Goal: Task Accomplishment & Management: Use online tool/utility

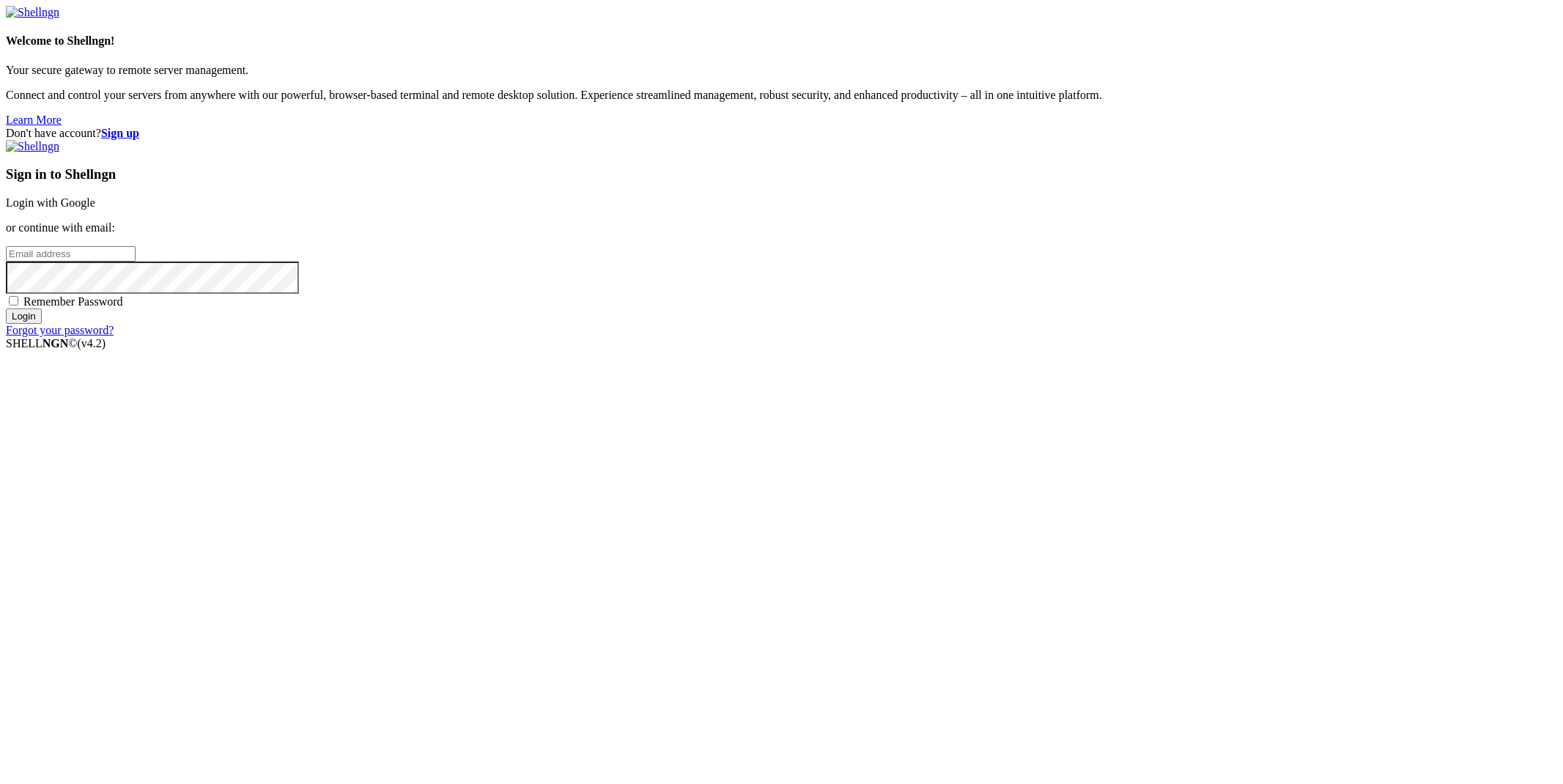
click at [1013, 334] on div "Sign in to Shellngn Login with Google or continue with email: Remember Password…" at bounding box center [781, 238] width 1551 height 197
click at [95, 209] on link "Login with Google" at bounding box center [50, 202] width 89 height 12
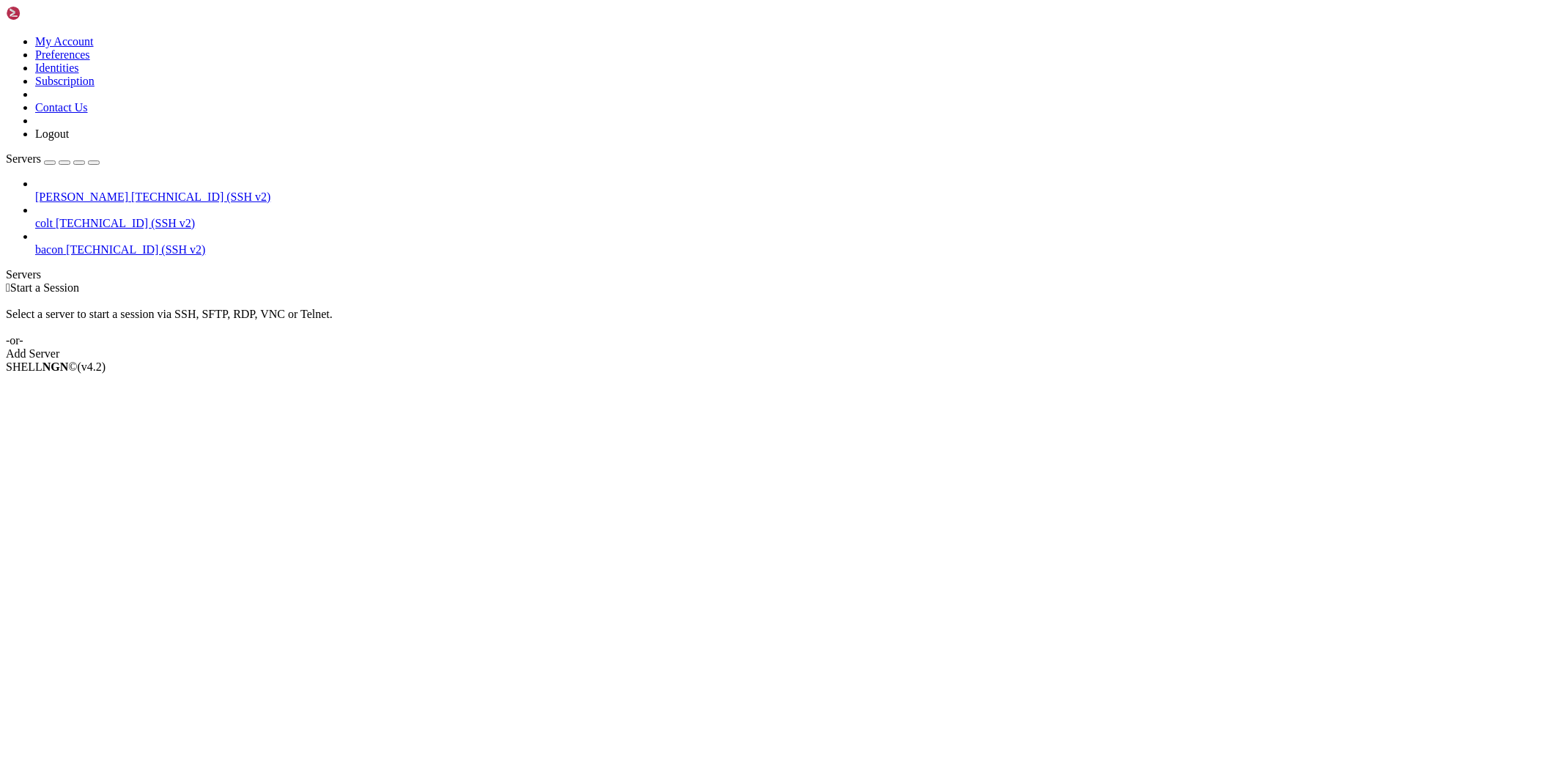
click at [67, 190] on span "[PERSON_NAME]" at bounding box center [82, 196] width 93 height 12
drag, startPoint x: 67, startPoint y: 81, endPoint x: 118, endPoint y: 407, distance: 330.0
click at [67, 190] on span "[PERSON_NAME]" at bounding box center [82, 196] width 93 height 12
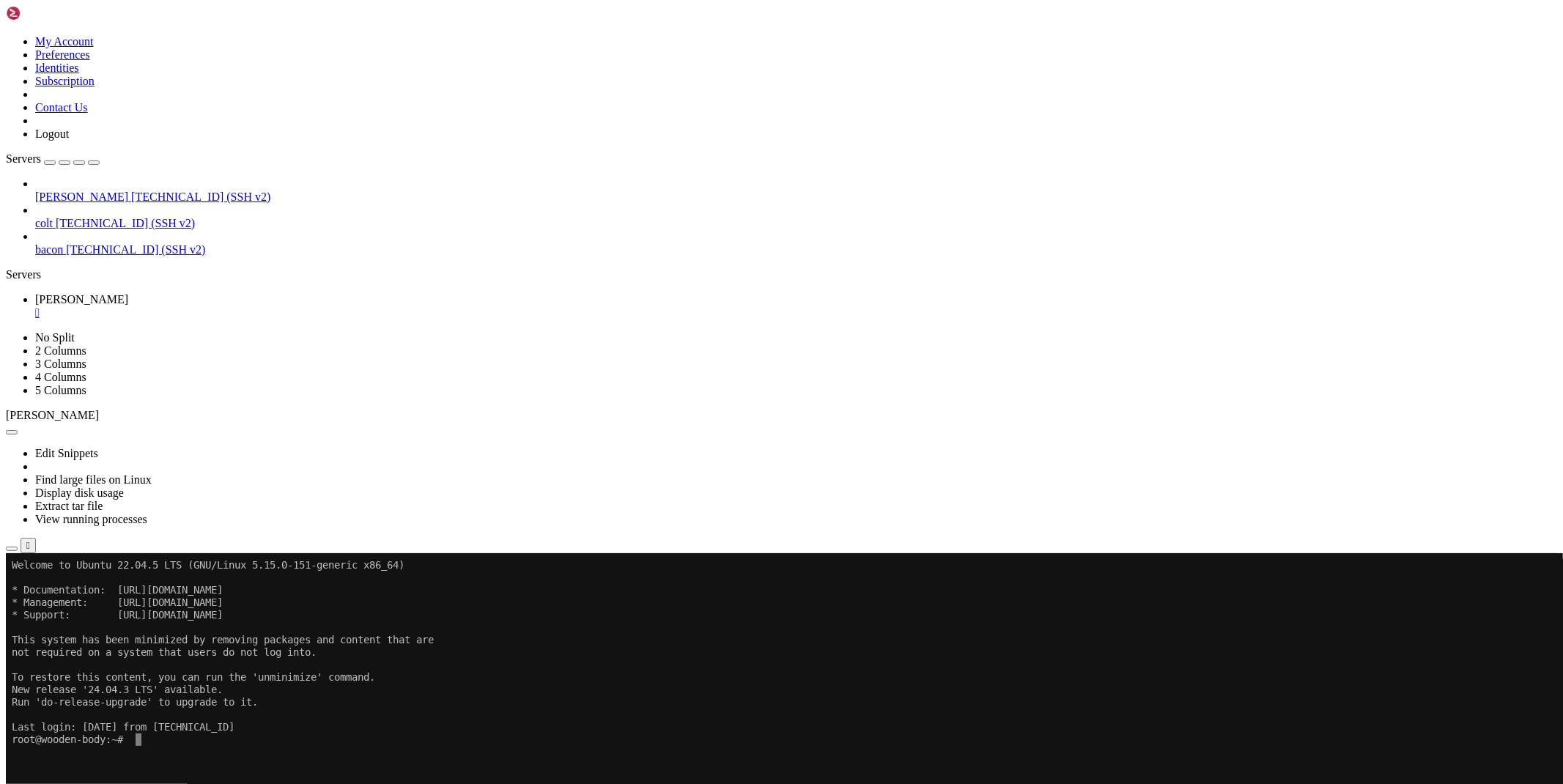
click at [12, 548] on icon "button" at bounding box center [12, 548] width 0 height 0
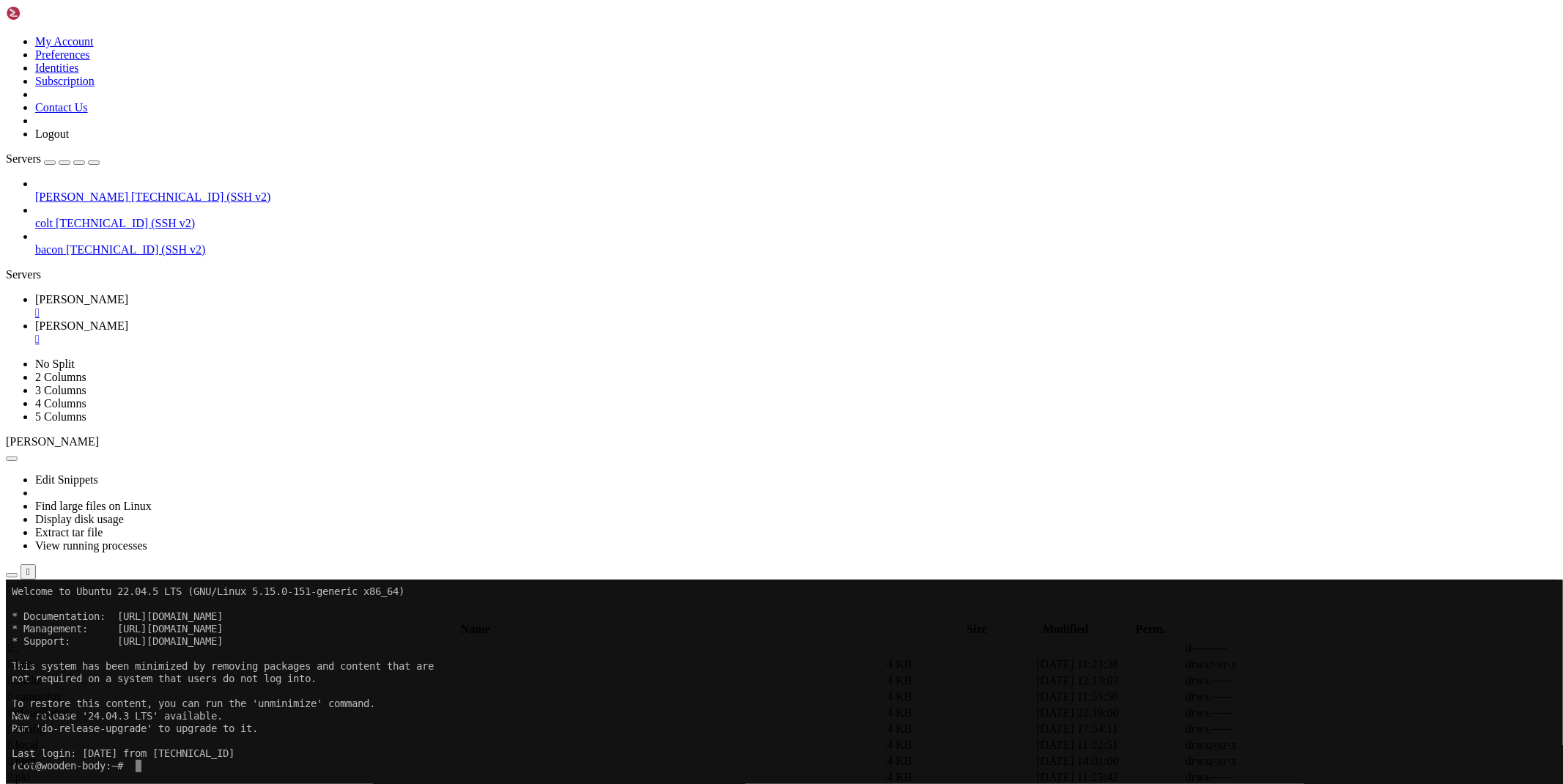
scroll to position [163, 0]
click at [44, 674] on span " bypass" at bounding box center [26, 680] width 36 height 12
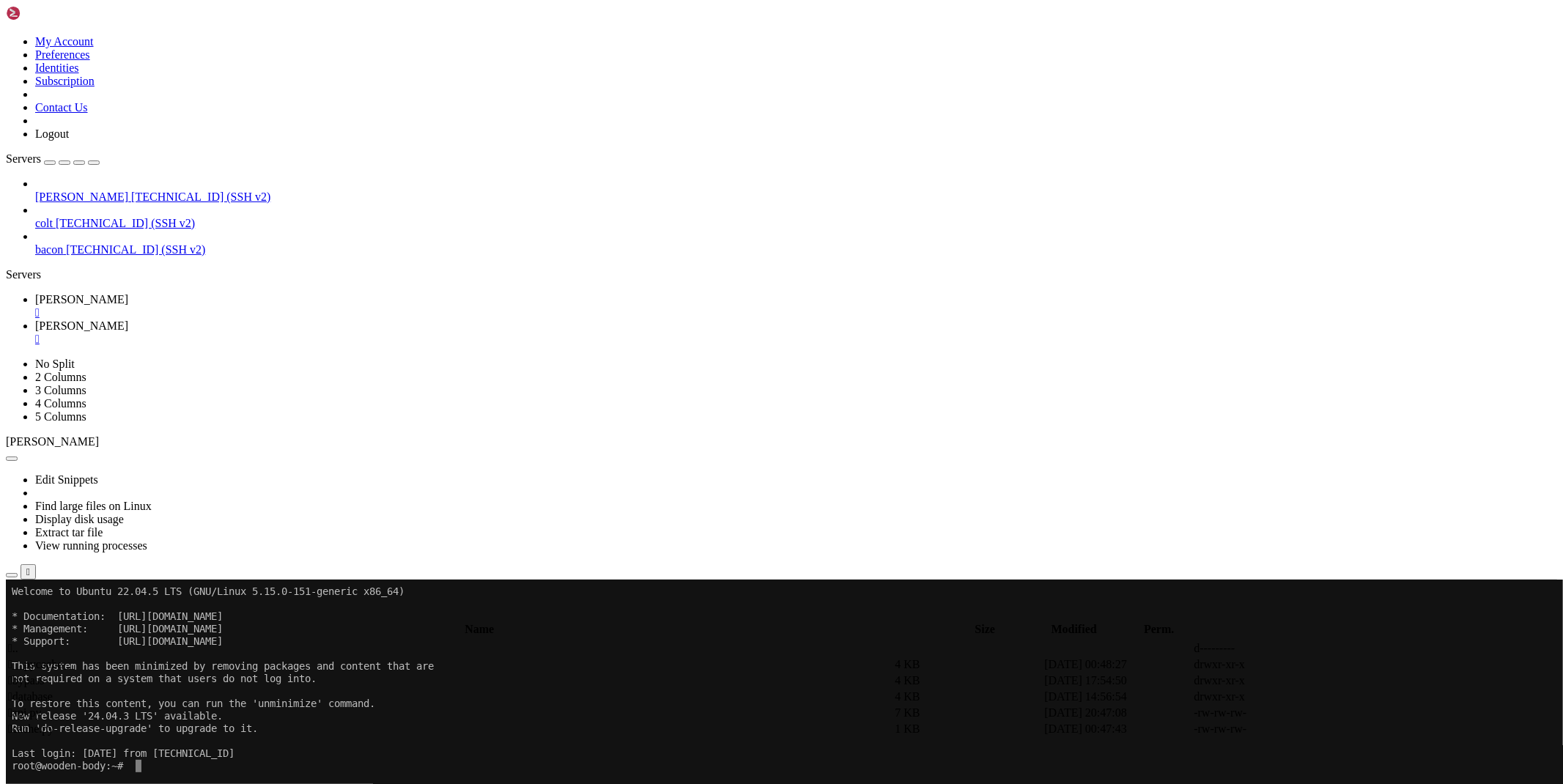
click at [44, 674] on span " bypass" at bounding box center [26, 680] width 36 height 12
type input "/root/ryx/bypass"
click at [1343, 696] on icon at bounding box center [1343, 696] width 0 height 0
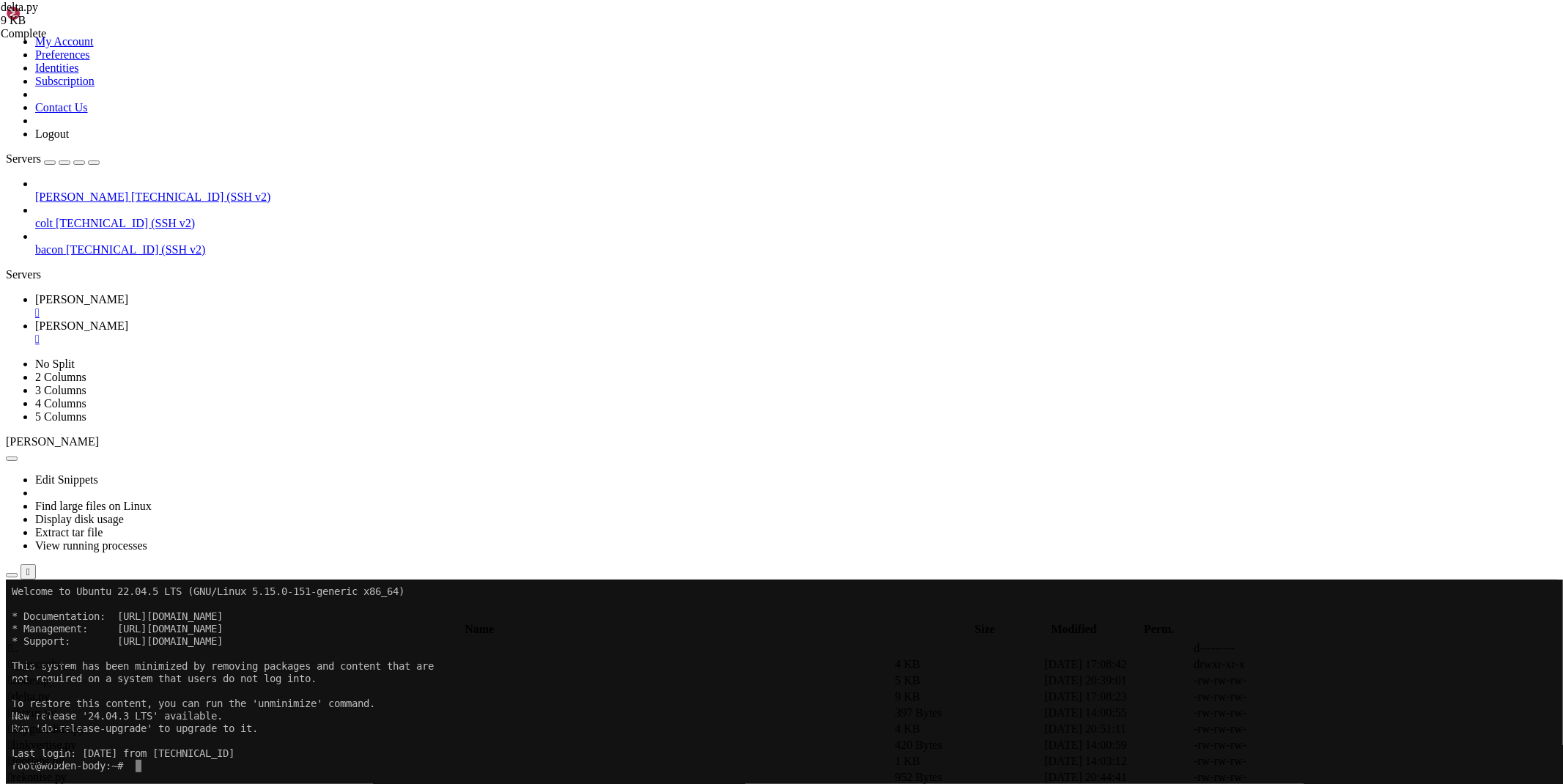
type textarea "async with session.get(f'https://{domain}/api/security?ticket={ticket}', header…"
click at [240, 641] on td " .." at bounding box center [450, 648] width 885 height 15
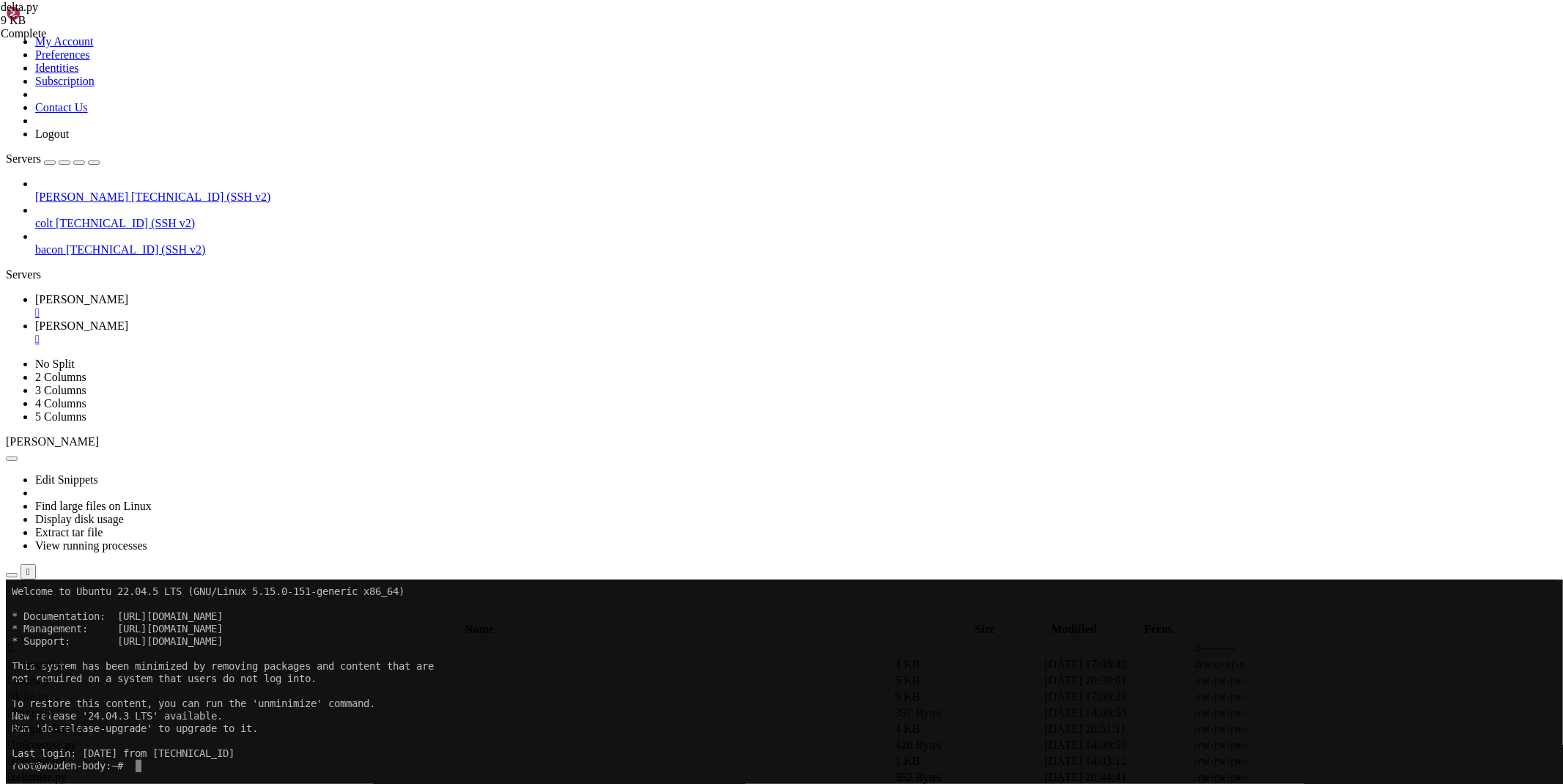
click at [240, 641] on td " .." at bounding box center [450, 648] width 885 height 15
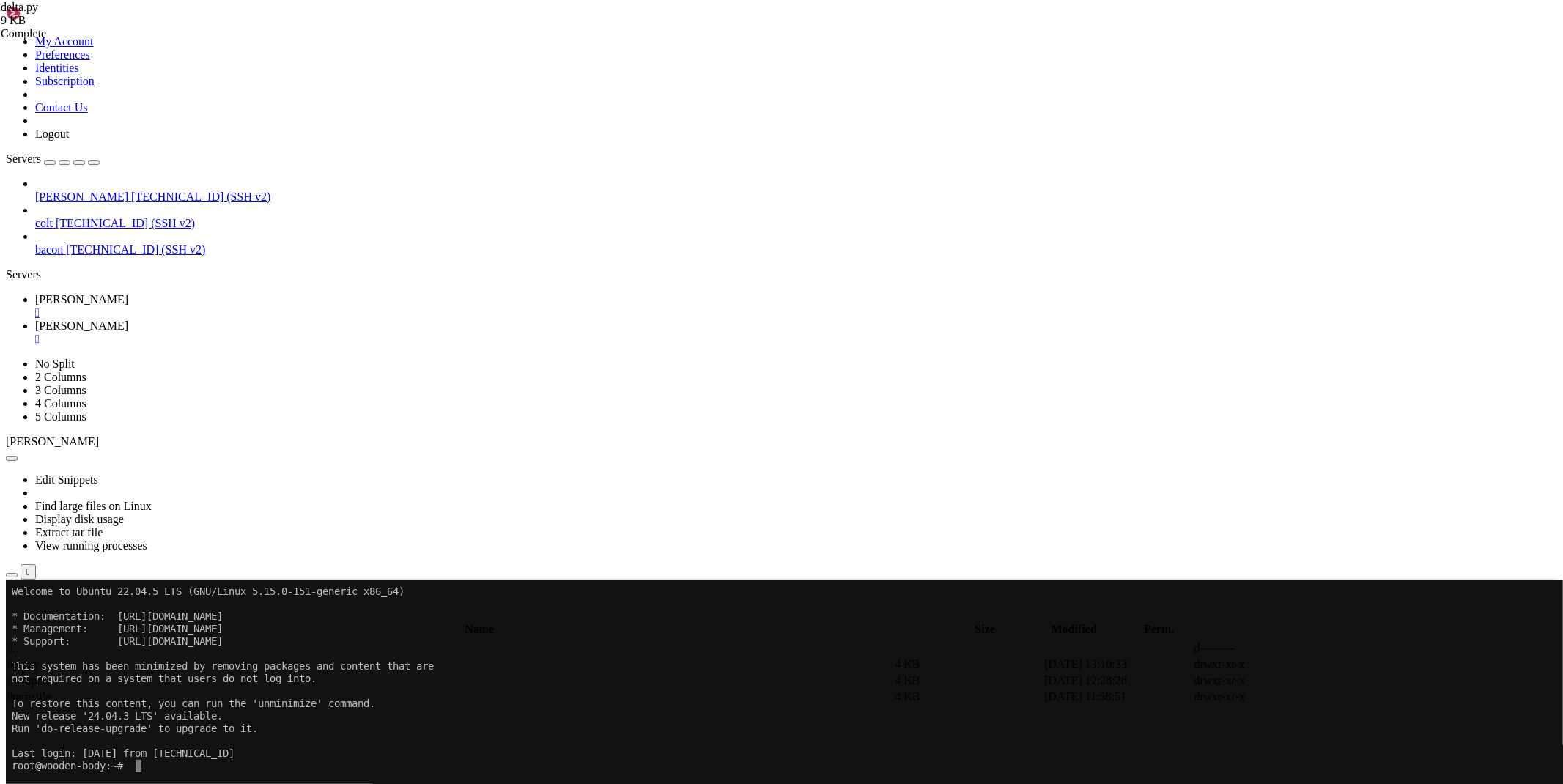
click at [47, 674] on span " scraper" at bounding box center [27, 680] width 38 height 12
type input "/root/cloudflare/scraper"
click at [1343, 777] on icon at bounding box center [1343, 777] width 0 height 0
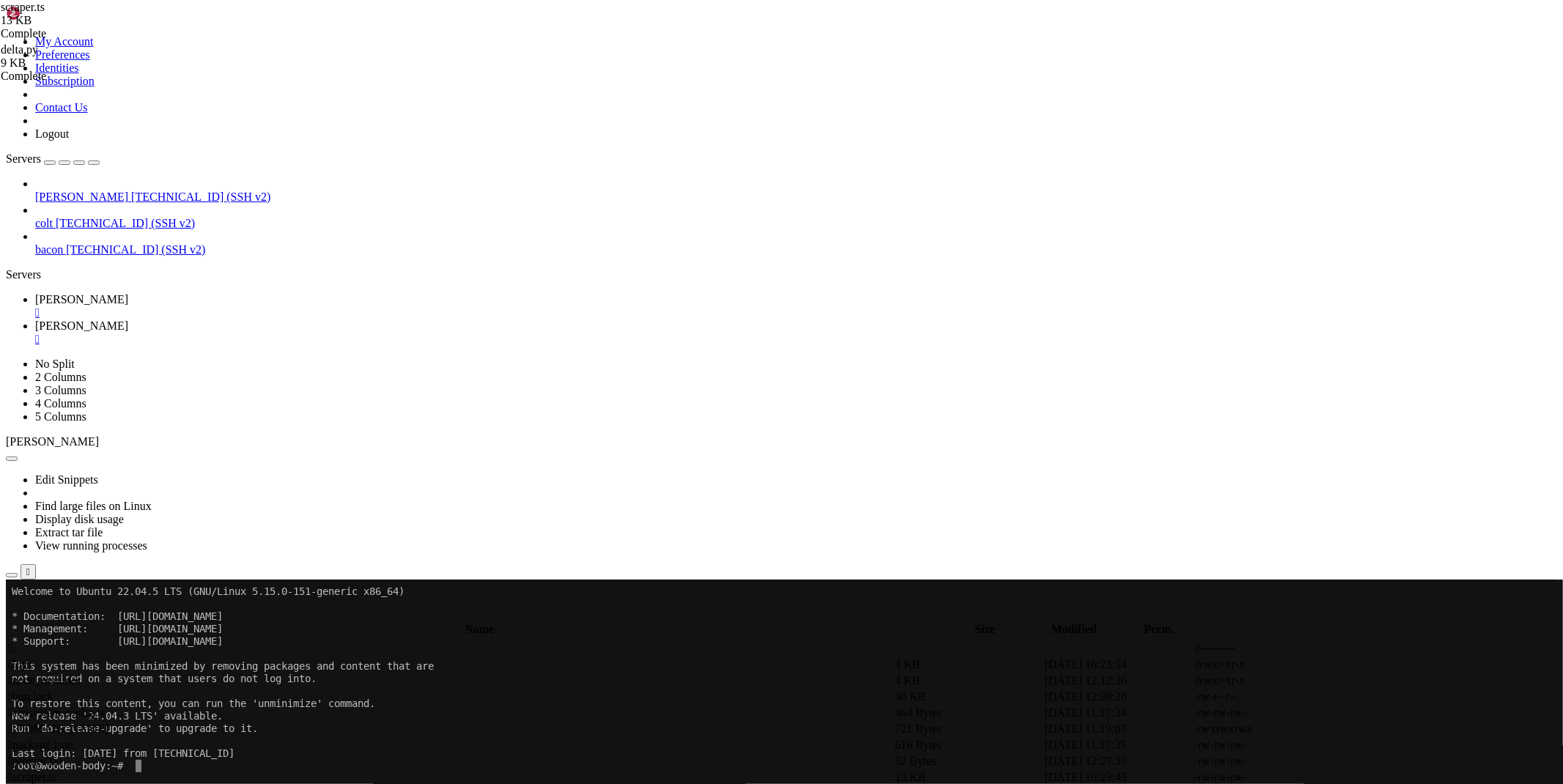
type textarea "} }"
paste textarea
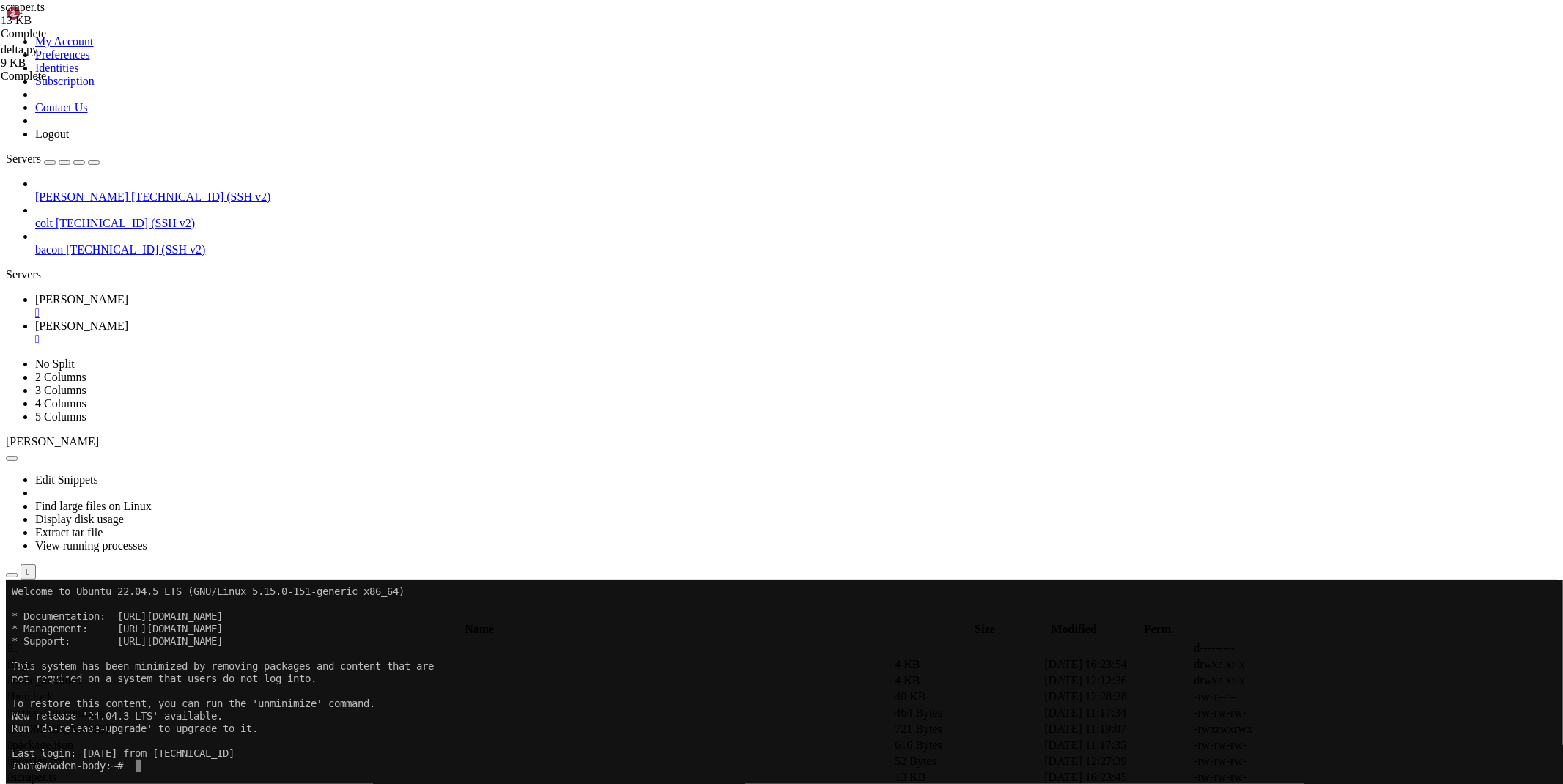
click at [1343, 783] on icon at bounding box center [1343, 793] width 0 height 0
type textarea "console.log(`💚 Health check: http://localhost:${server.port}/health`)"
paste textarea
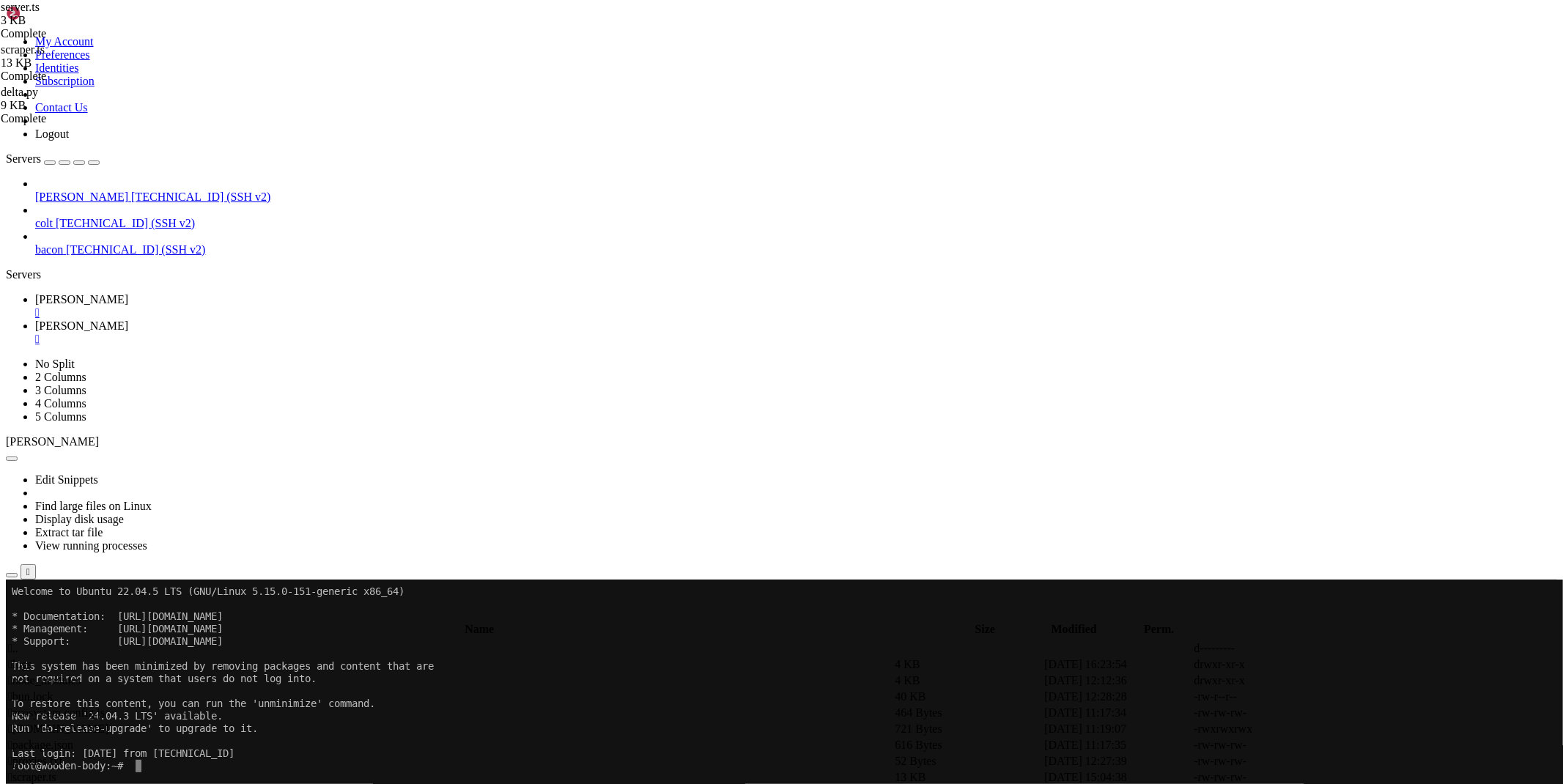
scroll to position [118, 0]
click at [215, 293] on link "[PERSON_NAME] " at bounding box center [796, 306] width 1522 height 26
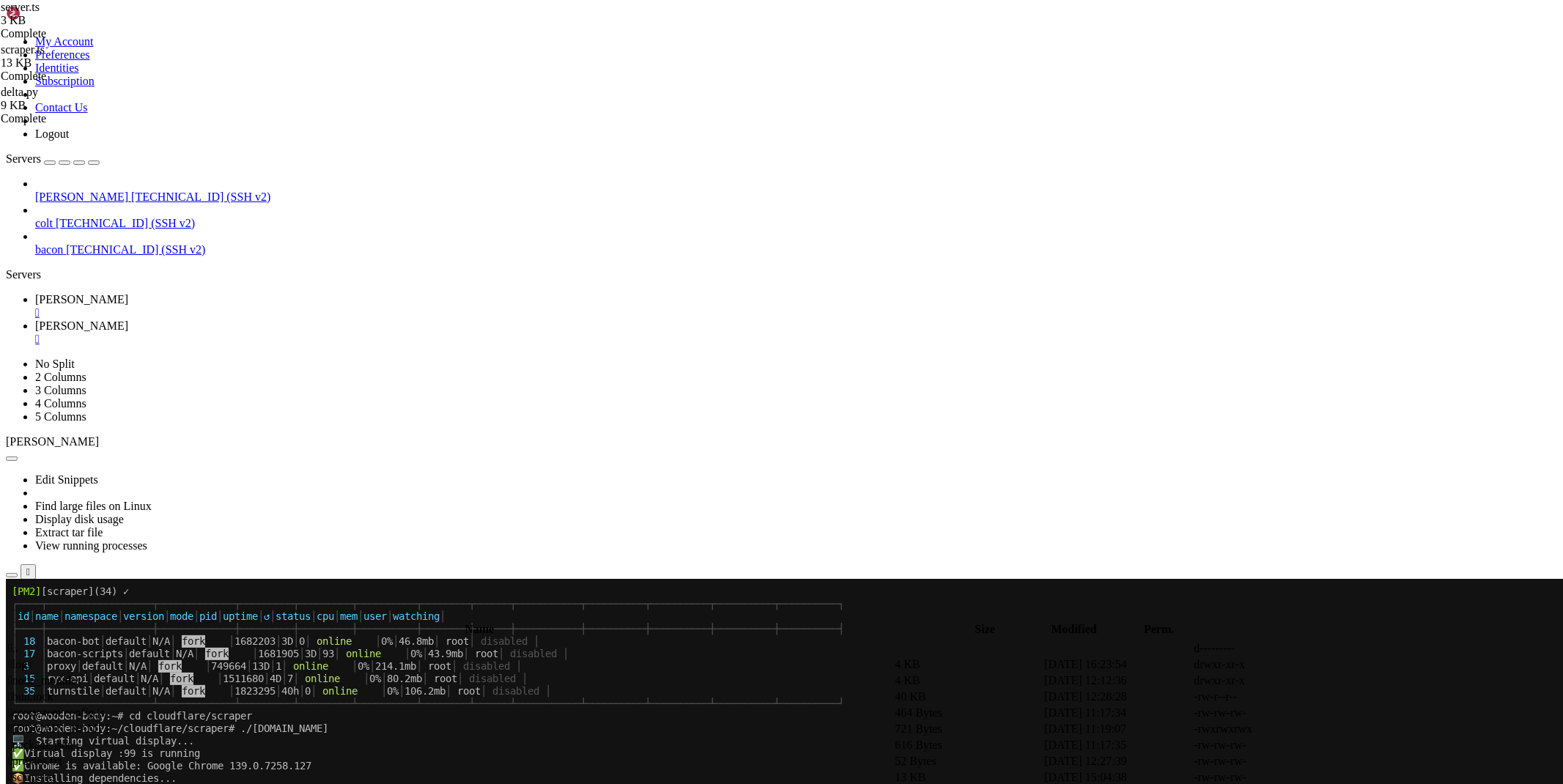
scroll to position [335, 0]
drag, startPoint x: 140, startPoint y: 1137, endPoint x: 401, endPoint y: 1139, distance: 261.0
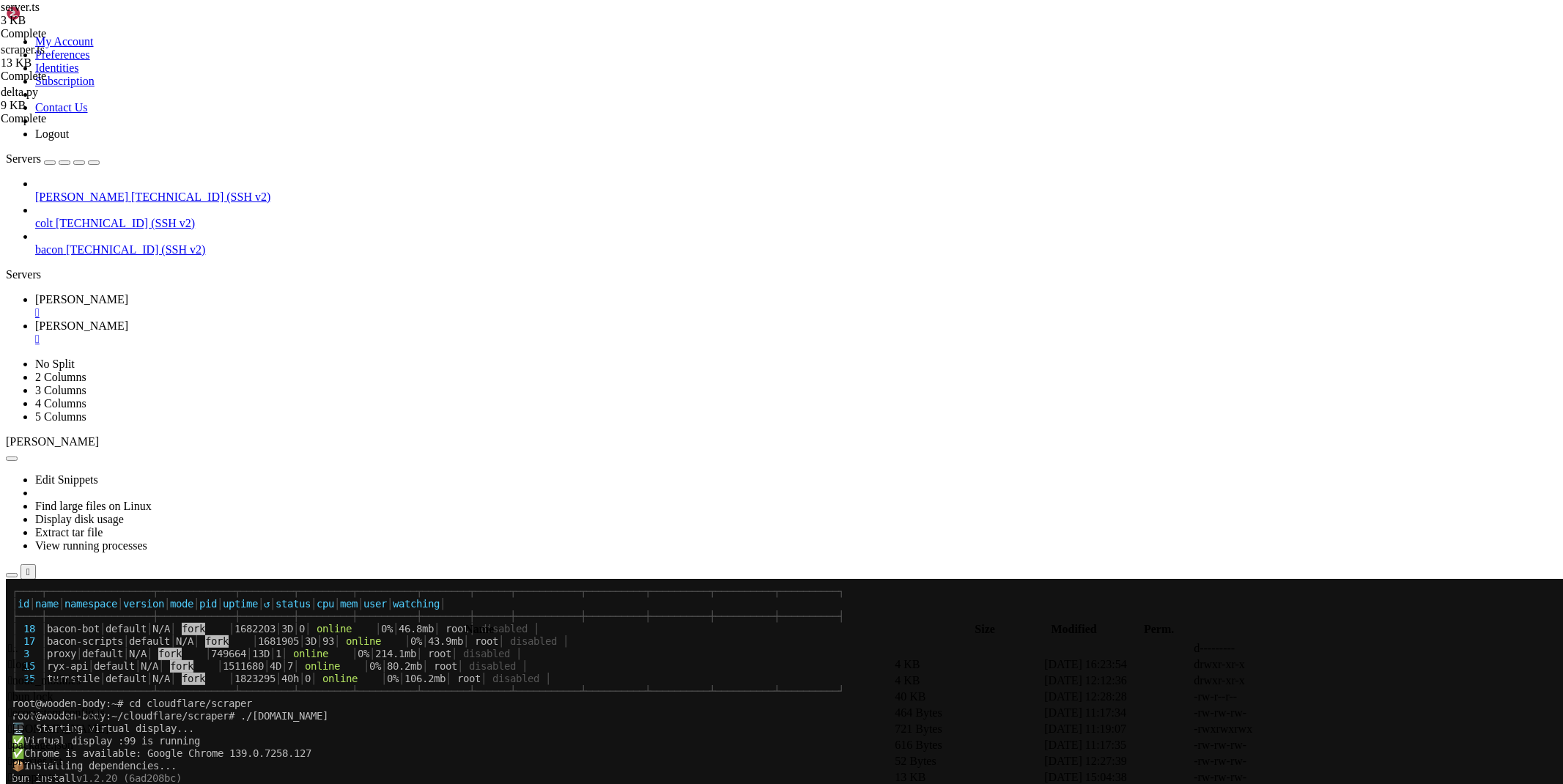
click at [295, 319] on link "[PERSON_NAME] " at bounding box center [796, 332] width 1522 height 26
click at [252, 641] on td " .." at bounding box center [450, 648] width 885 height 15
click at [269, 641] on td " .." at bounding box center [450, 648] width 885 height 15
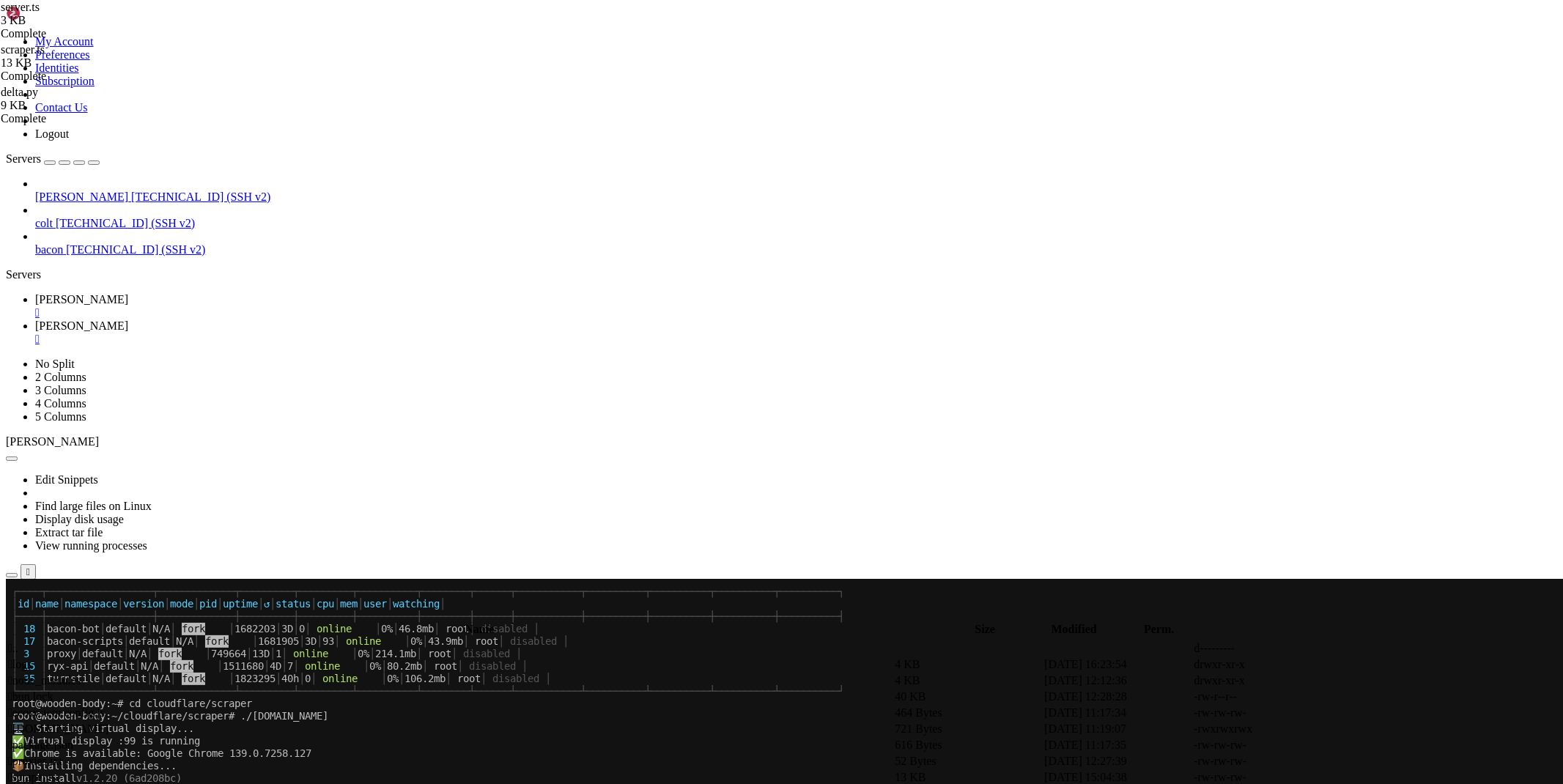
click at [269, 641] on td " .." at bounding box center [450, 648] width 885 height 15
click at [19, 642] on span " .." at bounding box center [13, 647] width 10 height 12
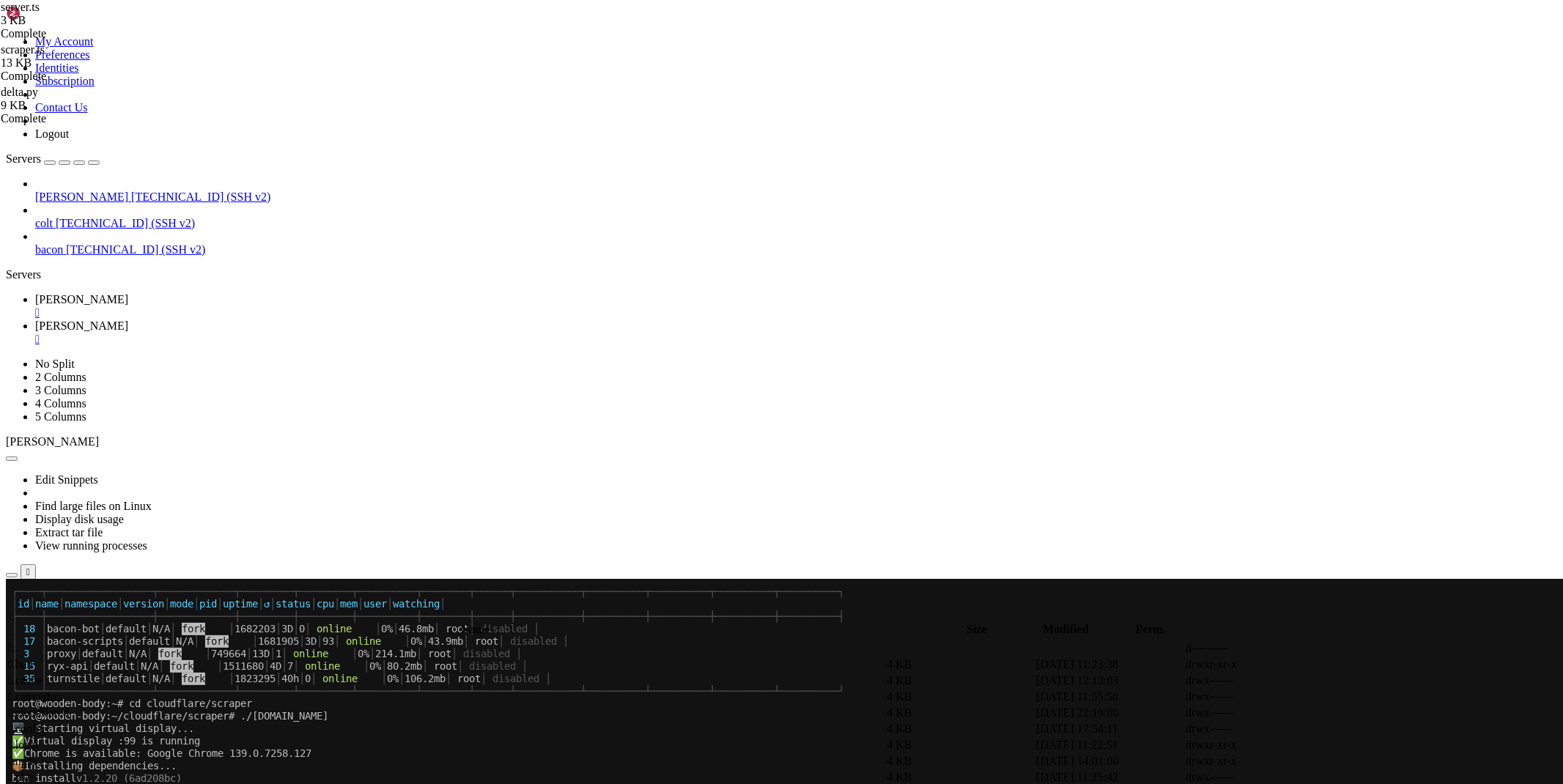
click at [44, 674] on span " bypass" at bounding box center [26, 680] width 36 height 12
type input "/root/ryx/bypass"
click at [1343, 696] on icon at bounding box center [1343, 696] width 0 height 0
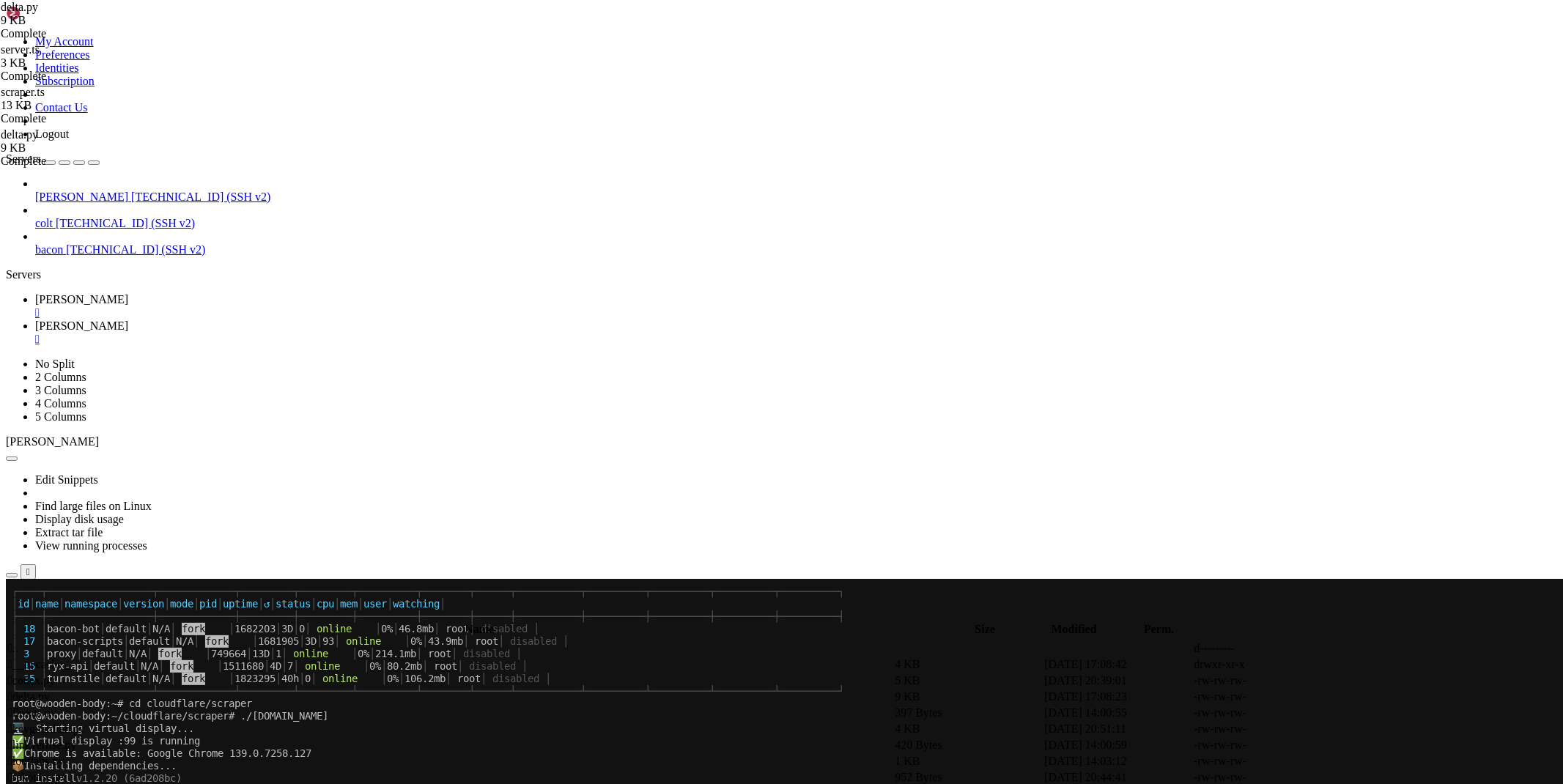
type textarea "if 'NoneType' in str(e): return await delta(url) return f'An error occurred whi…"
type textarea "return f'An error occurred while bypassing Delta X ({e})'"
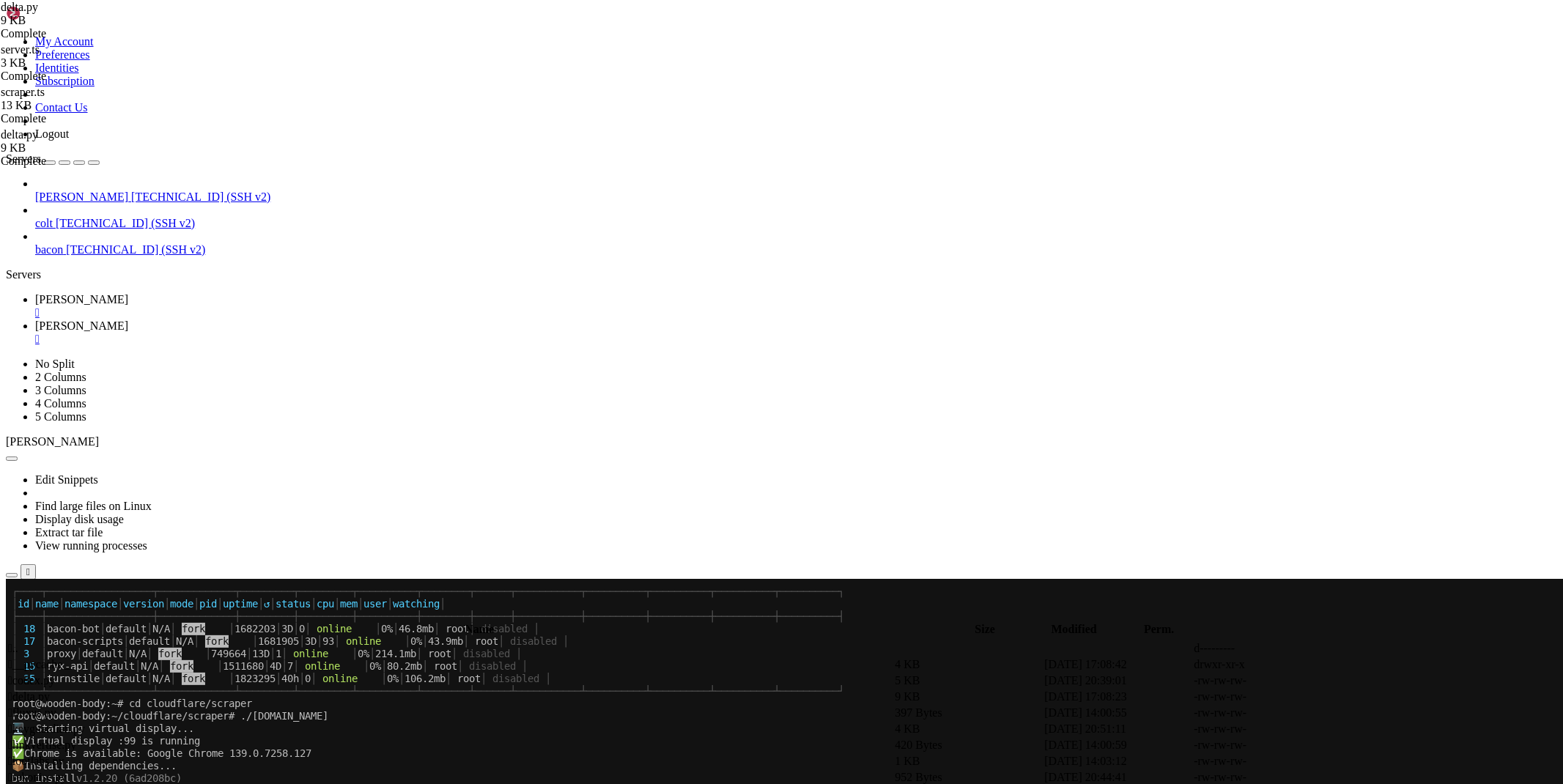
scroll to position [808, 0]
click at [216, 641] on td " .." at bounding box center [450, 648] width 885 height 15
type input "/root/ryx"
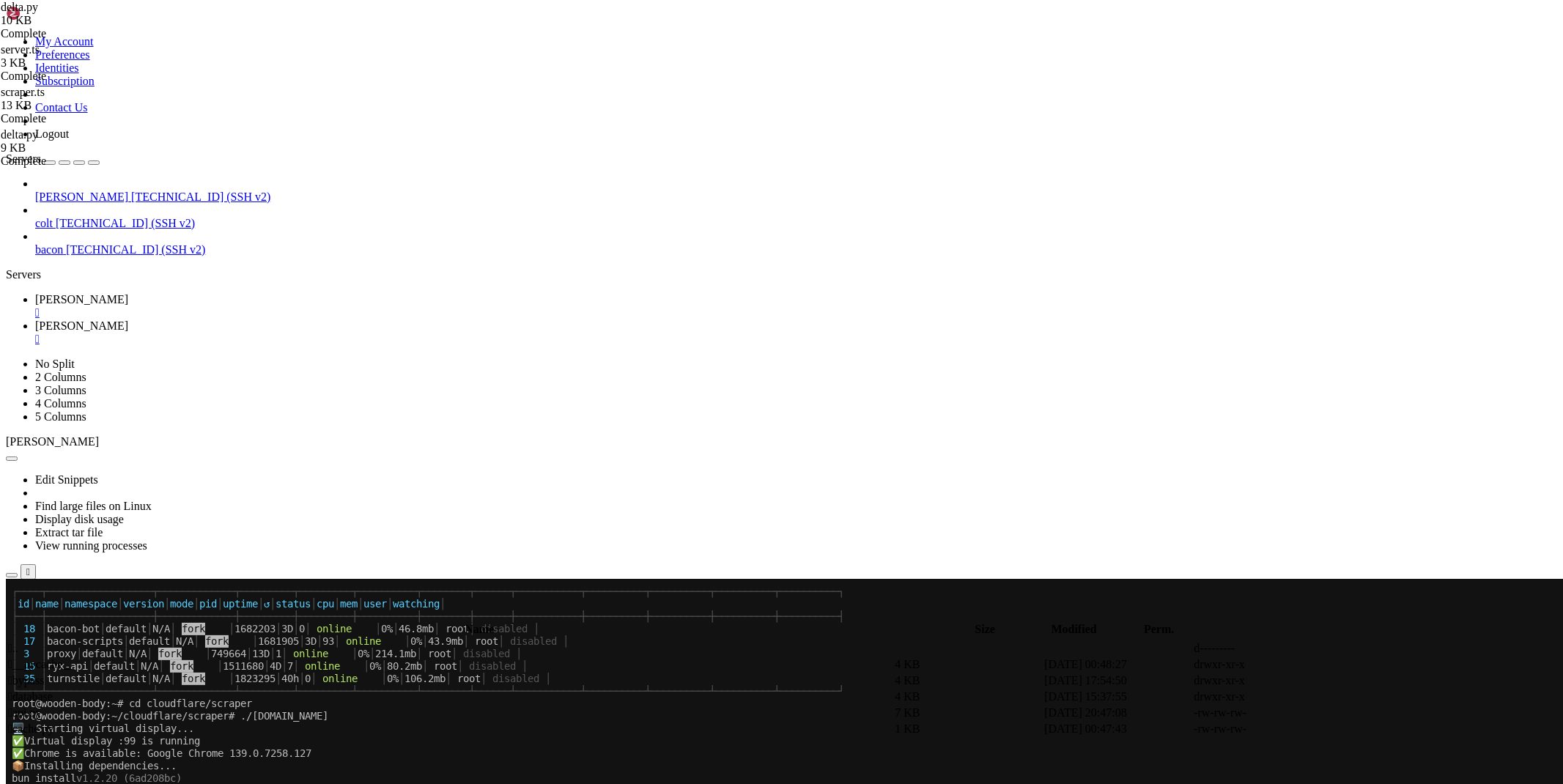
click at [1343, 712] on icon at bounding box center [1343, 712] width 0 height 0
type textarea "plato=['[DOMAIN_NAME]','[DOMAIN_NAME]','[DOMAIN_NAME]', '[DOMAIN_NAME]']"
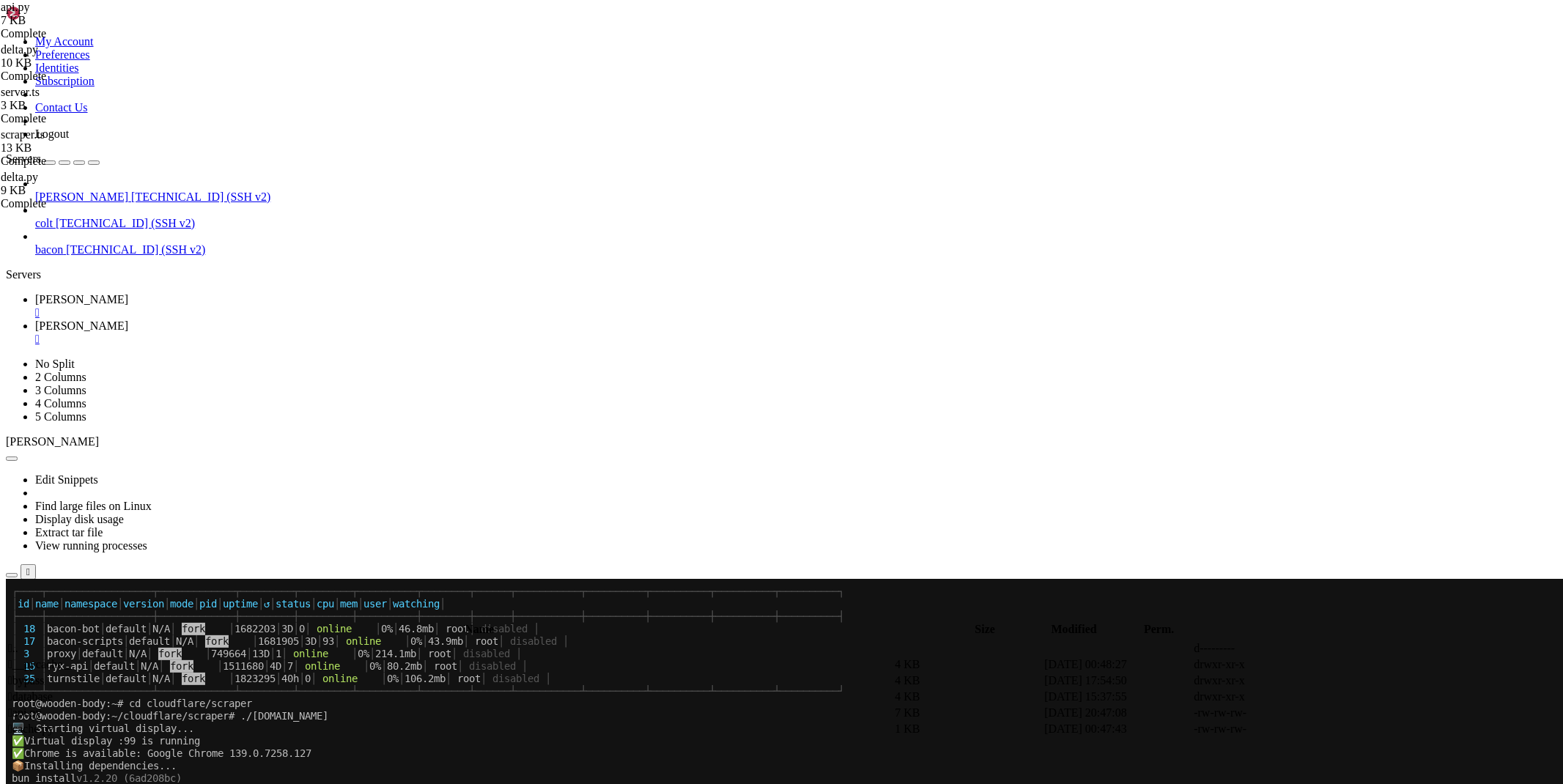
click at [129, 293] on span "[PERSON_NAME]" at bounding box center [82, 299] width 93 height 12
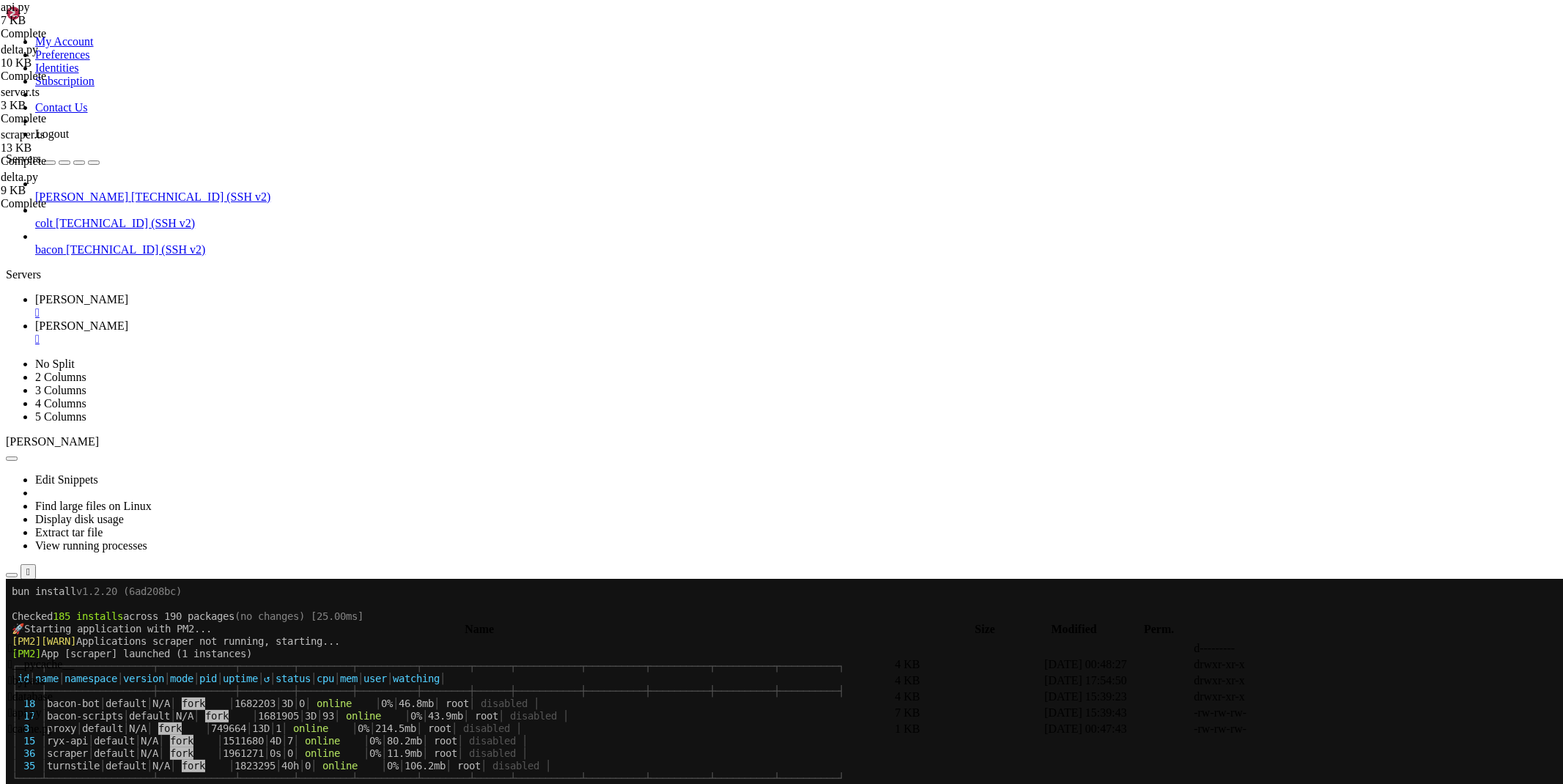
scroll to position [660, 0]
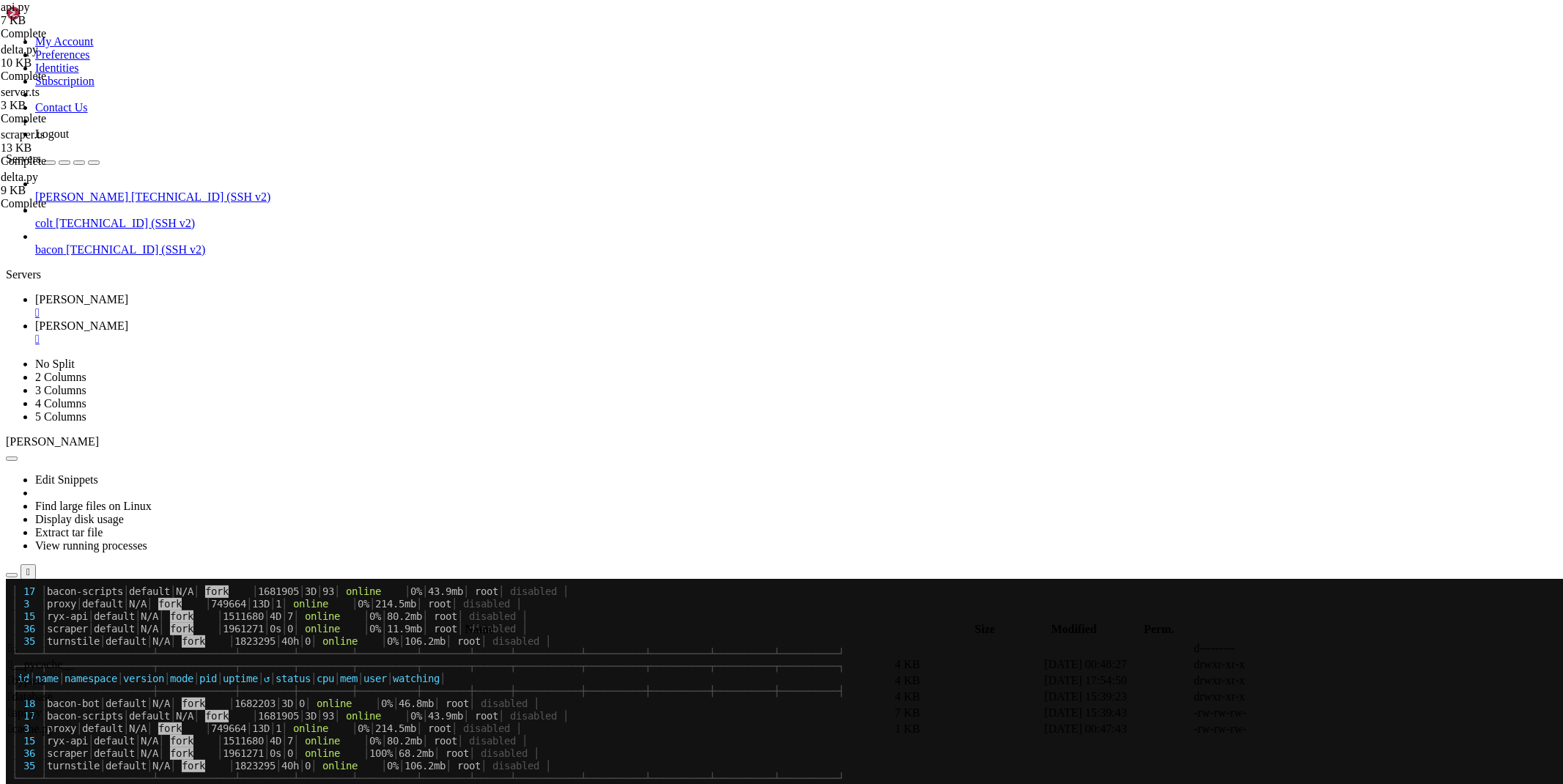
click at [282, 319] on link "[PERSON_NAME] " at bounding box center [796, 332] width 1522 height 26
click at [236, 673] on td " bypass" at bounding box center [450, 681] width 885 height 15
type input "/root/ryx/bypass"
click at [1343, 696] on icon at bounding box center [1343, 696] width 0 height 0
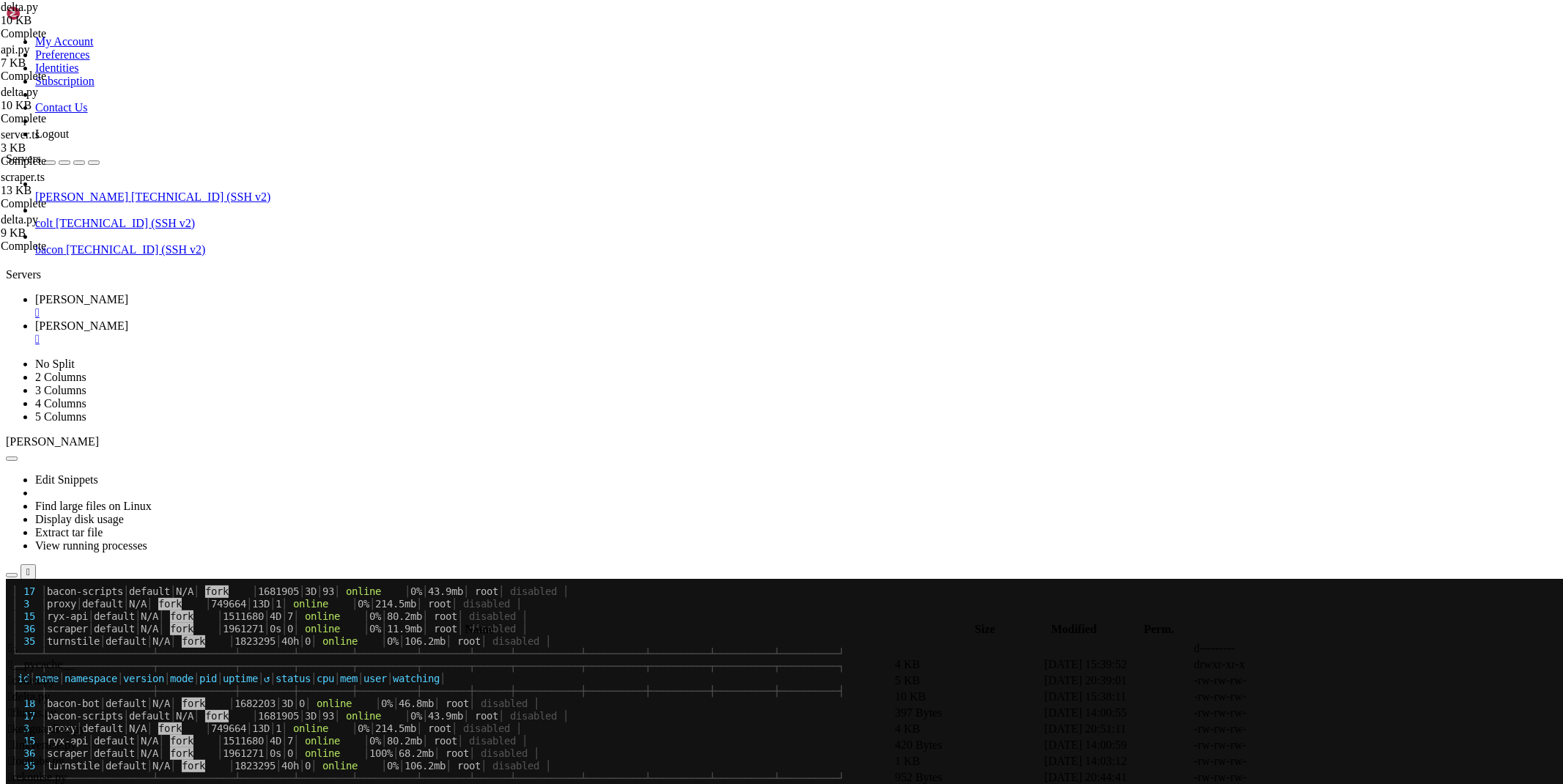
type textarea "return f'An error occurred while bypassing Delta X ({e})'"
click at [129, 293] on span "[PERSON_NAME]" at bounding box center [82, 299] width 93 height 12
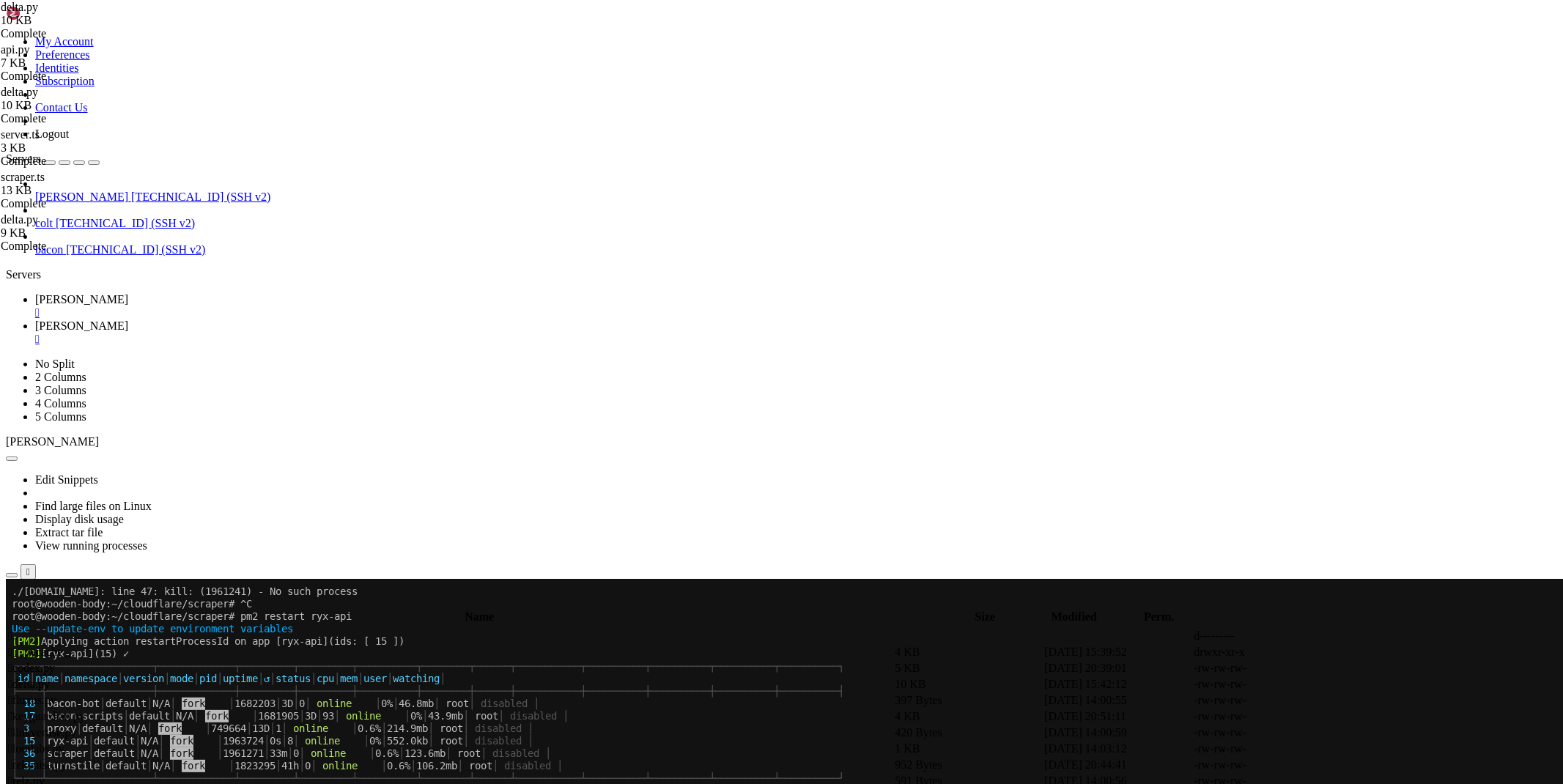
scroll to position [996, 0]
click at [129, 319] on span "[PERSON_NAME]" at bounding box center [82, 325] width 93 height 12
click at [1343, 668] on icon at bounding box center [1343, 668] width 0 height 0
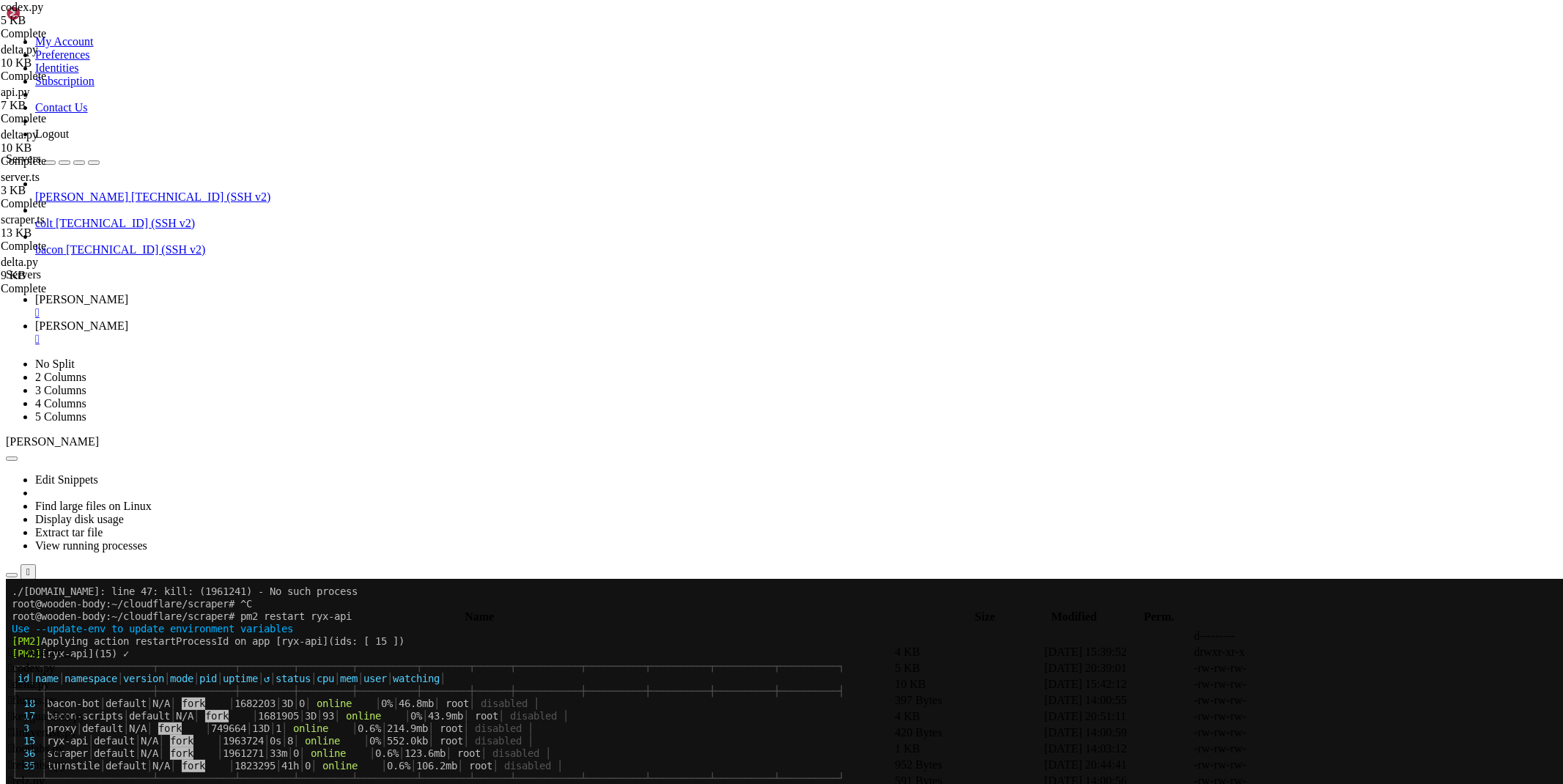
drag, startPoint x: 568, startPoint y: 509, endPoint x: 272, endPoint y: 500, distance: 296.1
type textarea "proxy = None"
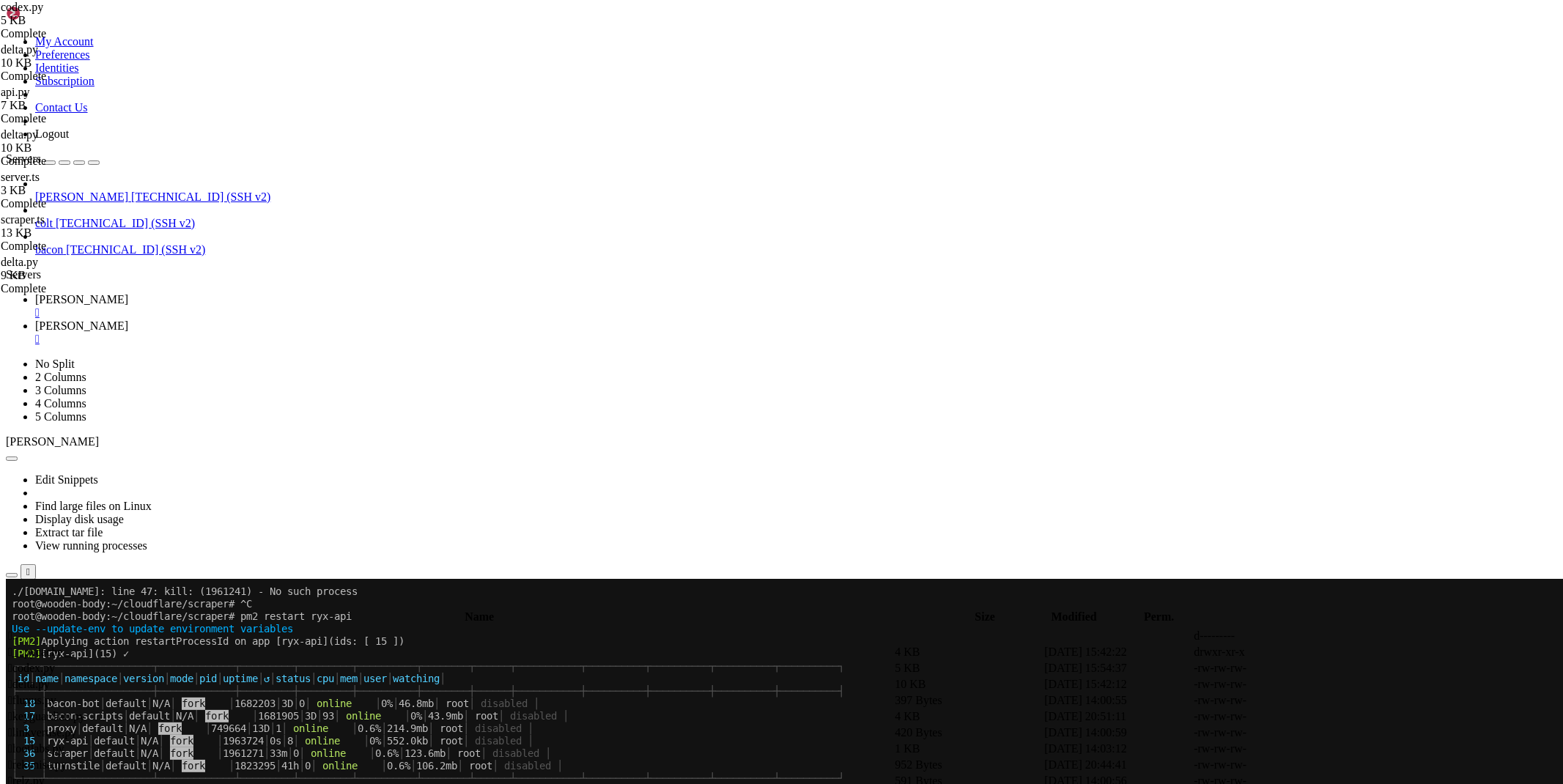
click at [1343, 684] on icon at bounding box center [1343, 684] width 0 height 0
type textarea "if 'NoneType' in str(e): return await delta(url) return f'An error occurred whi…"
type textarea "return f'An error occurred while bypassing Delta X ({e})'"
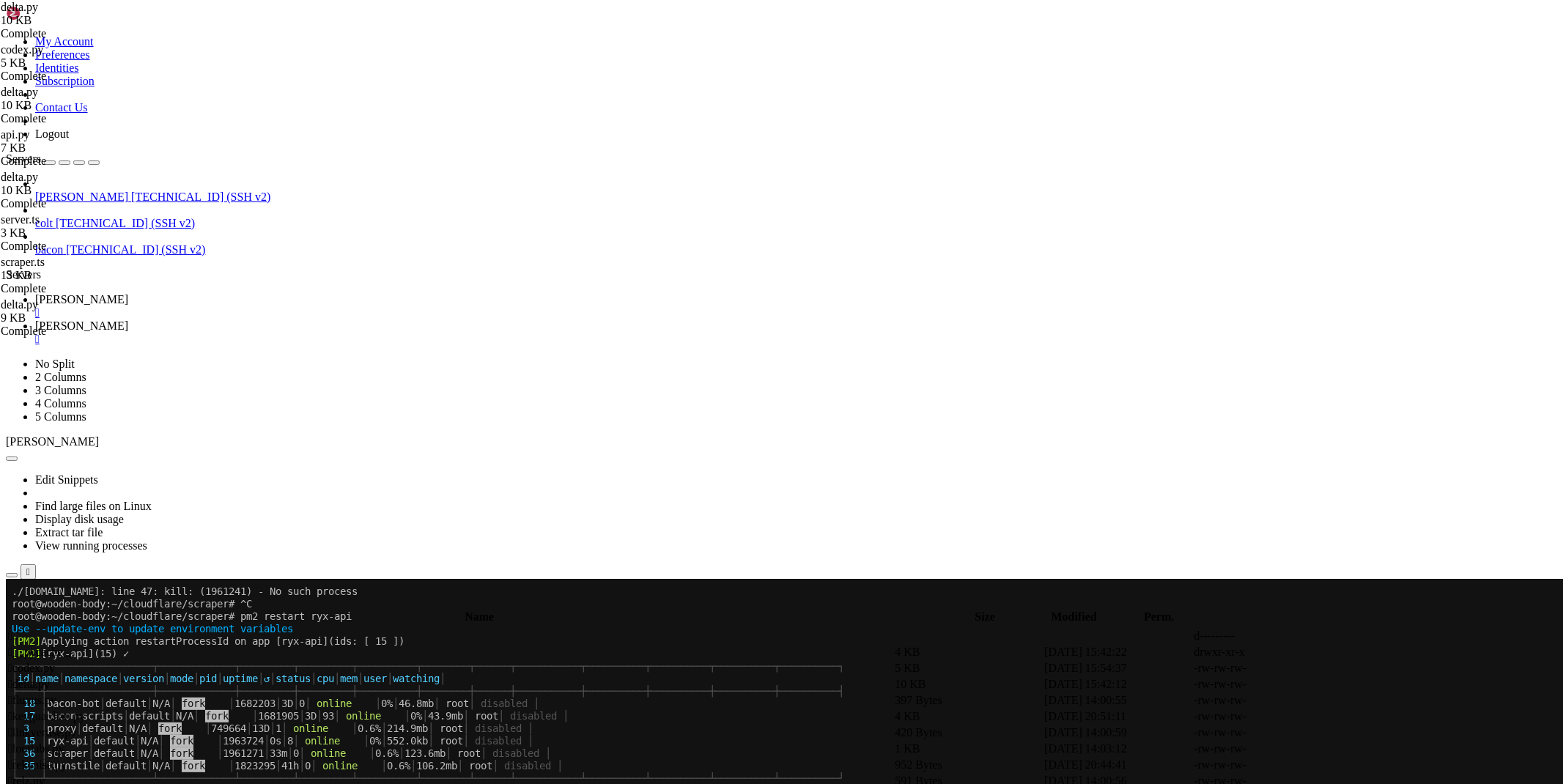
scroll to position [818, 0]
click at [129, 293] on span "[PERSON_NAME]" at bounding box center [82, 299] width 93 height 12
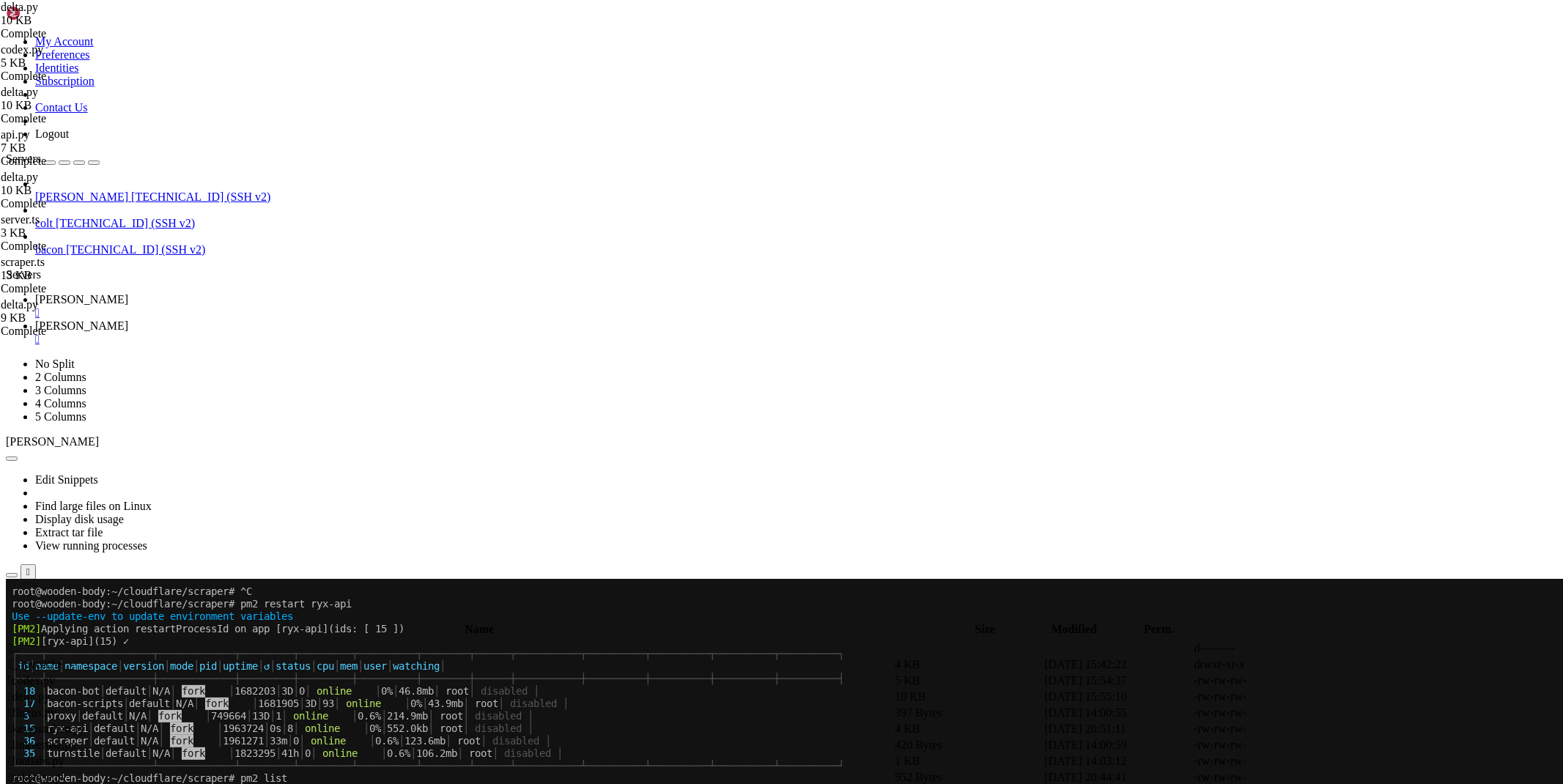
scroll to position [1169, 0]
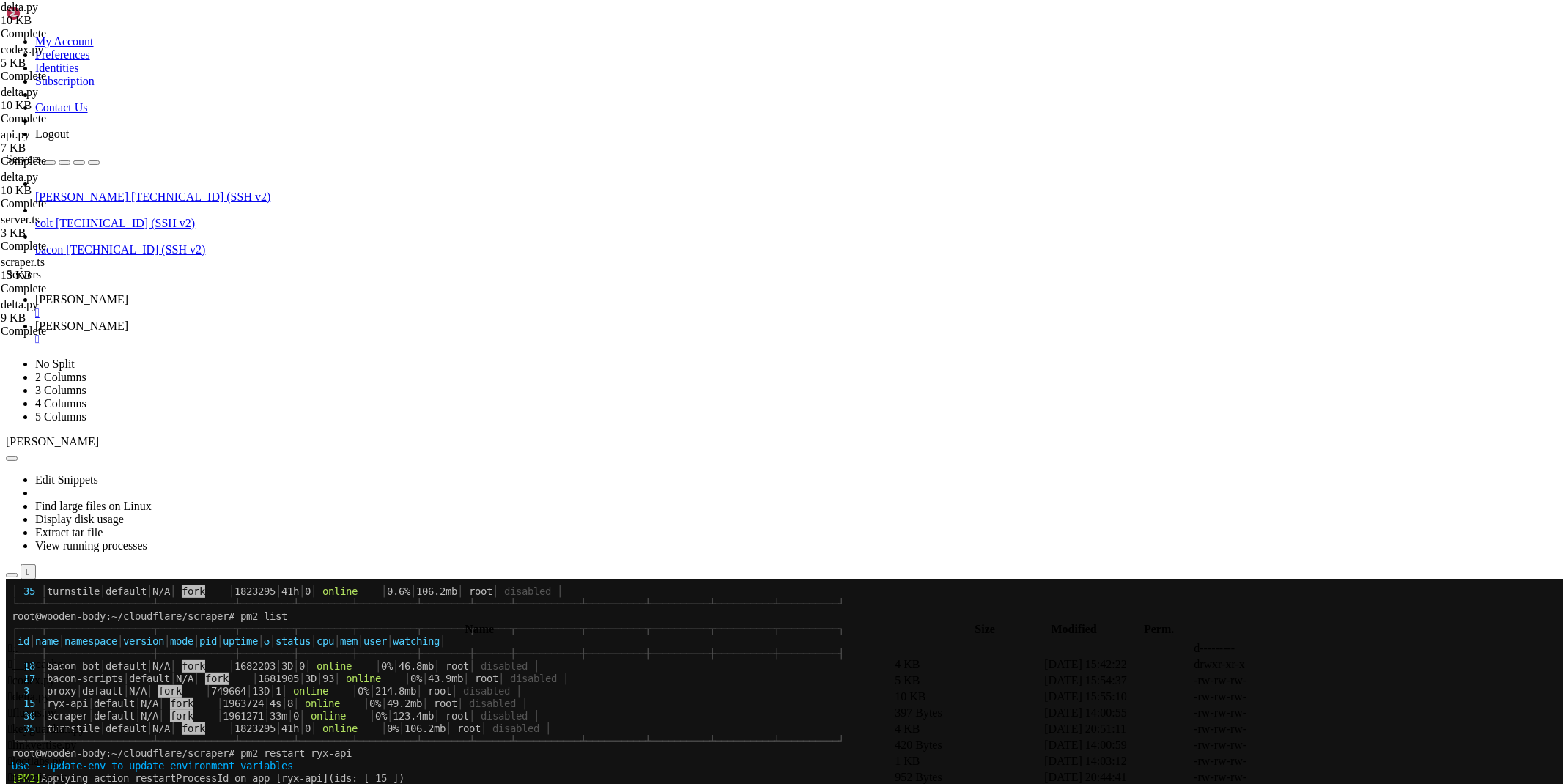
click at [294, 319] on link "[PERSON_NAME] " at bounding box center [796, 332] width 1522 height 26
click at [19, 642] on span " .." at bounding box center [13, 647] width 10 height 12
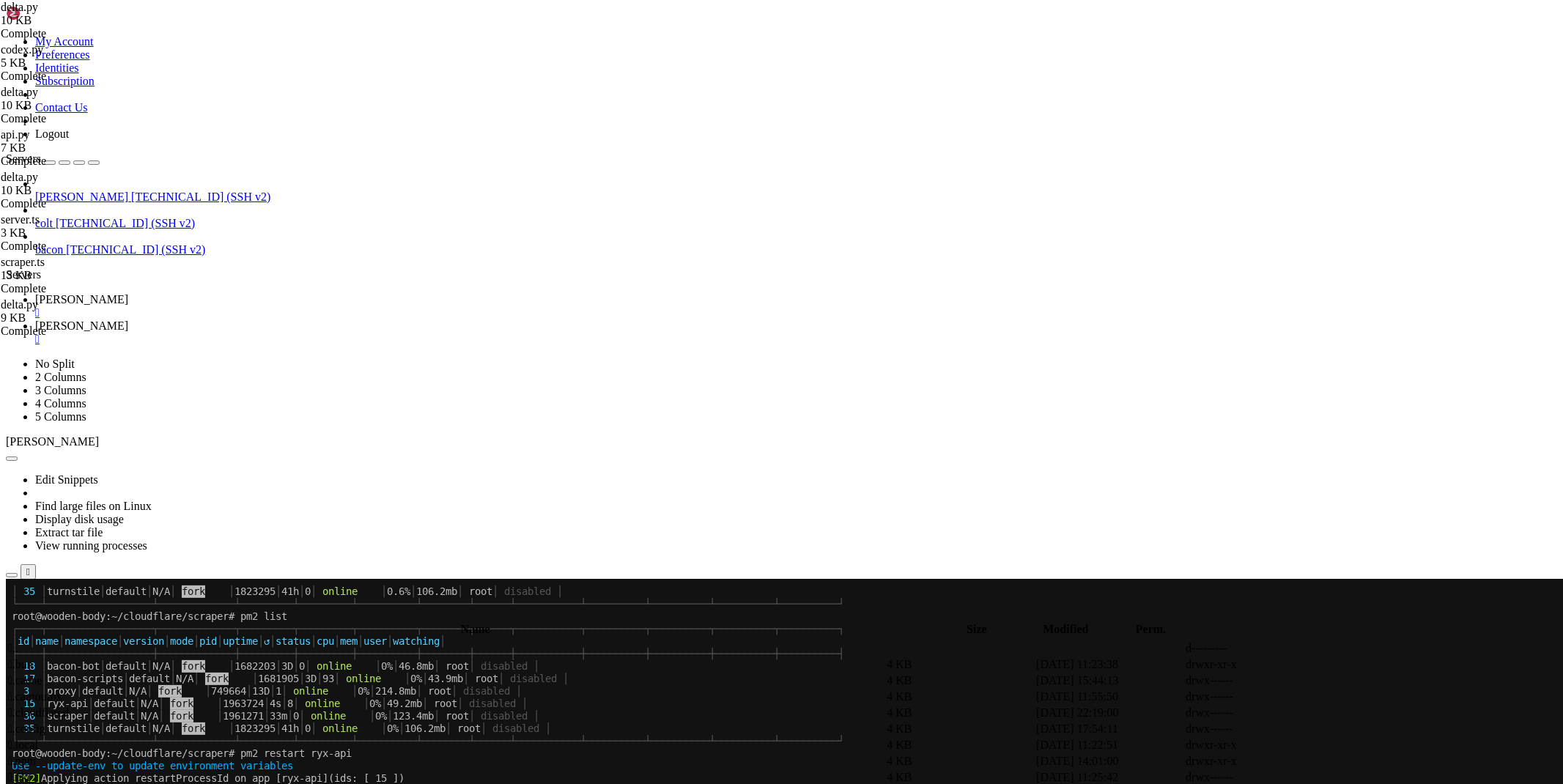
type input "/root/bacon-bot"
click at [1343, 681] on icon at bounding box center [1343, 681] width 0 height 0
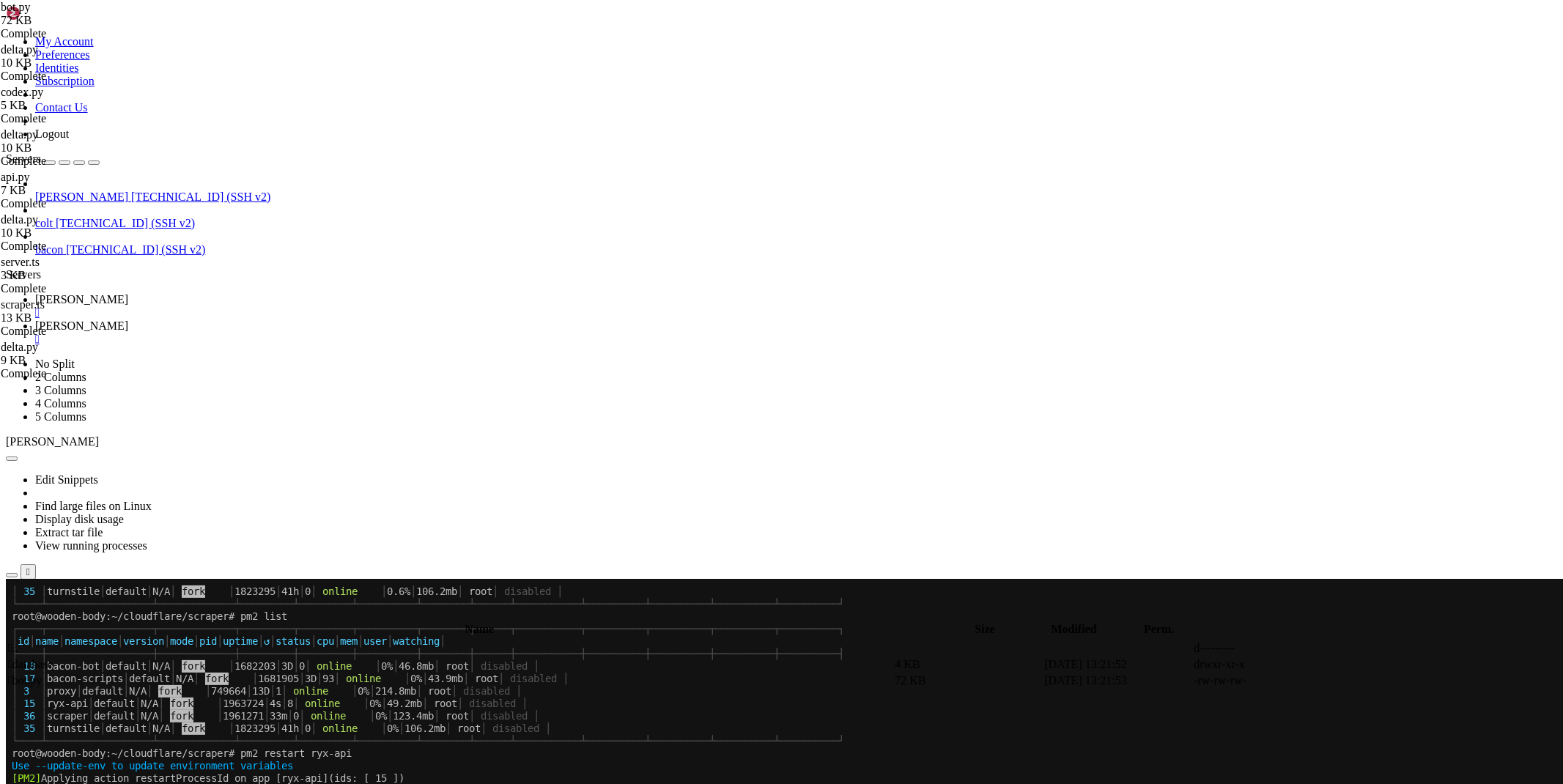
scroll to position [0, 26]
type textarea "plato=['[DOMAIN_NAME]','[DOMAIN_NAME]','[DOMAIN_NAME]', '[DOMAIN_NAME]']"
click at [129, 293] on span "[PERSON_NAME]" at bounding box center [82, 299] width 93 height 12
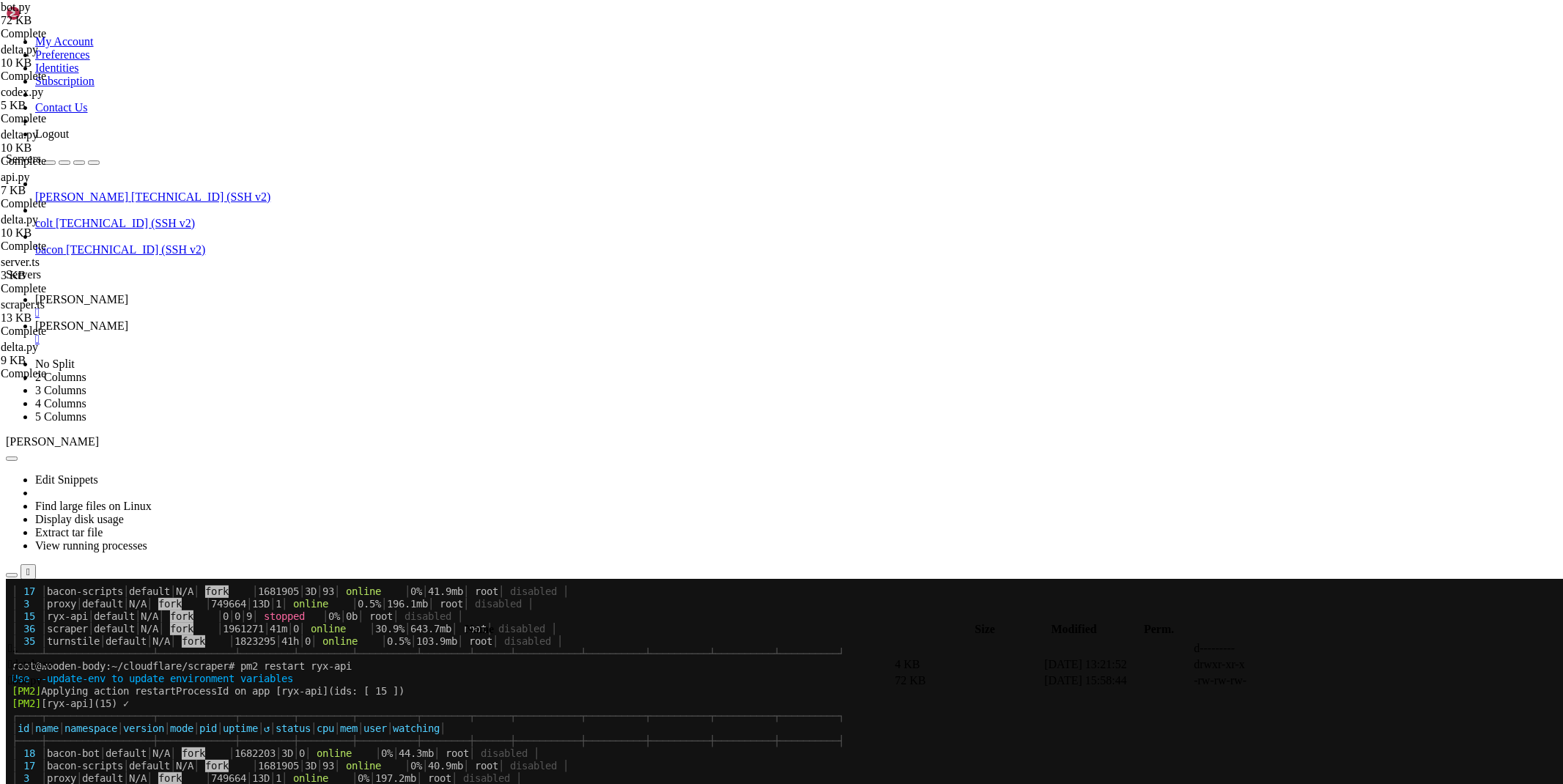
scroll to position [1830, 0]
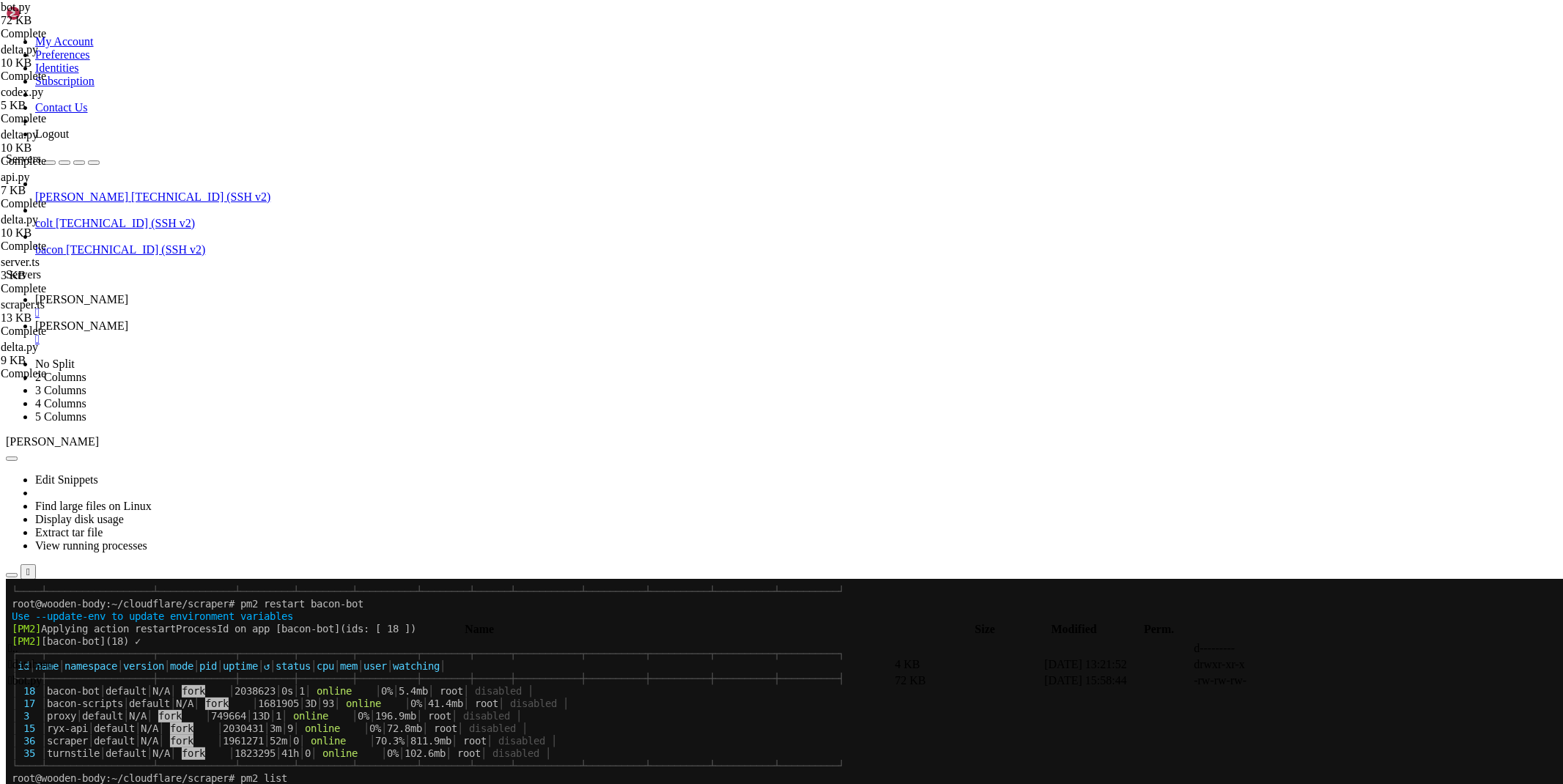
click at [35, 319] on icon at bounding box center [35, 325] width 0 height 12
click at [1343, 681] on icon at bounding box center [1343, 681] width 0 height 0
click at [129, 293] on span "[PERSON_NAME]" at bounding box center [82, 299] width 93 height 12
click at [129, 319] on span "[PERSON_NAME]" at bounding box center [82, 325] width 93 height 12
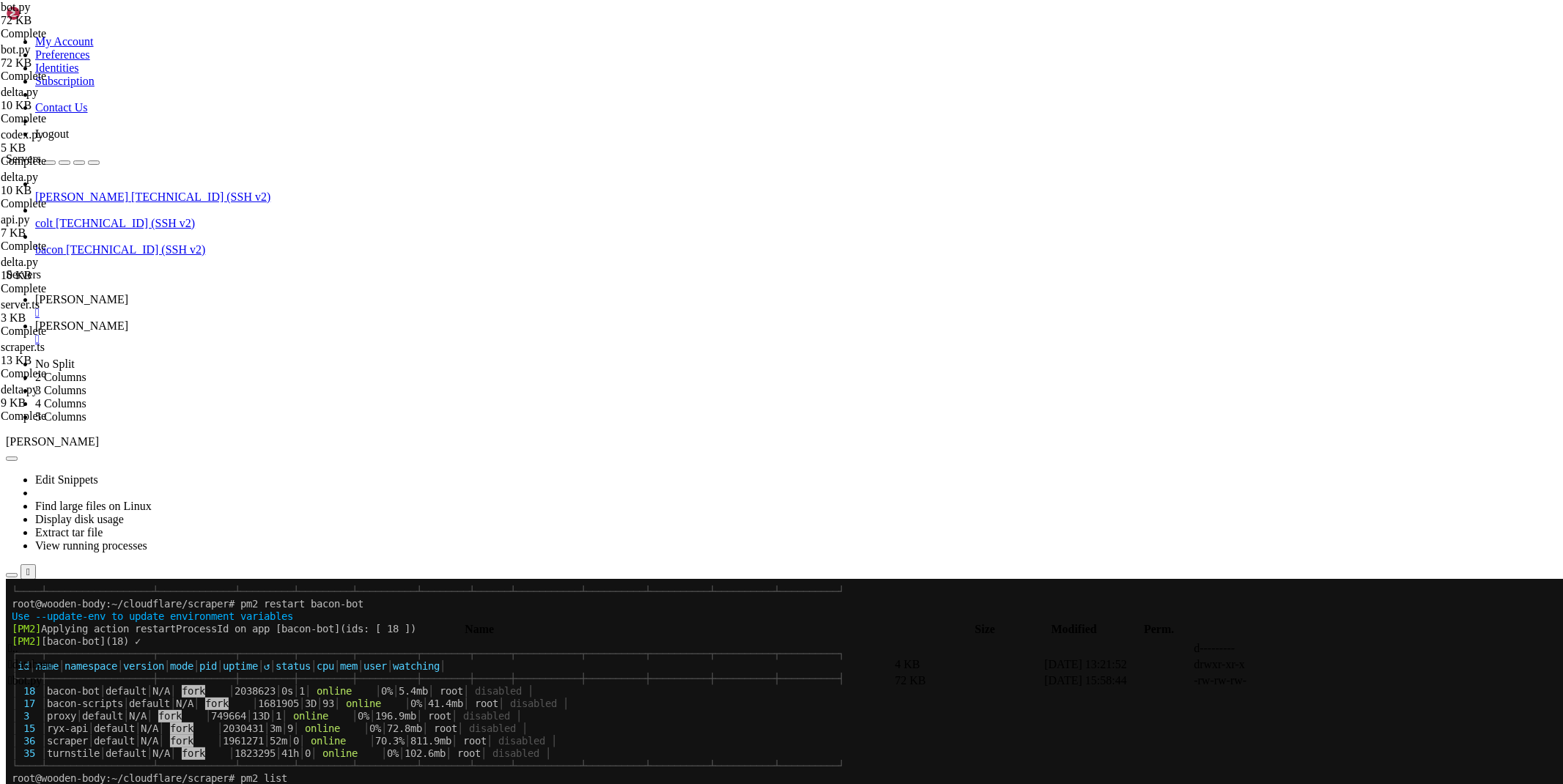
paste textarea
type textarea "bot.infinity_polling()"
click at [201, 293] on link "[PERSON_NAME] " at bounding box center [796, 306] width 1522 height 26
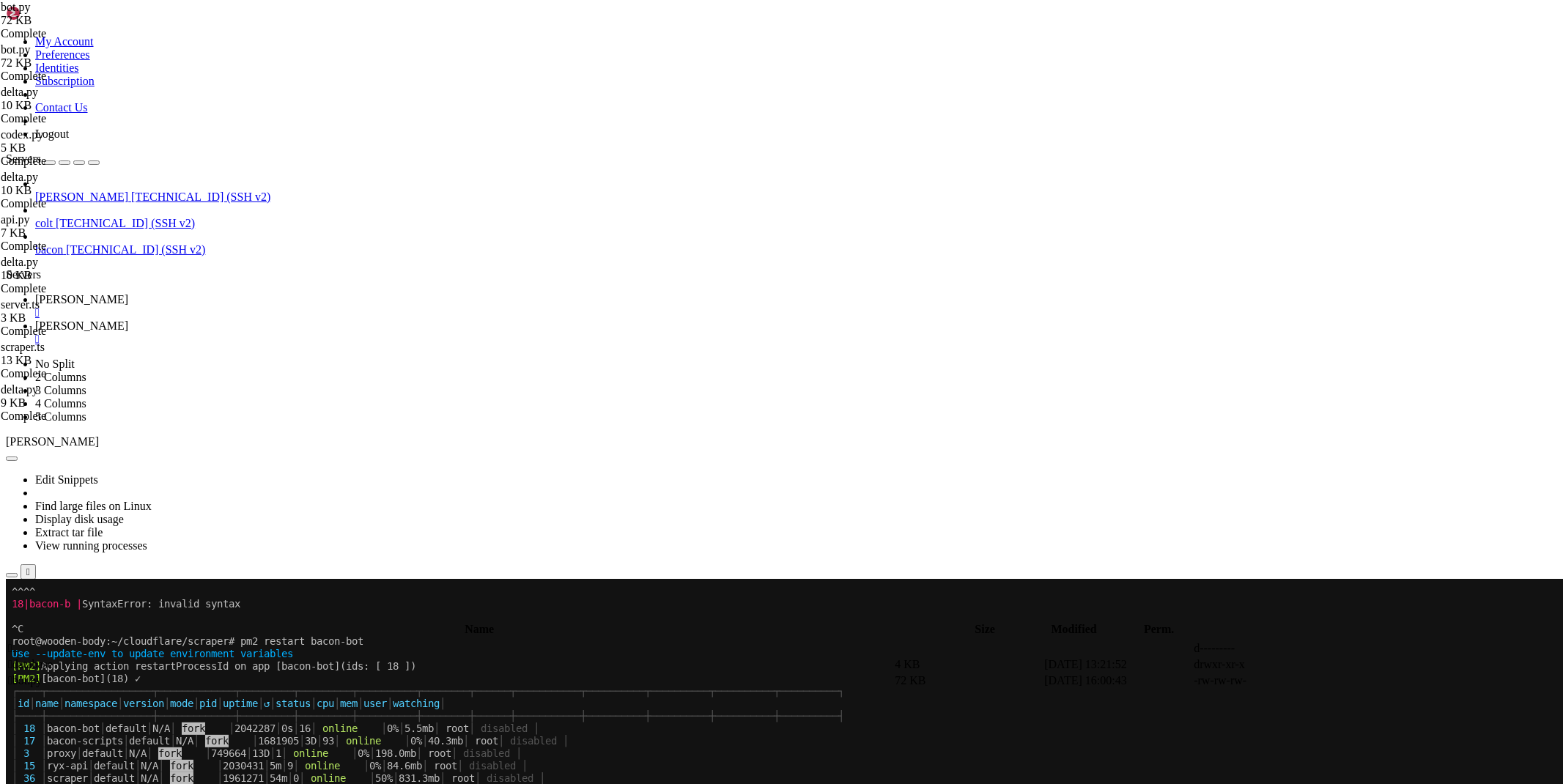
scroll to position [2478, 0]
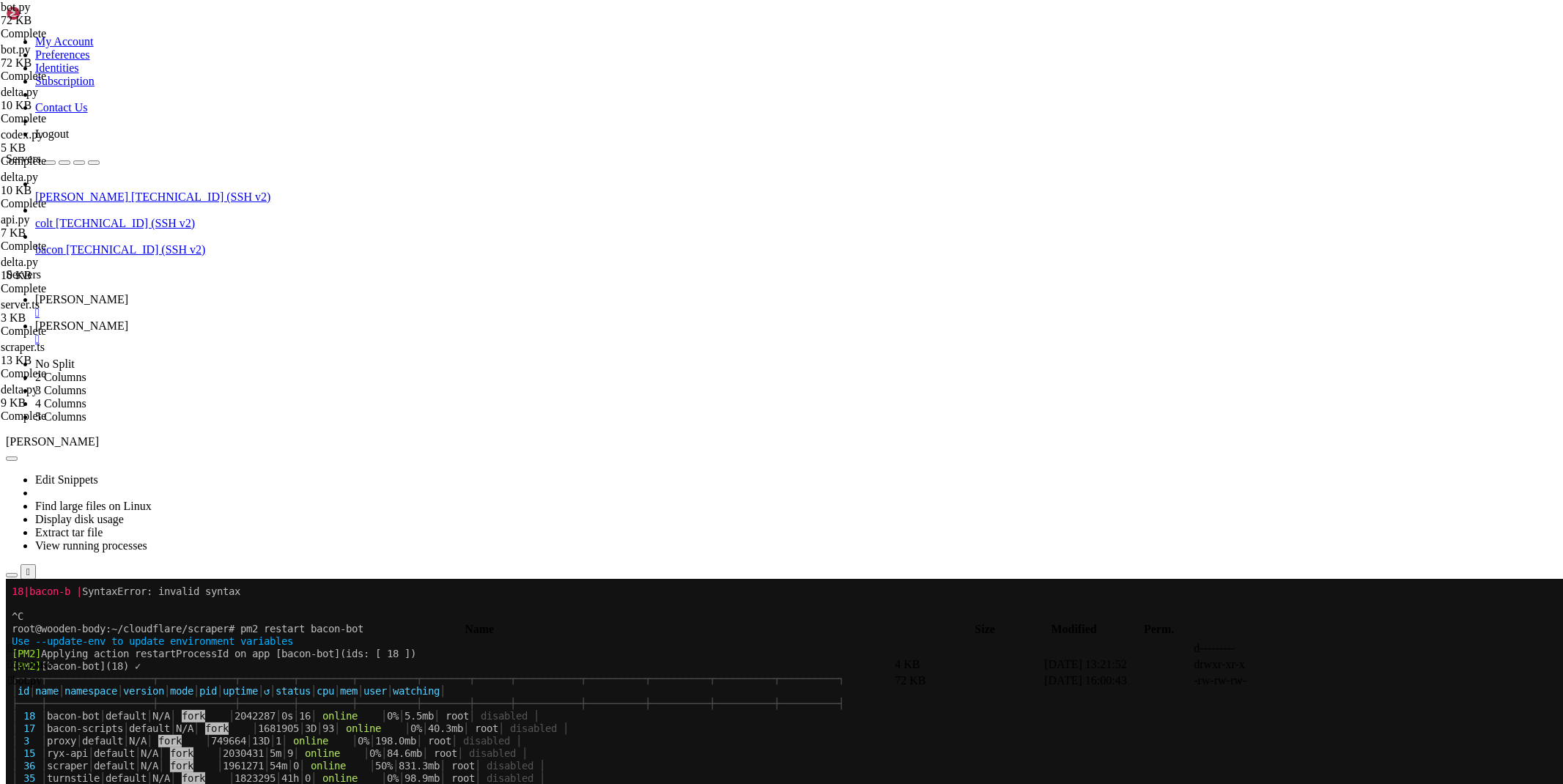
click at [249, 293] on link "[PERSON_NAME] " at bounding box center [796, 306] width 1522 height 26
click at [249, 306] on div "" at bounding box center [796, 313] width 1522 height 13
click at [249, 332] on div "" at bounding box center [796, 339] width 1522 height 13
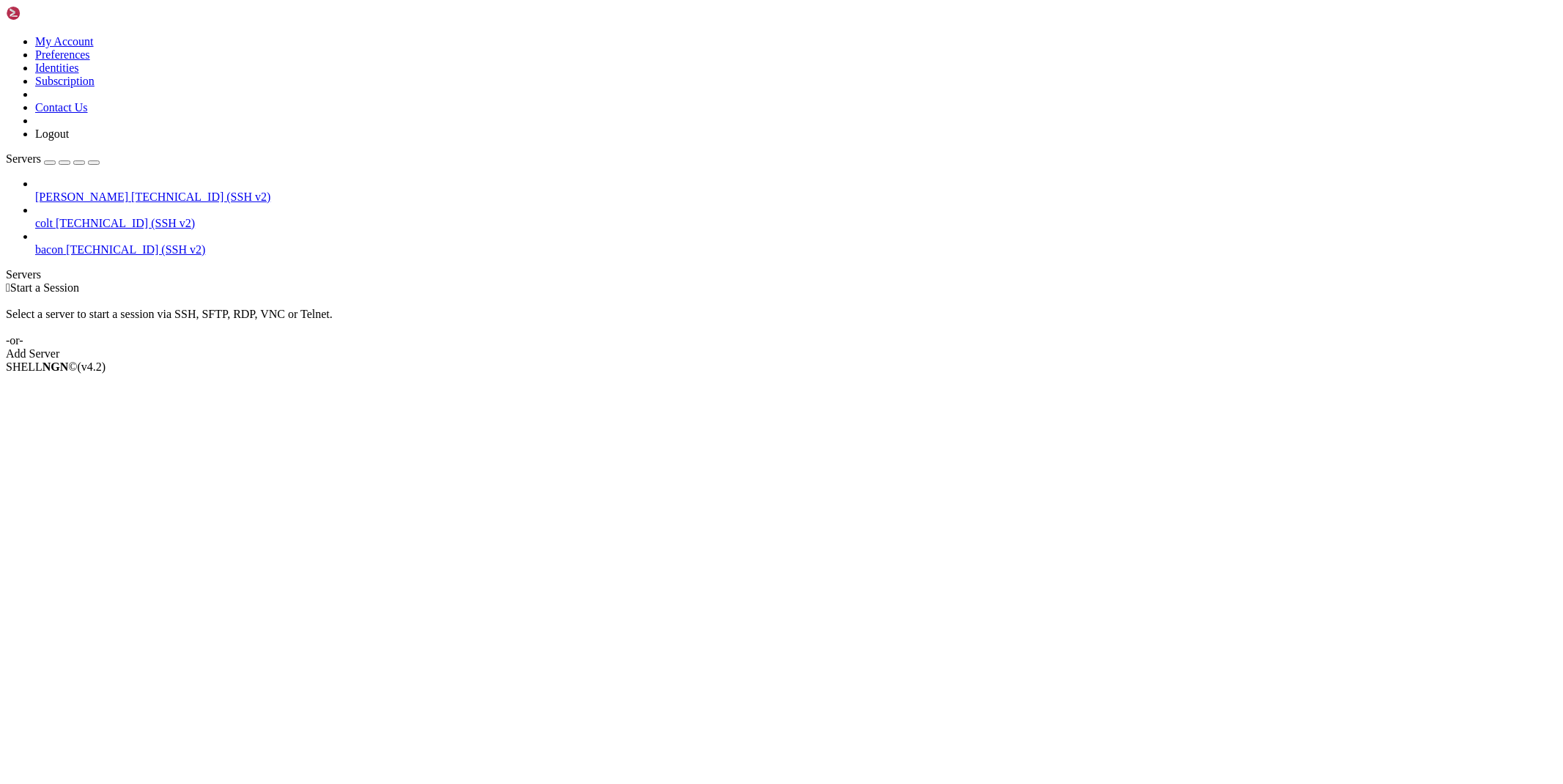
click at [35, 190] on icon at bounding box center [35, 190] width 0 height 0
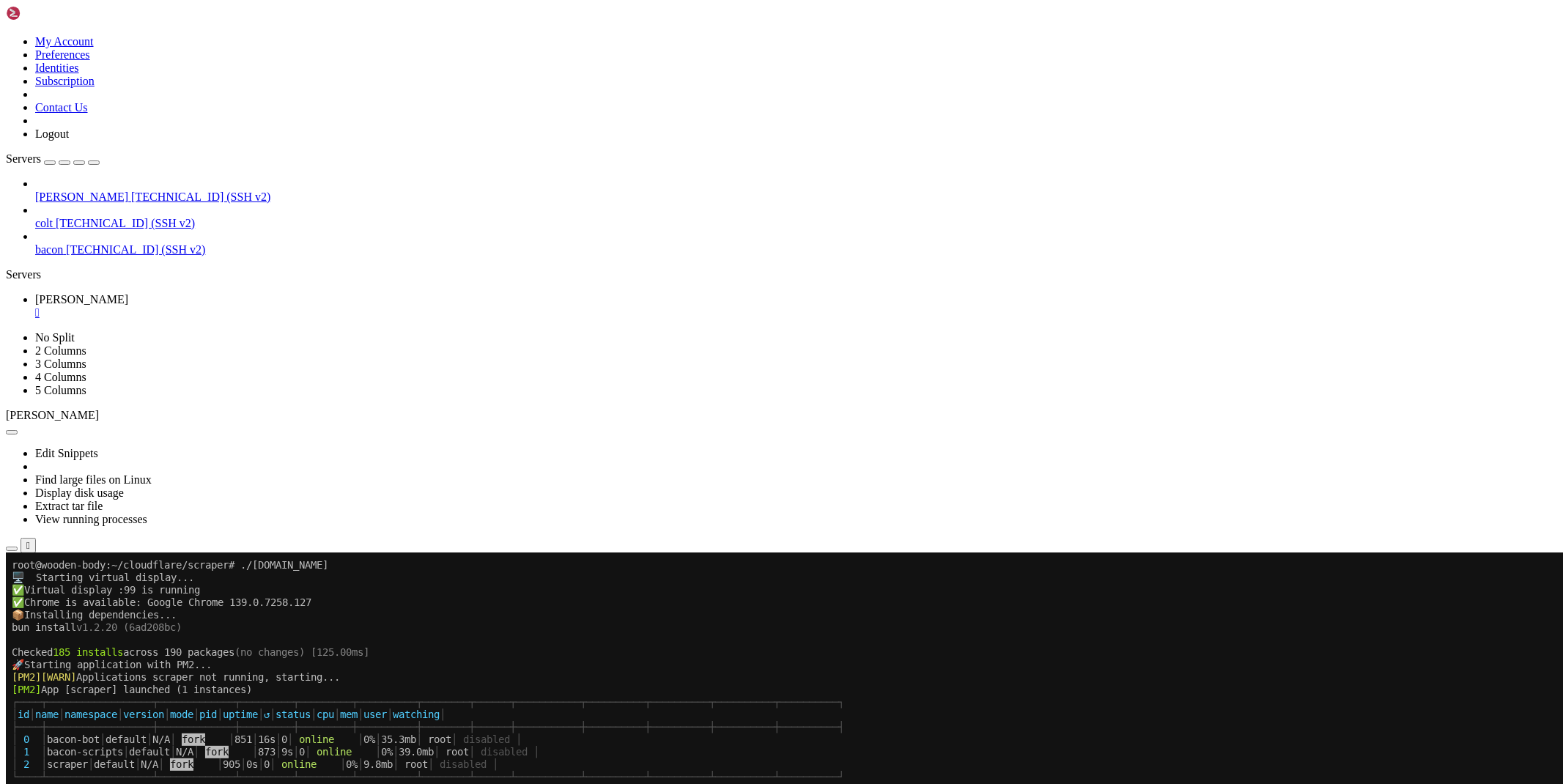
scroll to position [485, 0]
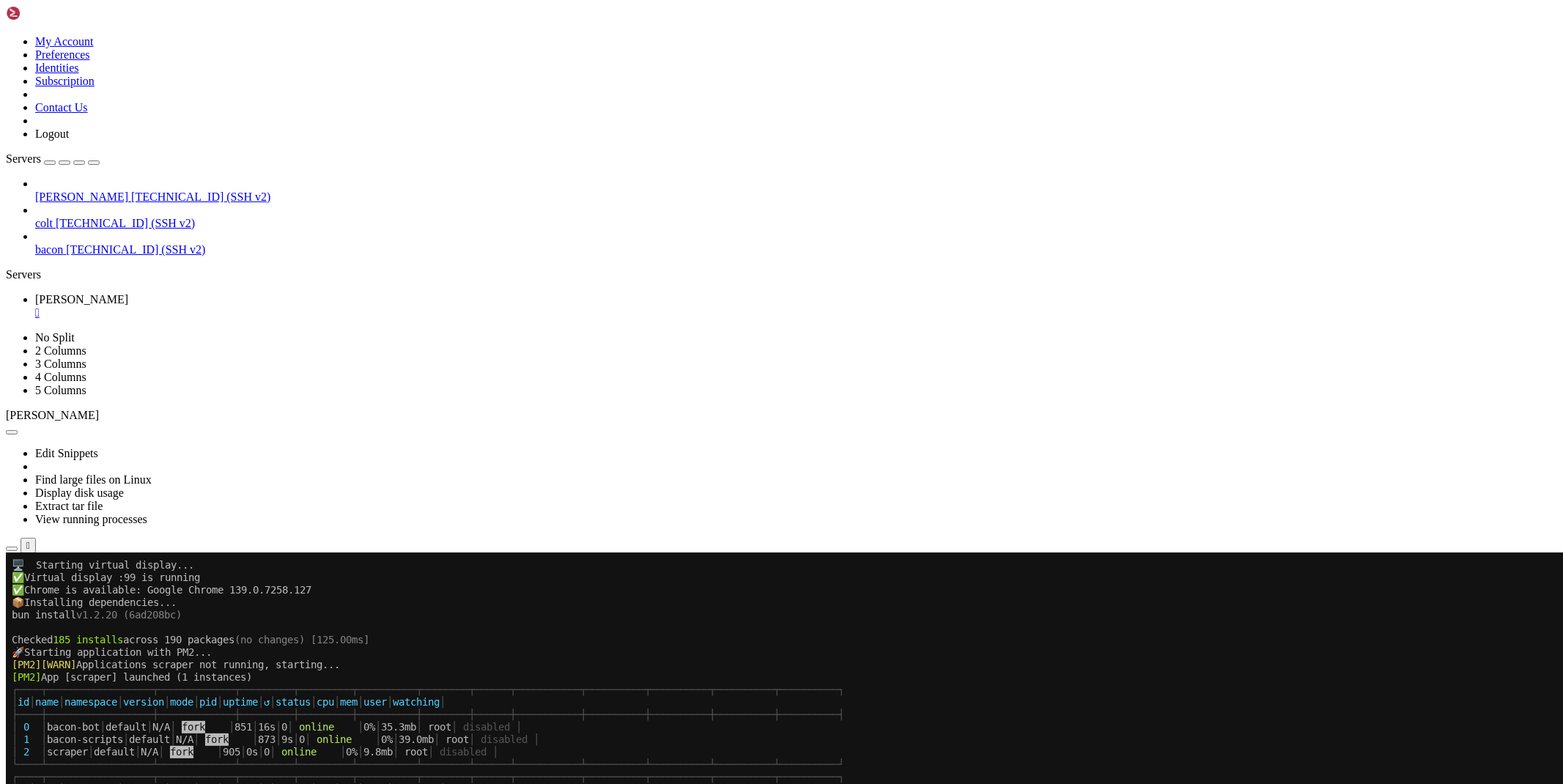
drag, startPoint x: 374, startPoint y: 1208, endPoint x: 138, endPoint y: 1213, distance: 236.1
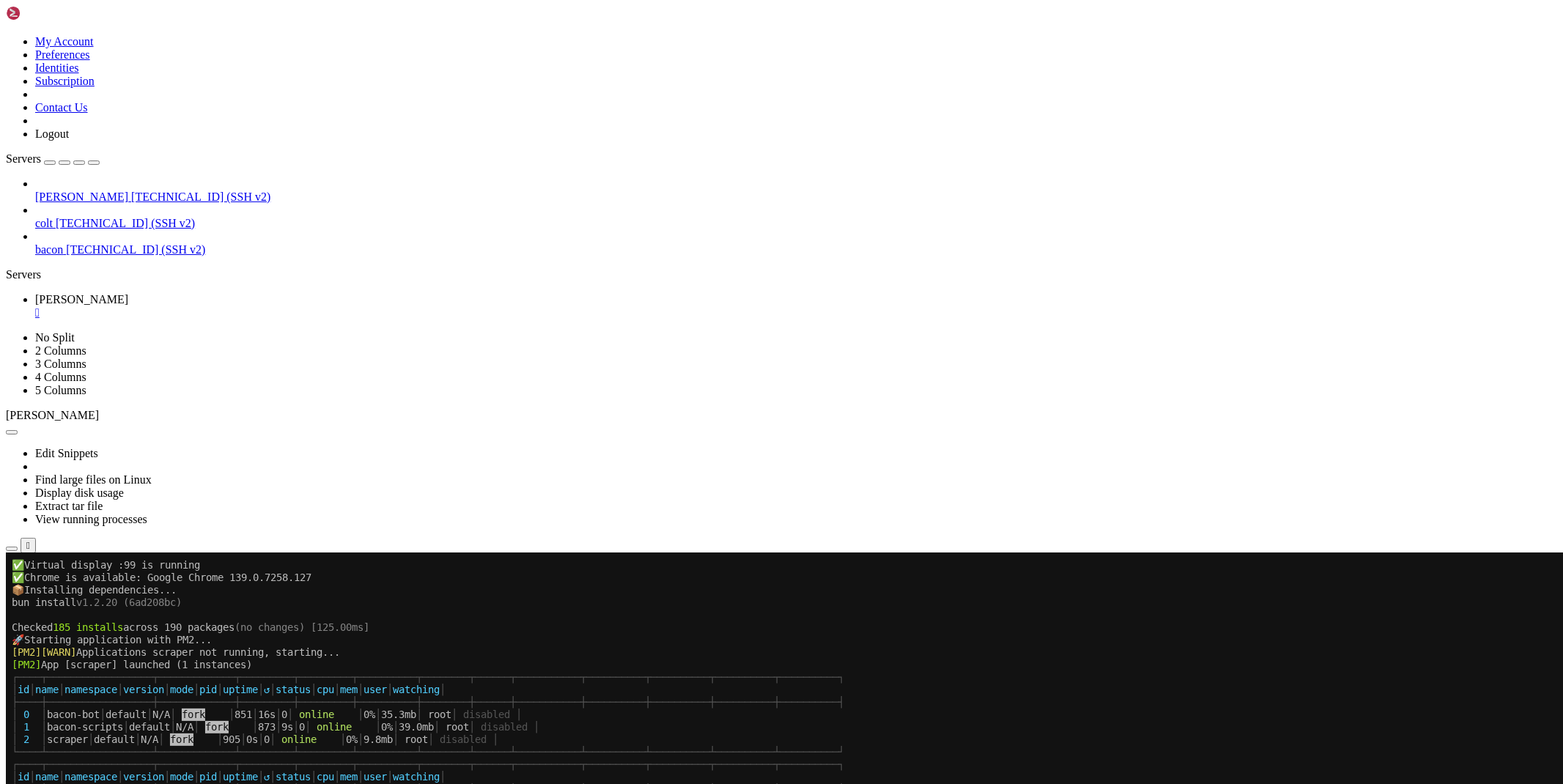
scroll to position [498, 0]
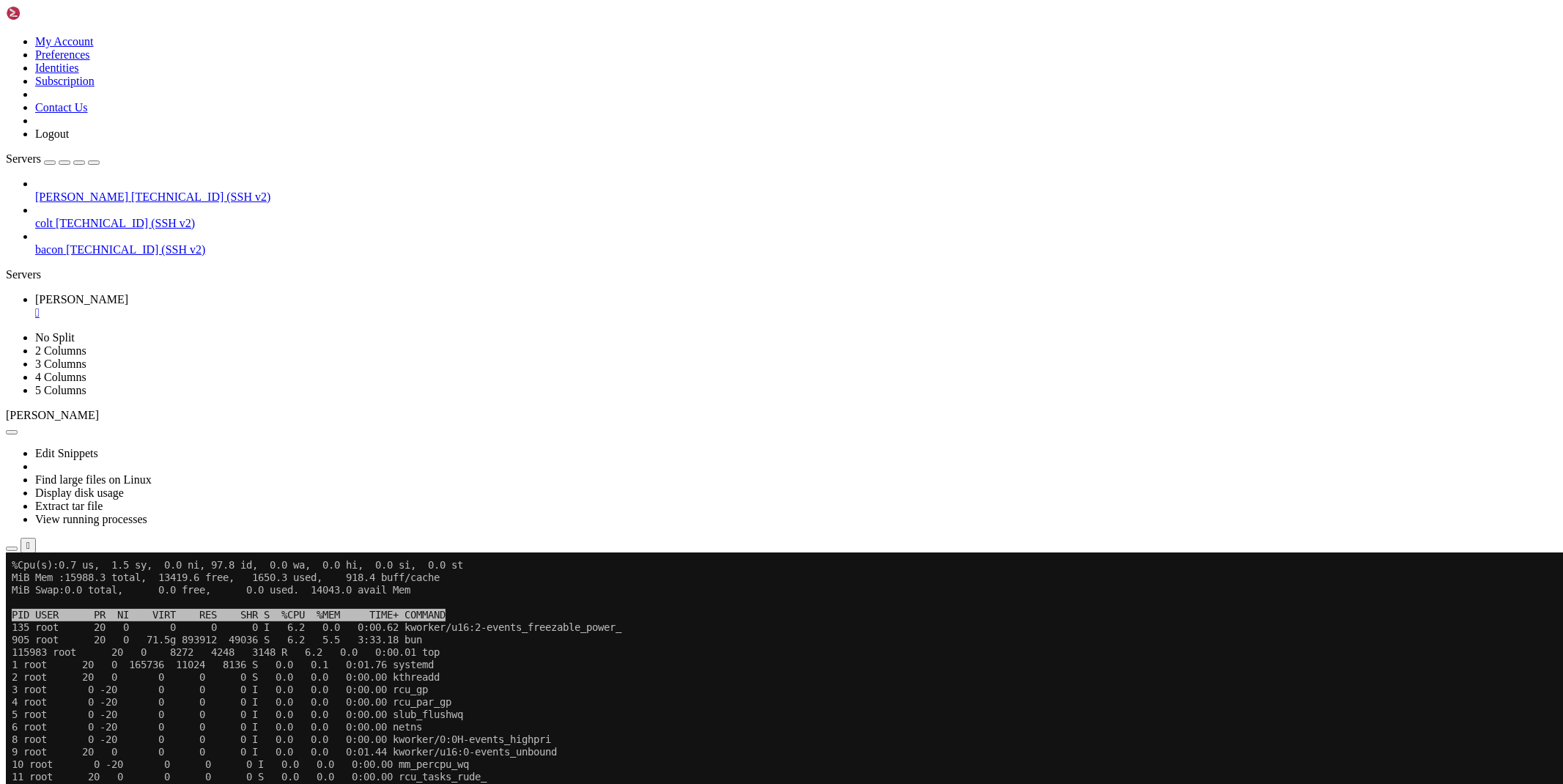
scroll to position [3871, 0]
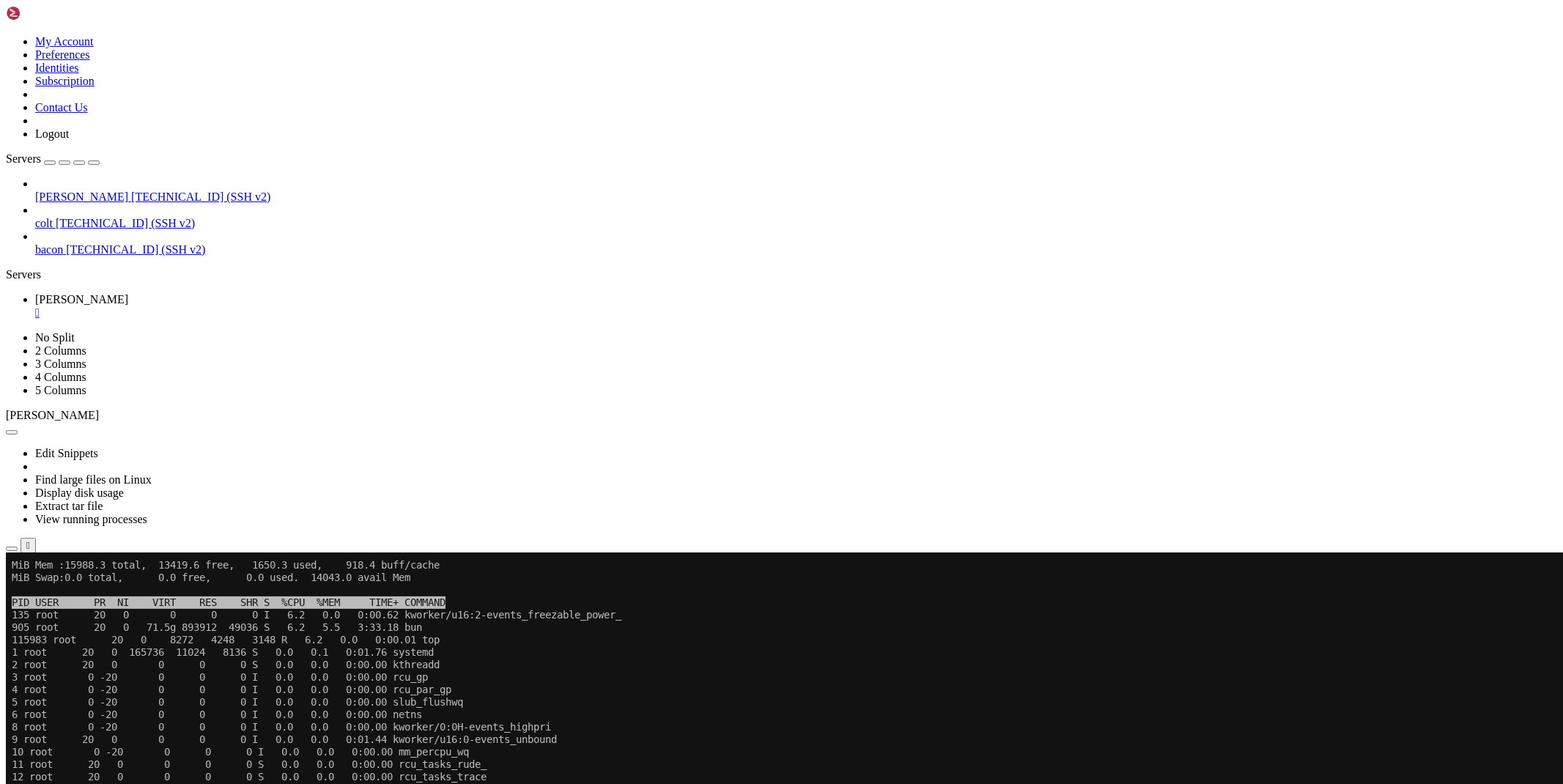
click at [12, 548] on icon "button" at bounding box center [12, 548] width 0 height 0
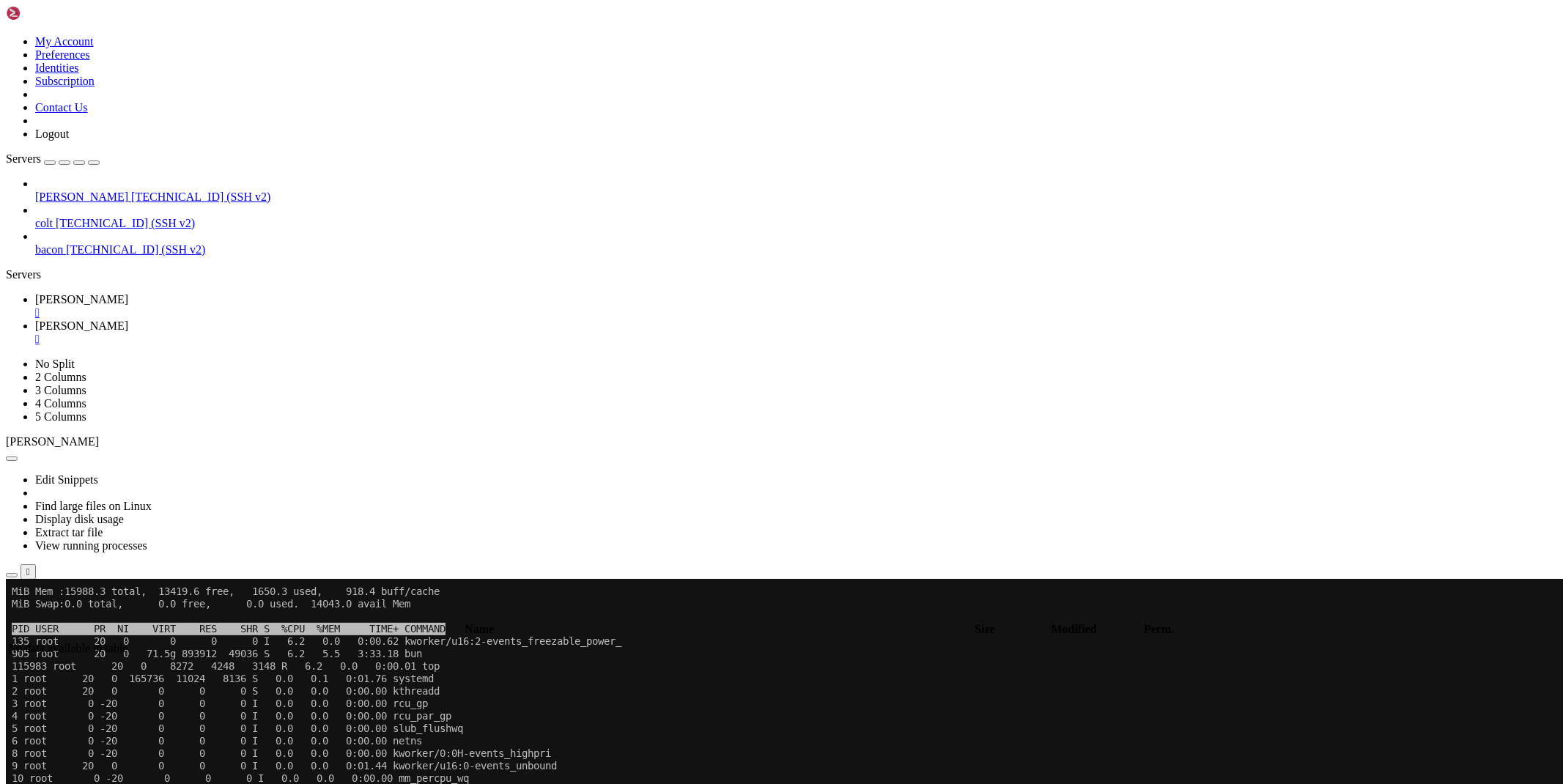
scroll to position [3984, 0]
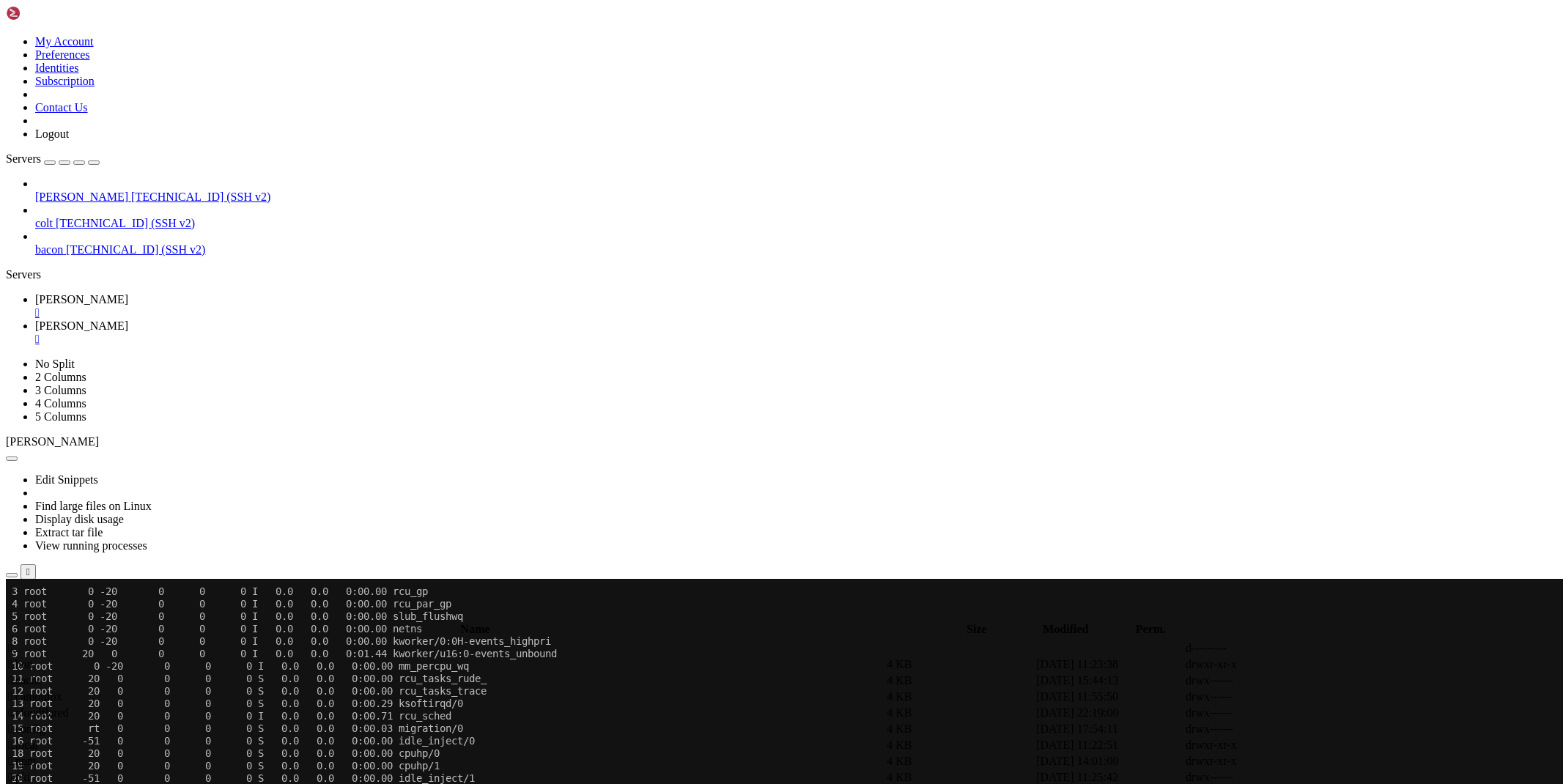
click at [126, 256] on div "[PERSON_NAME] [TECHNICAL_ID] (SSH v2) colt [TECHNICAL_ID] (SSH v2) bacon [TECHN…" at bounding box center [781, 216] width 1551 height 79
click at [47, 674] on span " scraper" at bounding box center [27, 680] width 38 height 12
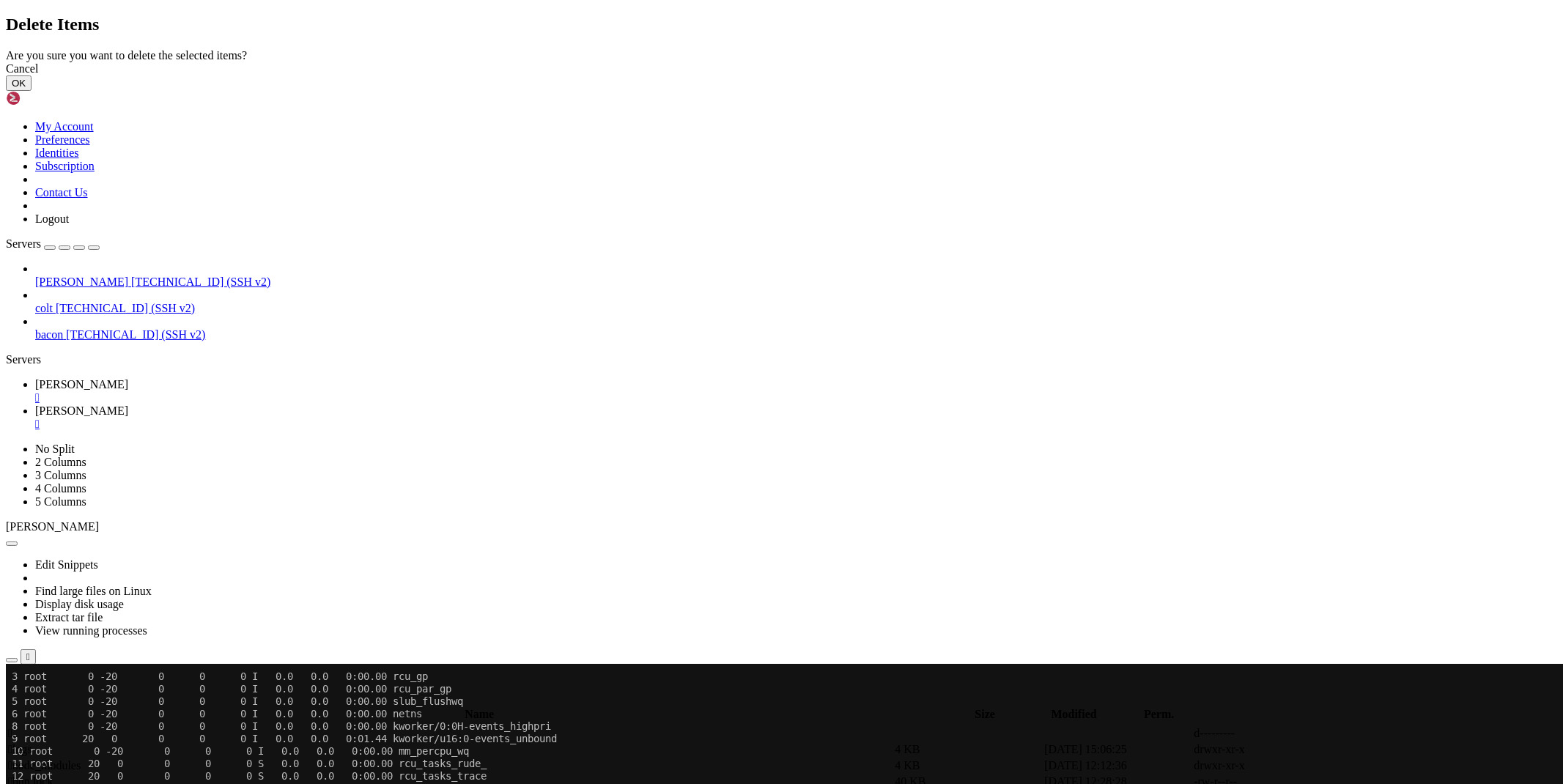
click at [32, 91] on button "OK" at bounding box center [19, 83] width 26 height 16
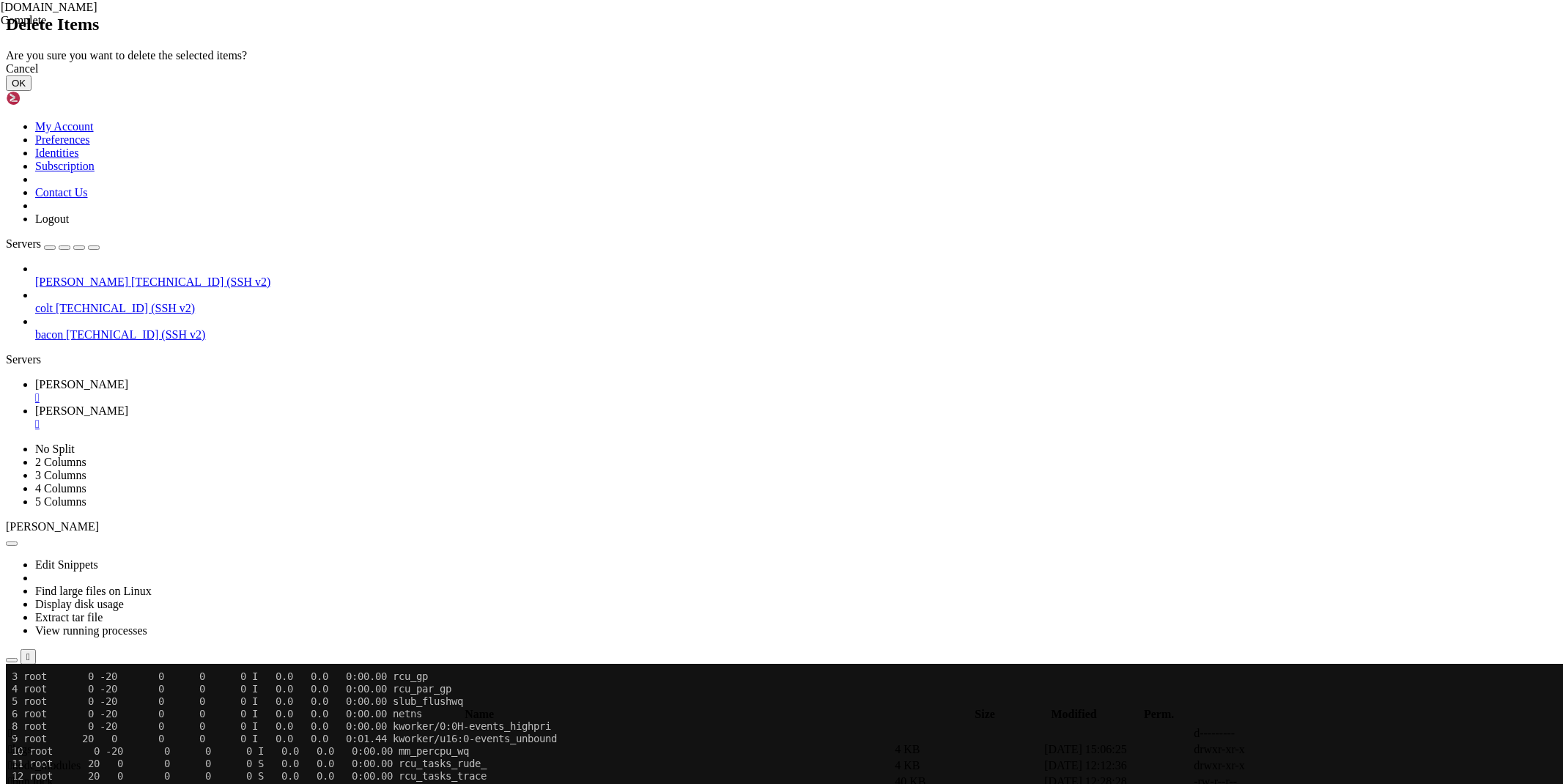
click at [32, 91] on button "OK" at bounding box center [19, 83] width 26 height 16
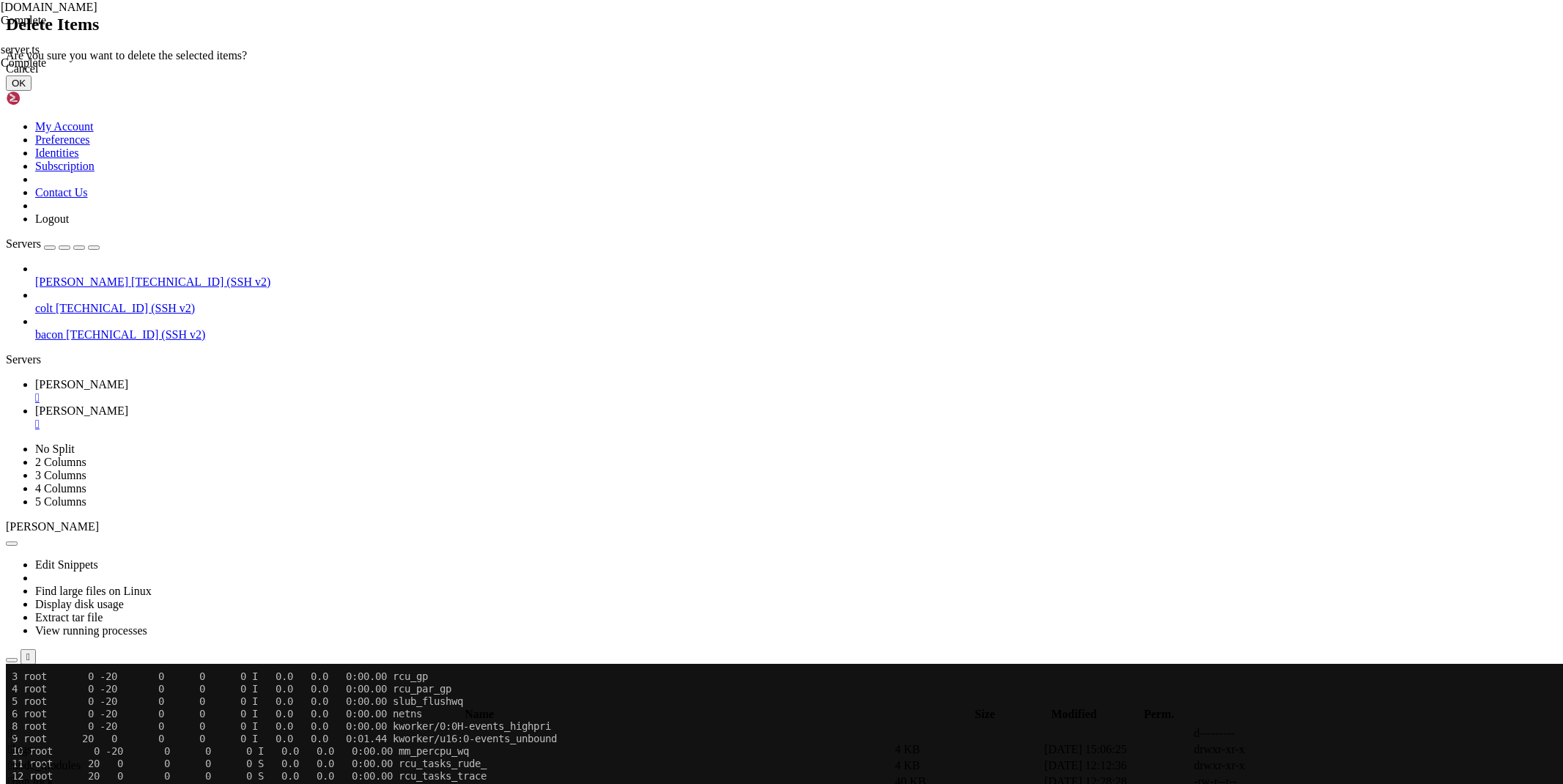
click at [32, 91] on button "OK" at bounding box center [19, 83] width 26 height 16
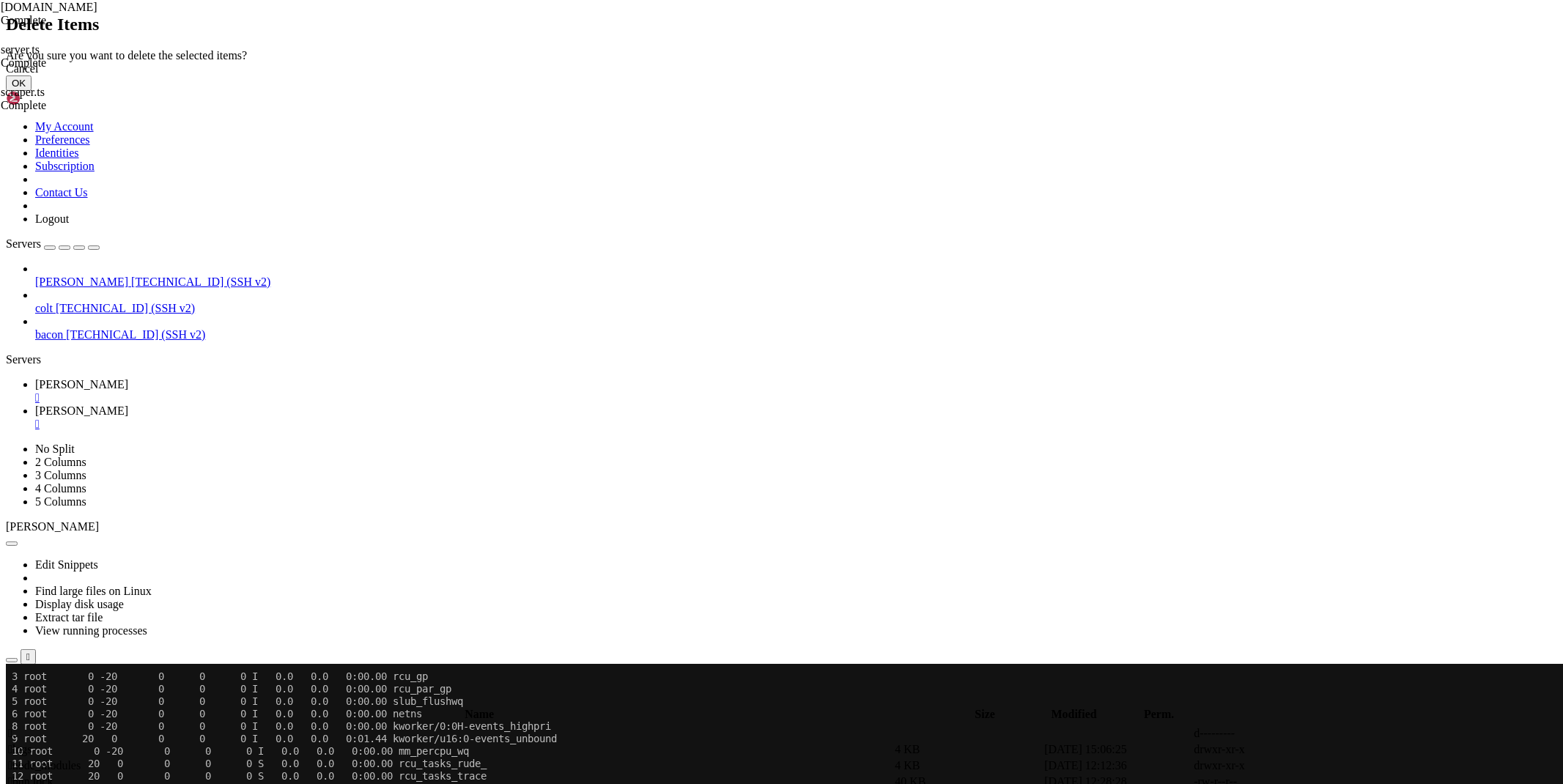
click at [32, 91] on button "OK" at bounding box center [19, 83] width 26 height 16
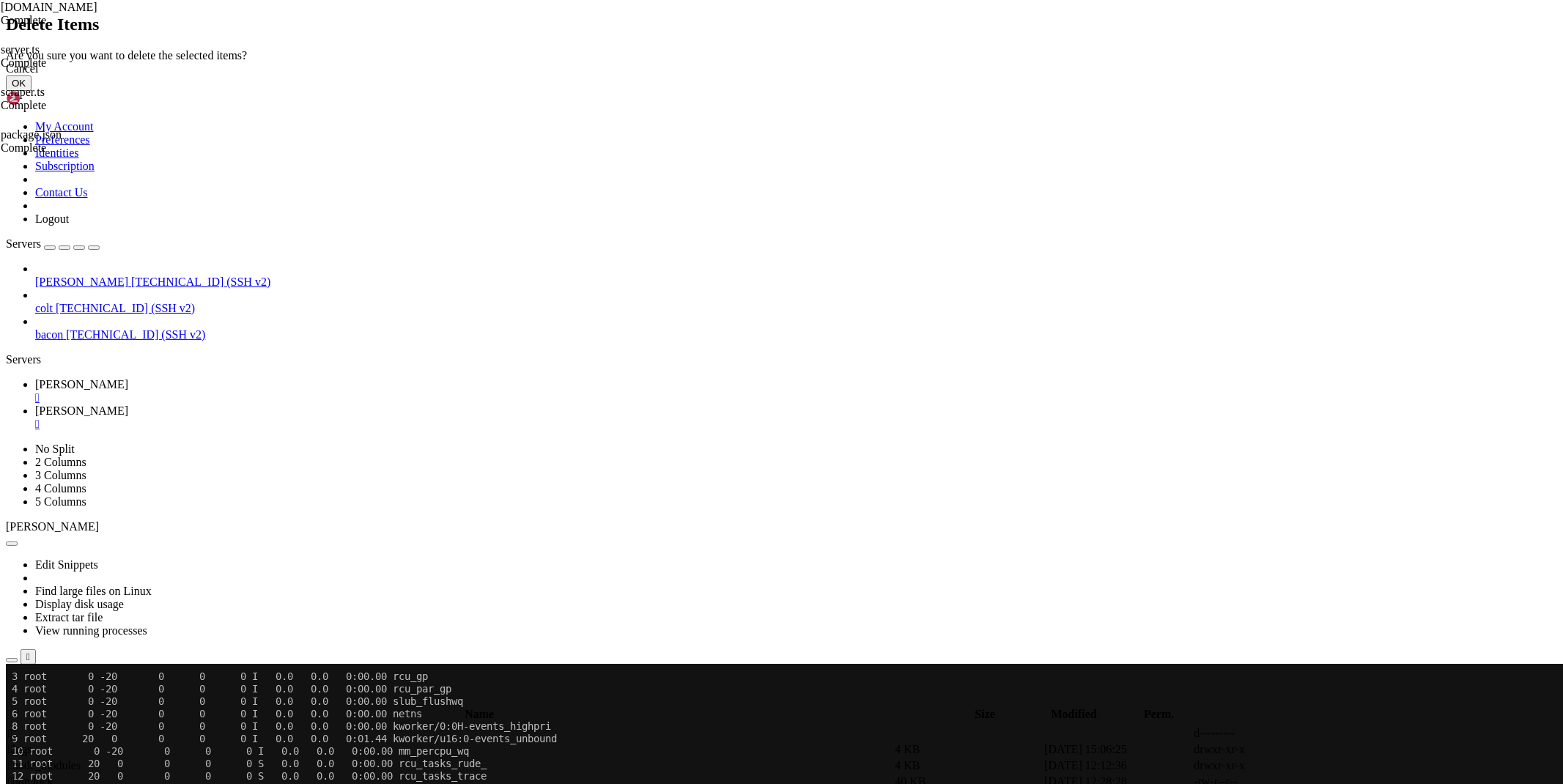
click at [32, 91] on button "OK" at bounding box center [19, 83] width 26 height 16
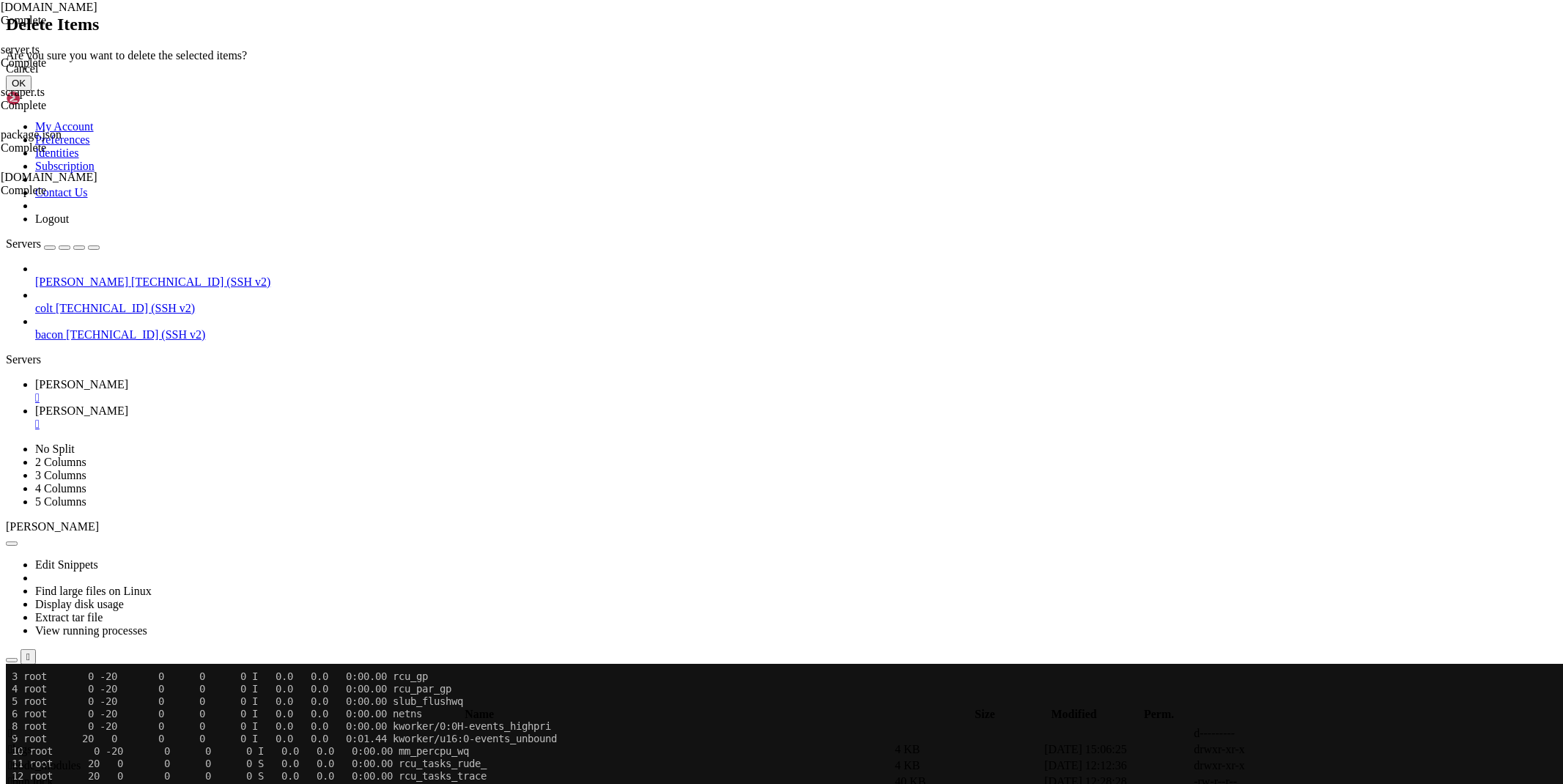
click at [32, 91] on button "OK" at bounding box center [19, 83] width 26 height 16
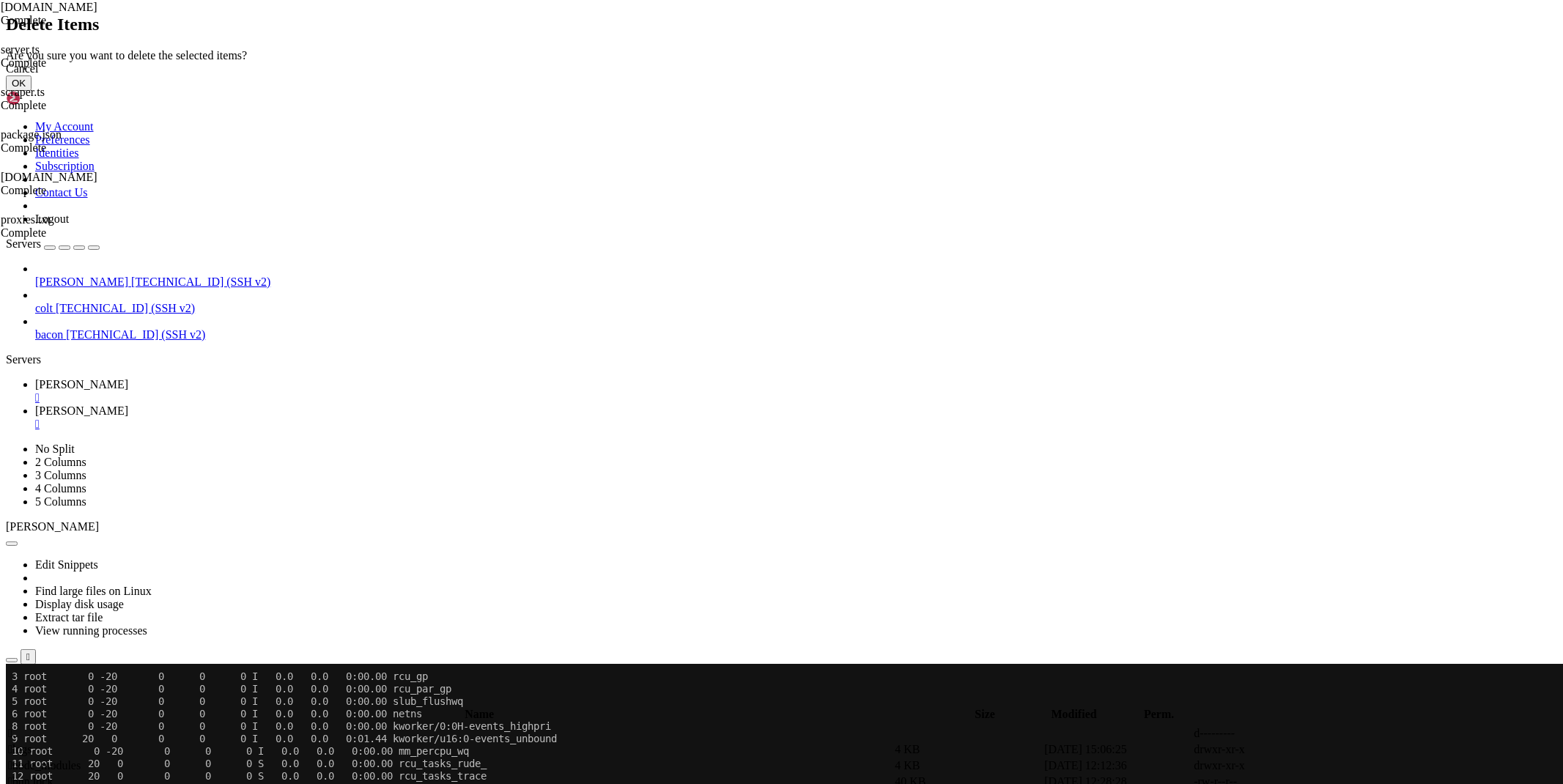
click at [32, 91] on button "OK" at bounding box center [19, 83] width 26 height 16
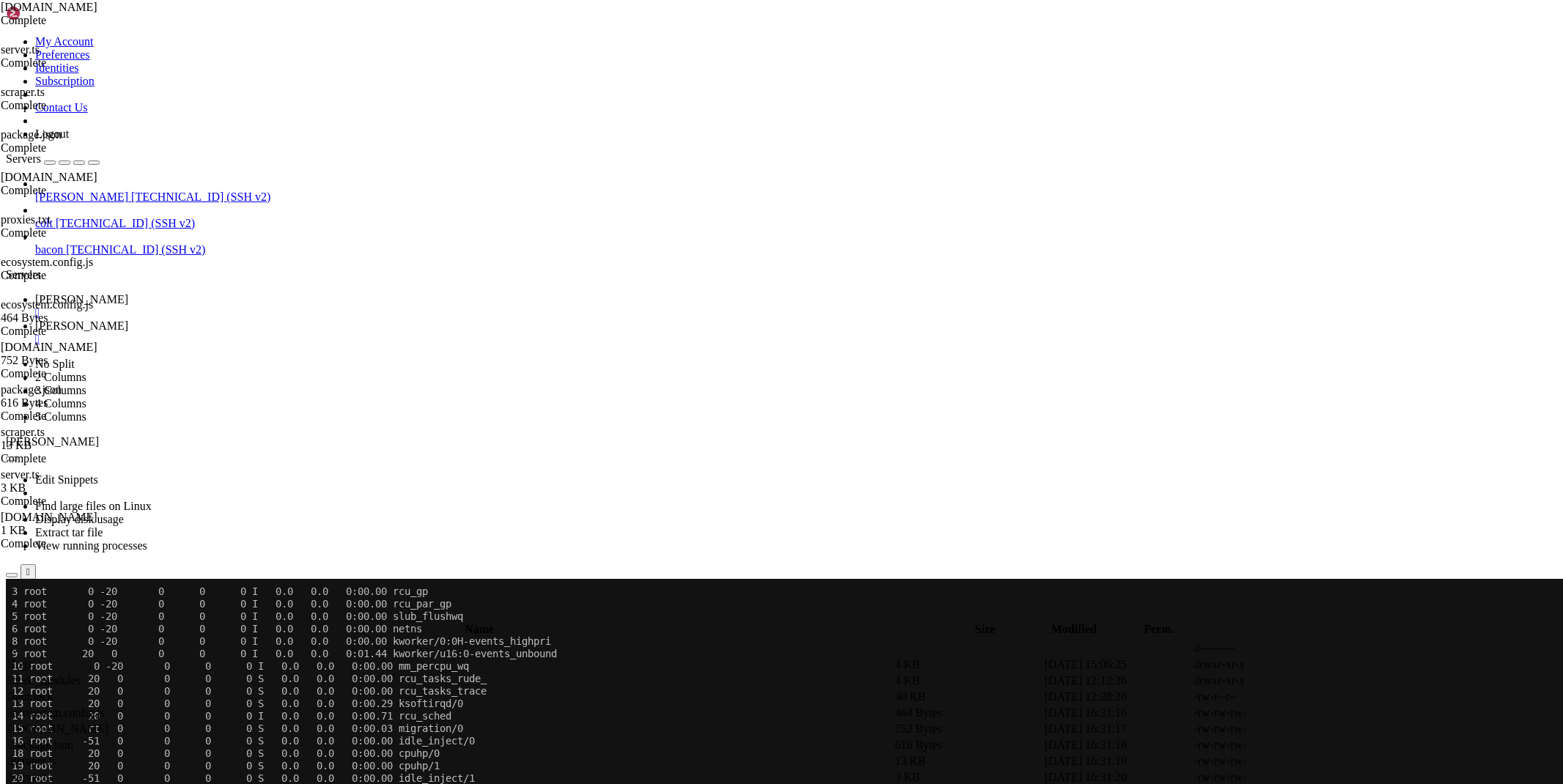
click at [129, 293] on span "[PERSON_NAME]" at bounding box center [82, 299] width 93 height 12
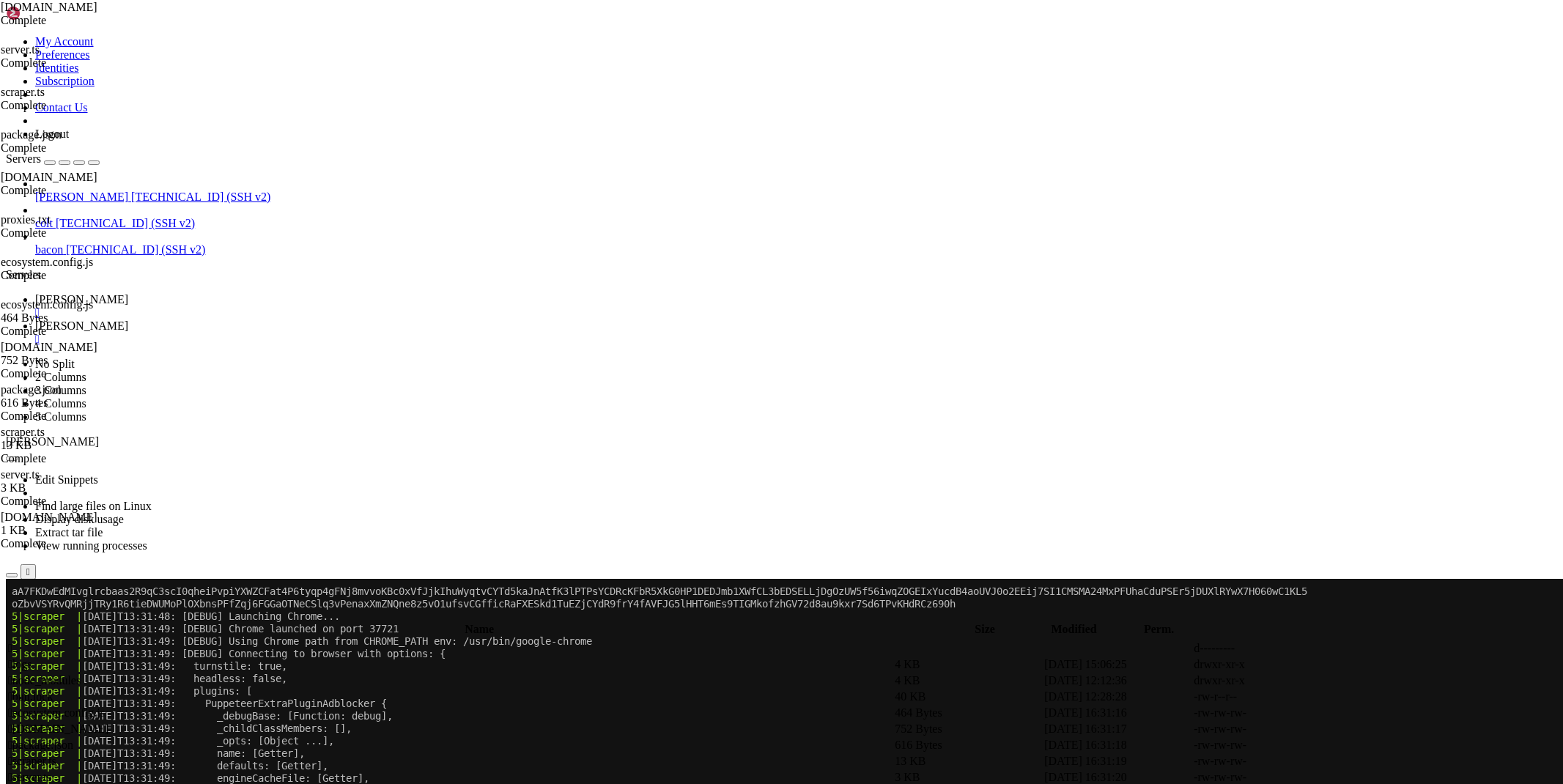
scroll to position [4883, 0]
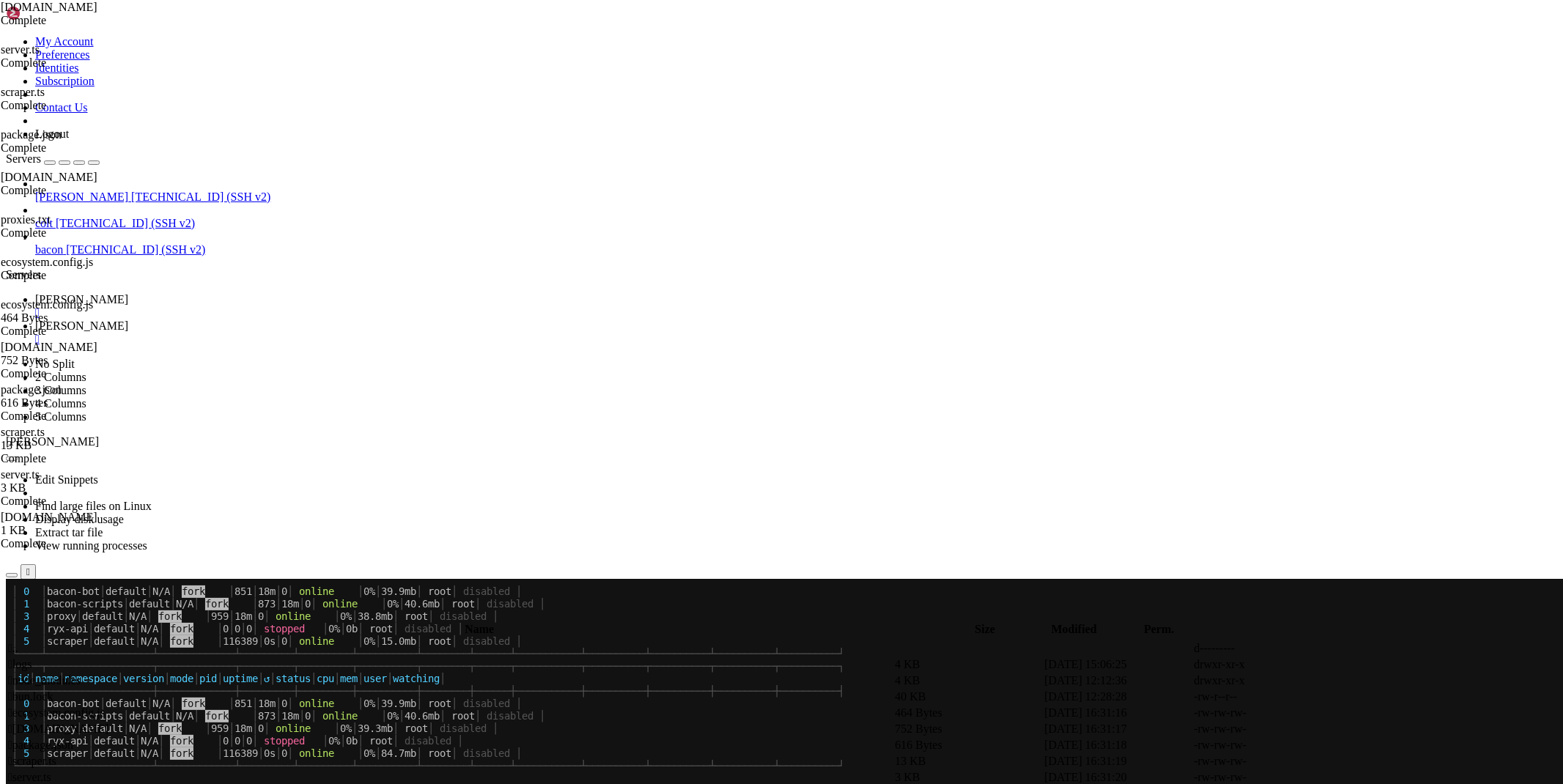
drag, startPoint x: 500, startPoint y: 1252, endPoint x: 12, endPoint y: 1027, distance: 537.4
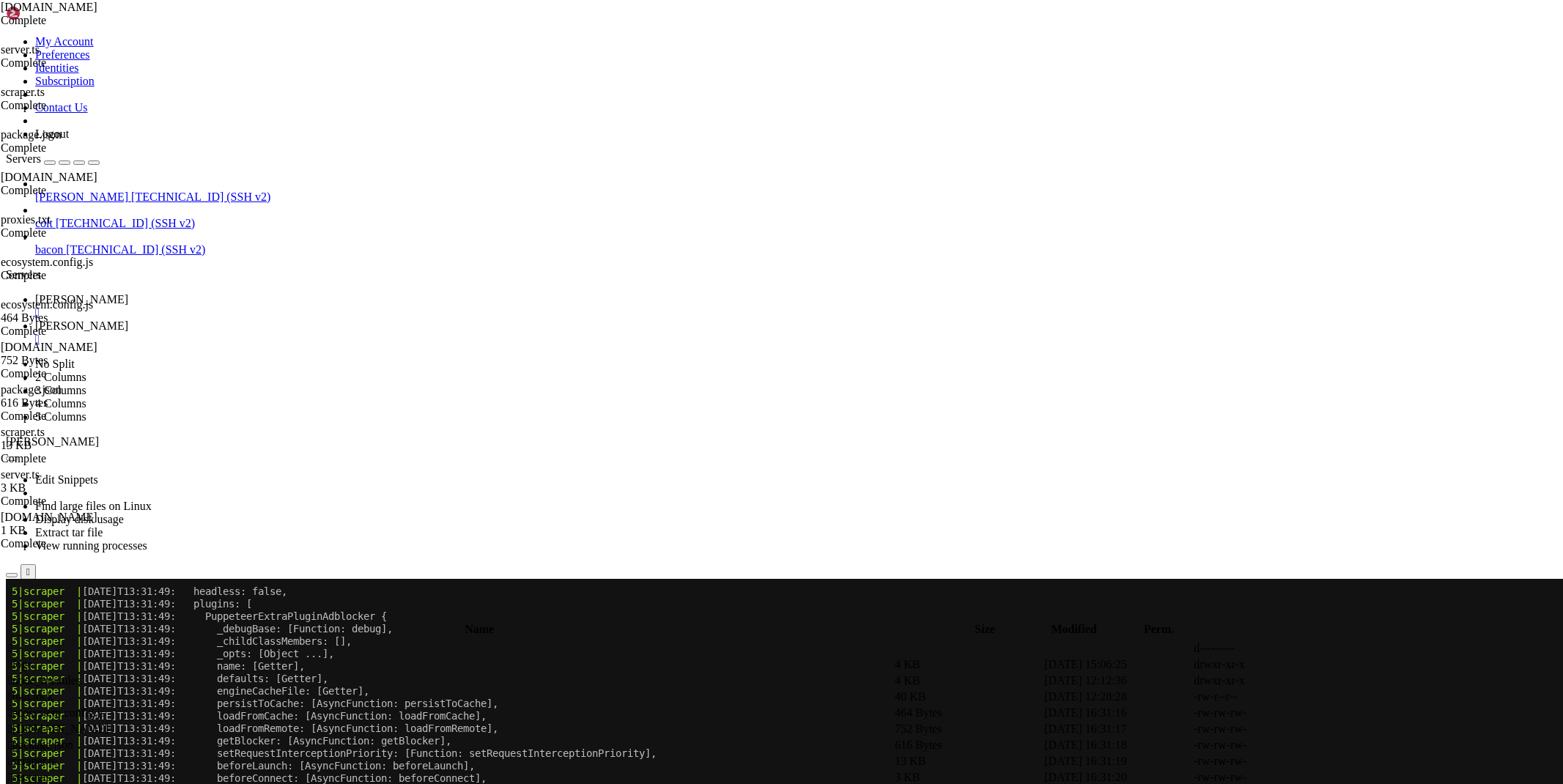
scroll to position [5466, 0]
click at [274, 319] on link "[PERSON_NAME] " at bounding box center [796, 332] width 1522 height 26
click at [19, 642] on span " .." at bounding box center [13, 647] width 10 height 12
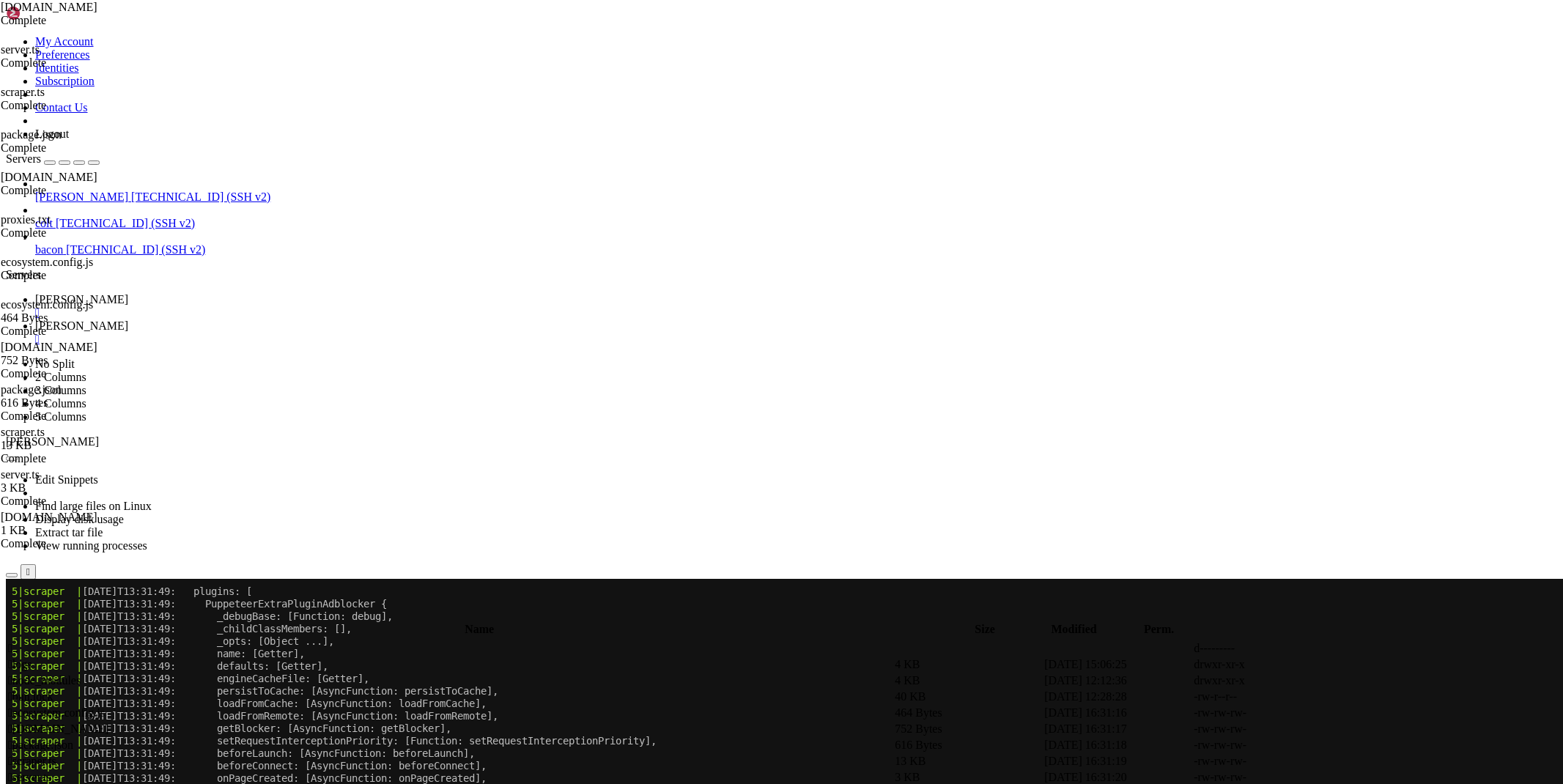
click at [19, 642] on span " .." at bounding box center [13, 647] width 10 height 12
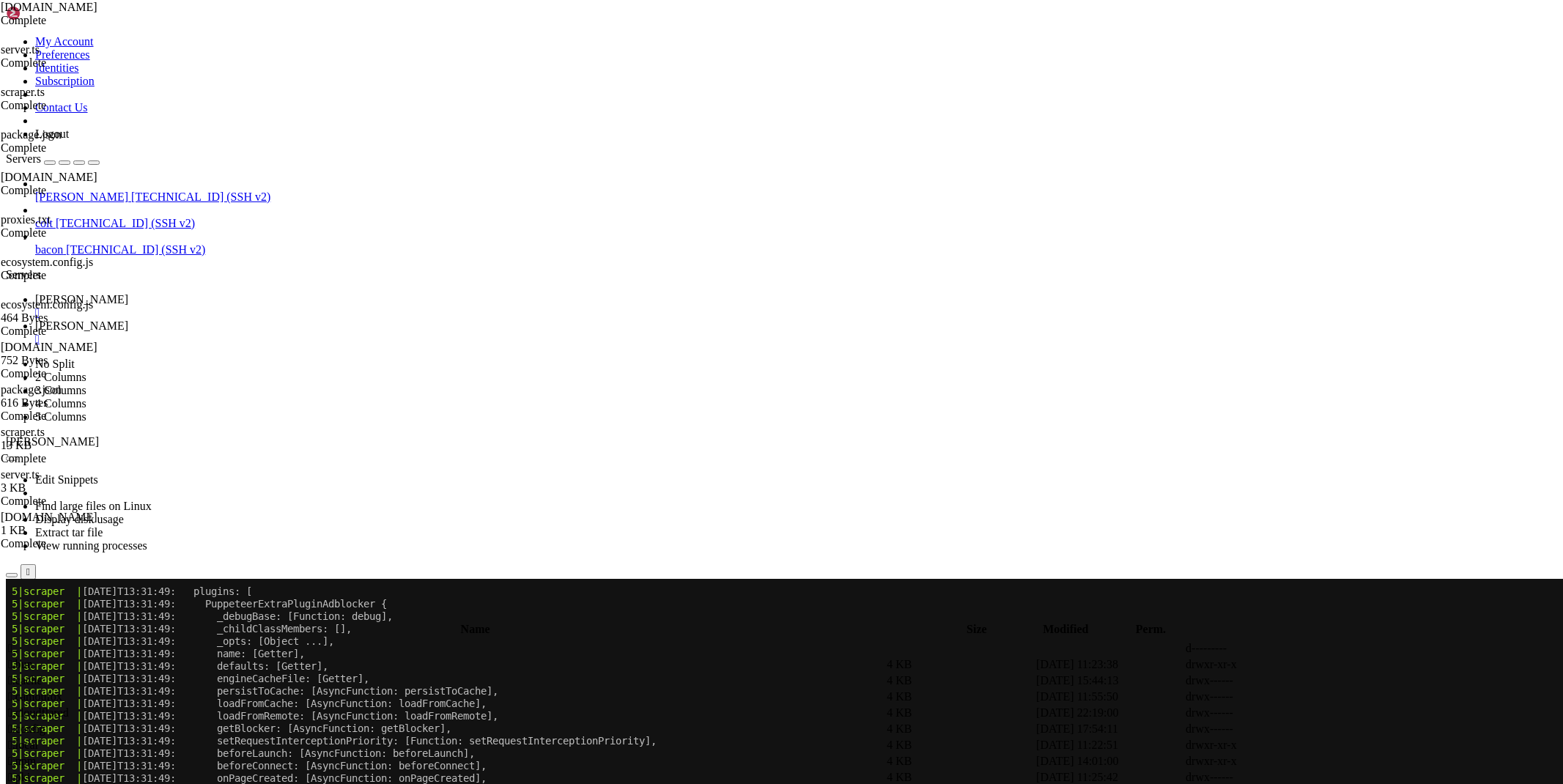
click at [44, 674] on span " bypass" at bounding box center [26, 680] width 36 height 12
type input "/root/ryx/bypass"
click at [1343, 696] on link at bounding box center [1343, 696] width 0 height 0
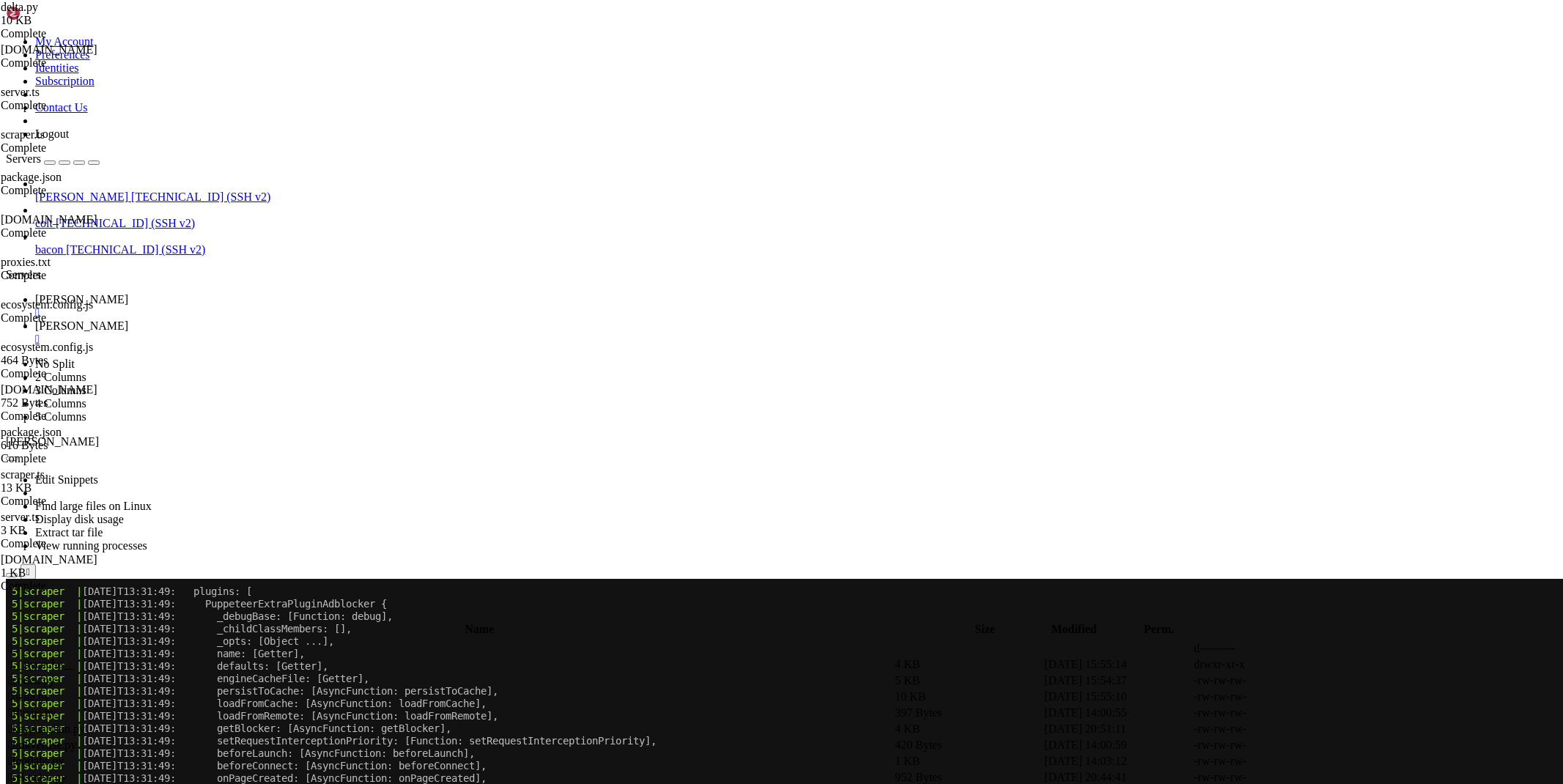
scroll to position [818, 0]
drag, startPoint x: 517, startPoint y: 750, endPoint x: 242, endPoint y: 729, distance: 275.8
paste textarea
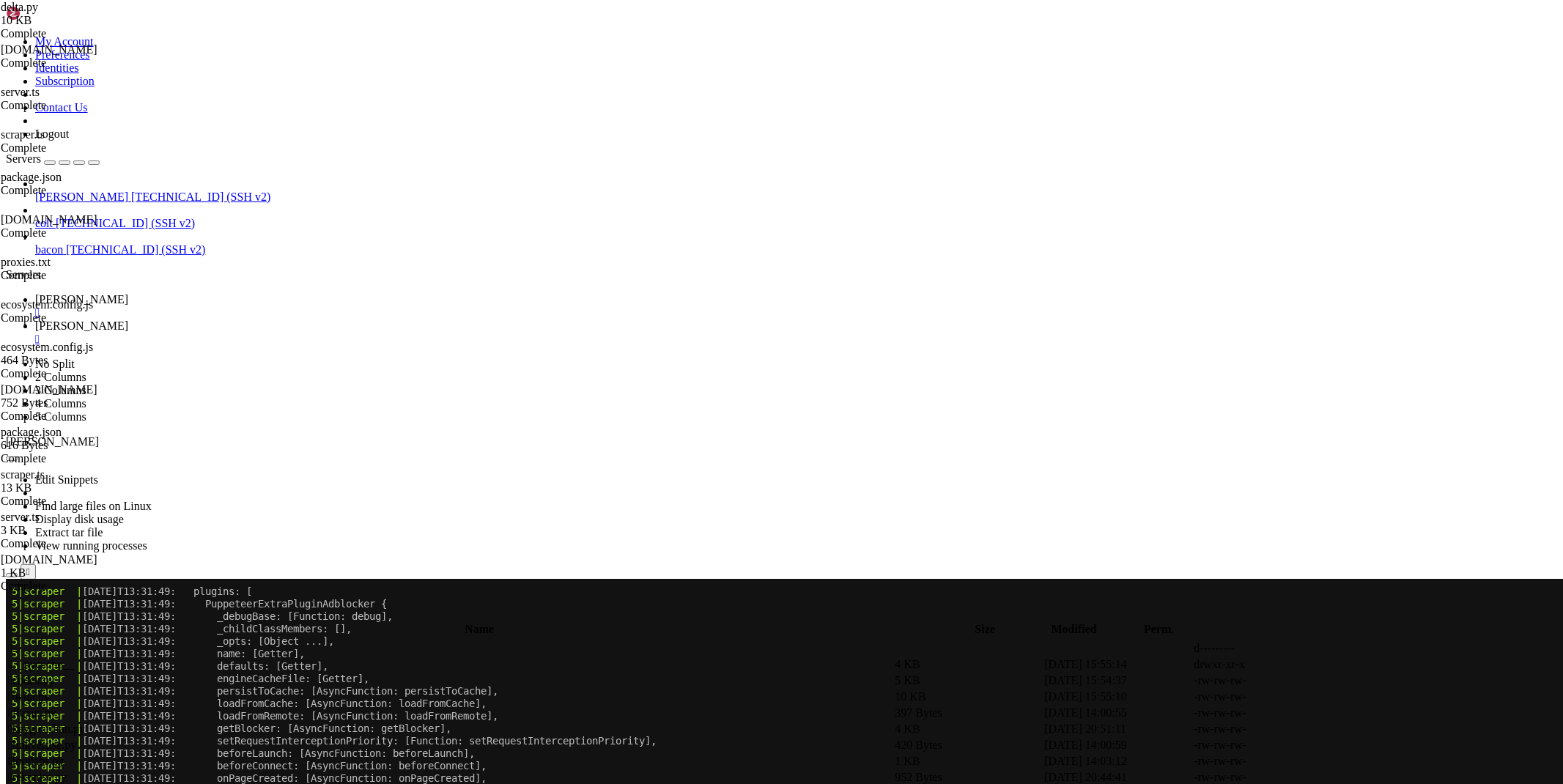
type textarea "return f'An error occurred while bypassing Delta X ({e})'"
click at [129, 293] on span "[PERSON_NAME]" at bounding box center [82, 299] width 93 height 12
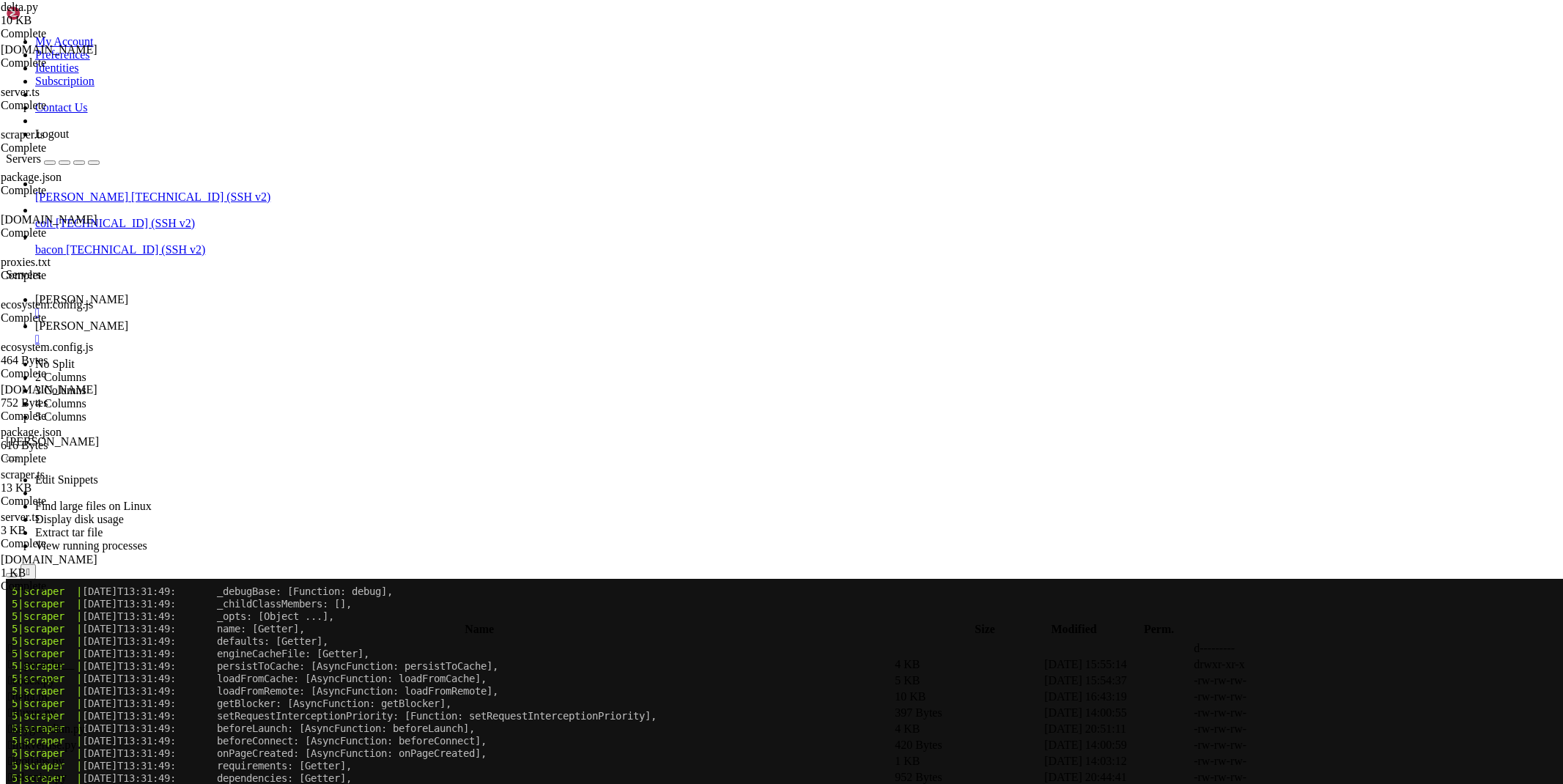
scroll to position [5640, 0]
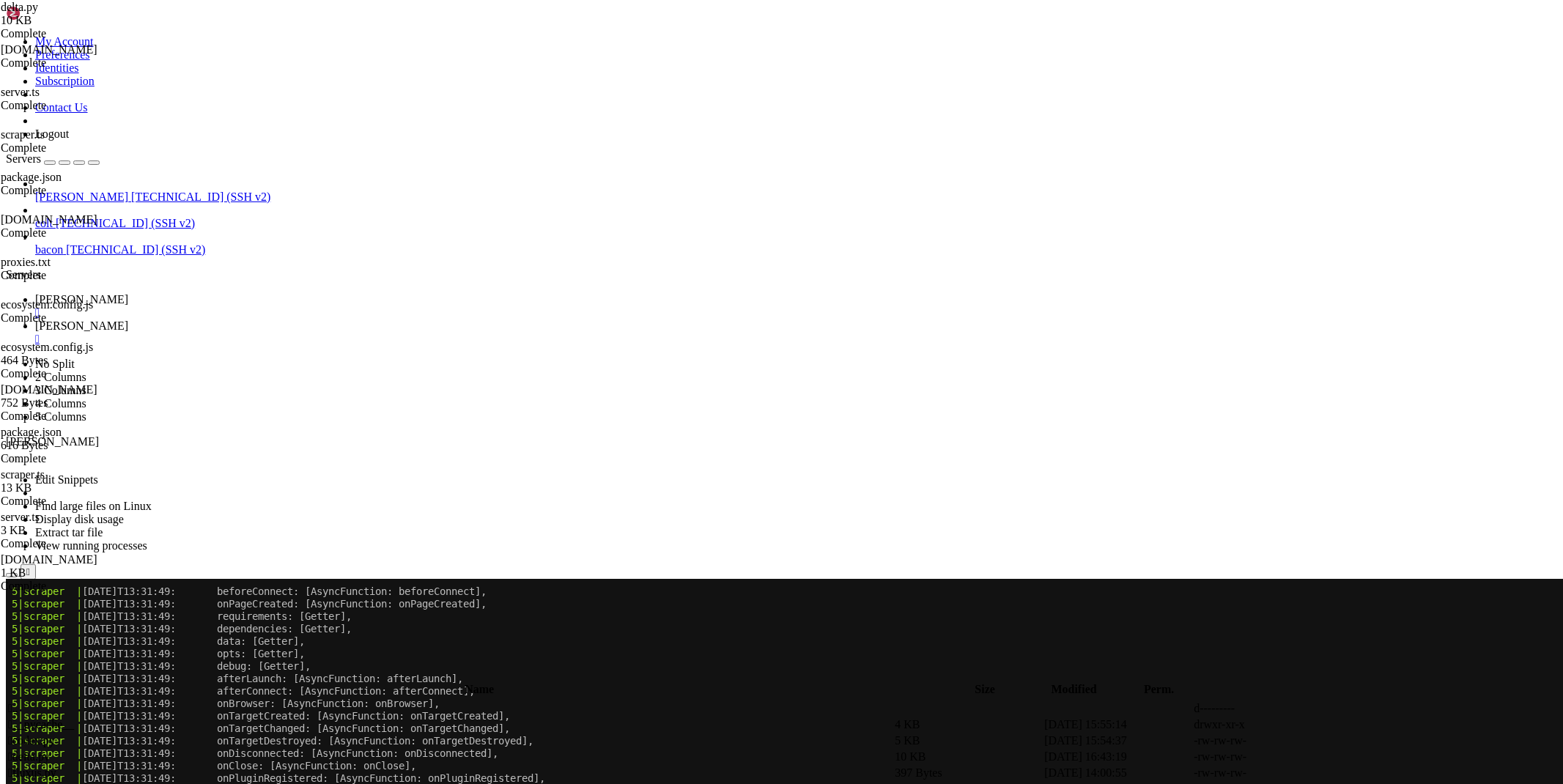
click at [64, 620] on button "Reconnect" at bounding box center [34, 628] width 59 height 16
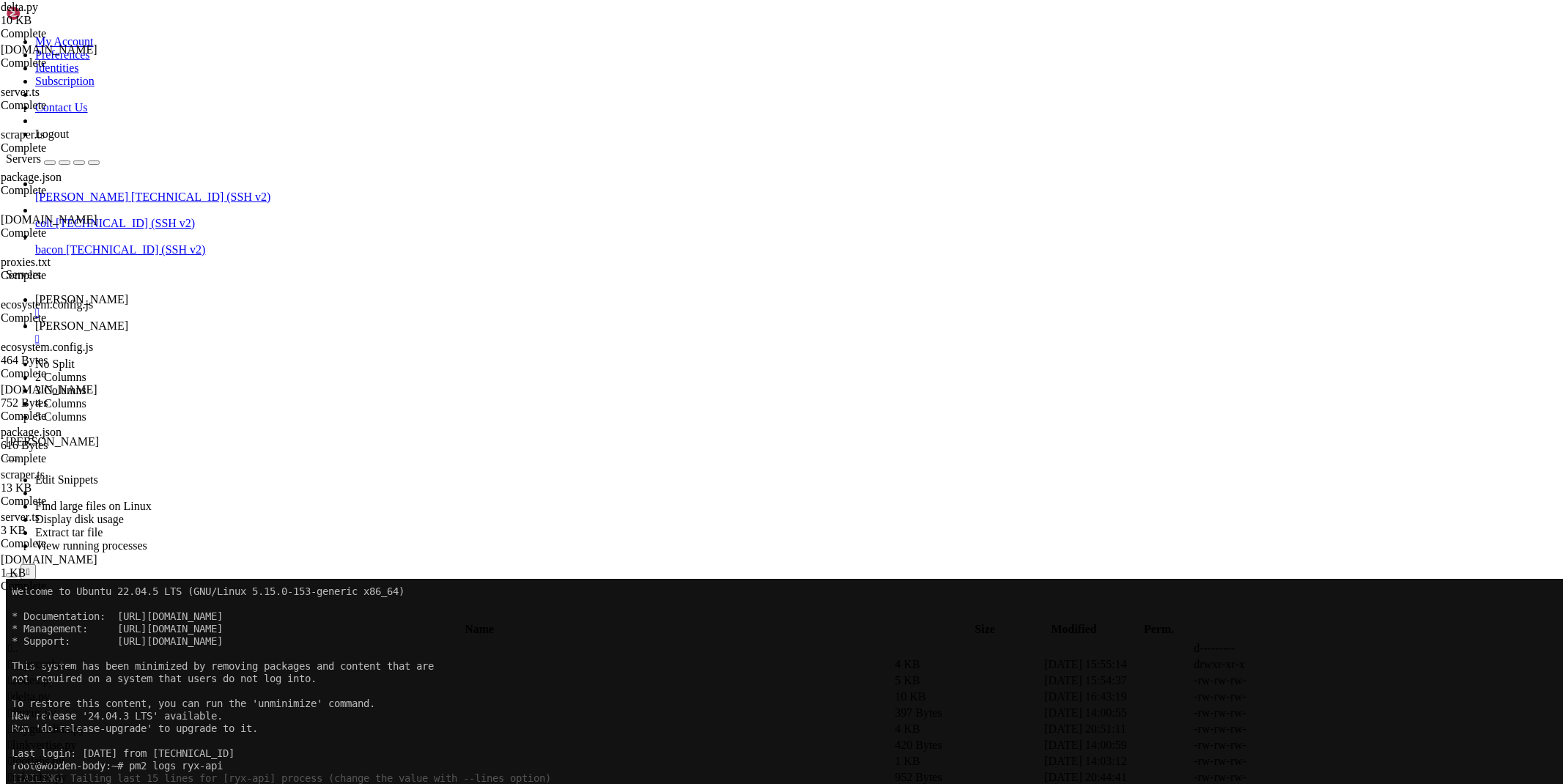
scroll to position [5651, 0]
